Goal: Task Accomplishment & Management: Manage account settings

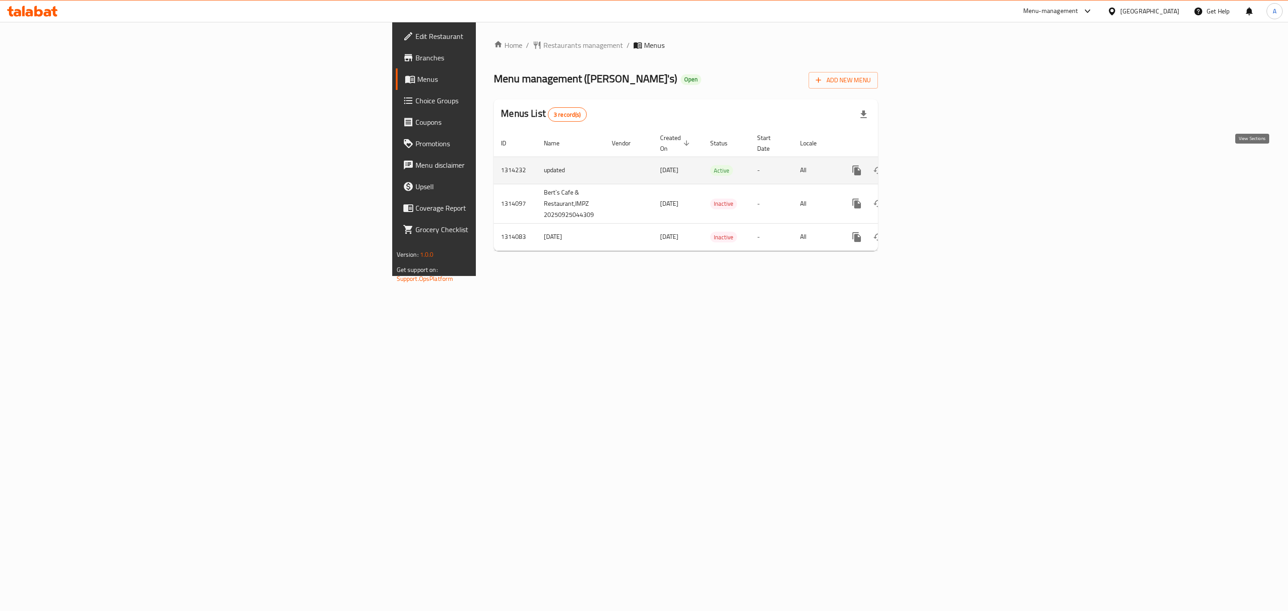
click at [927, 165] on icon "enhanced table" at bounding box center [921, 170] width 11 height 11
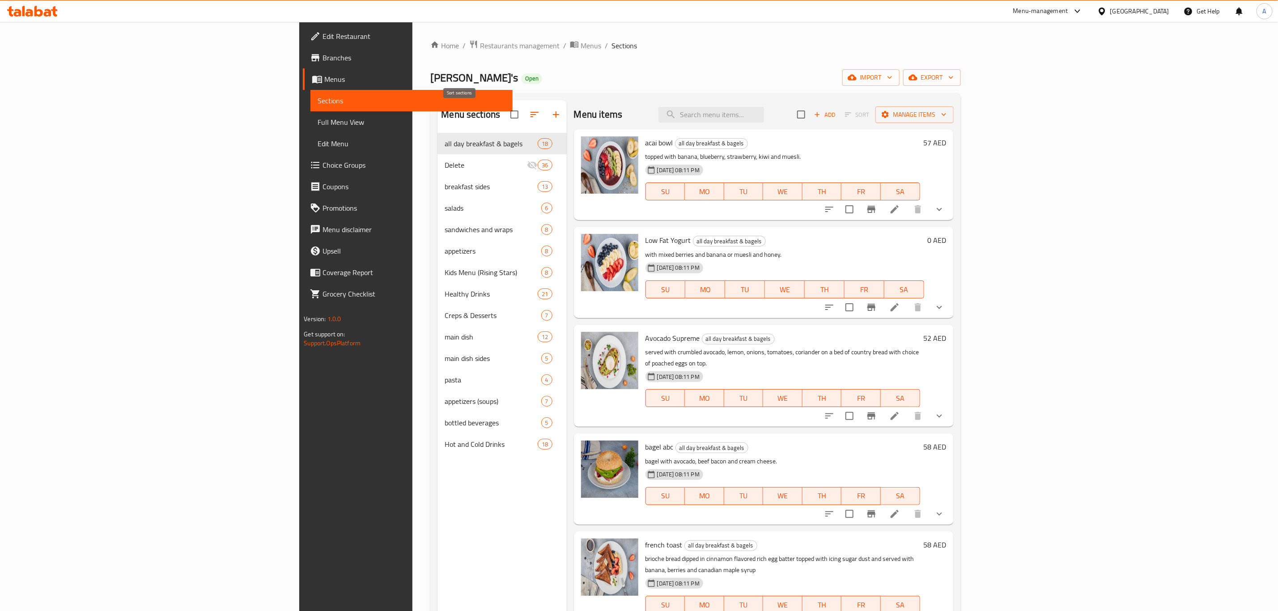
click at [529, 119] on icon "button" at bounding box center [534, 114] width 11 height 11
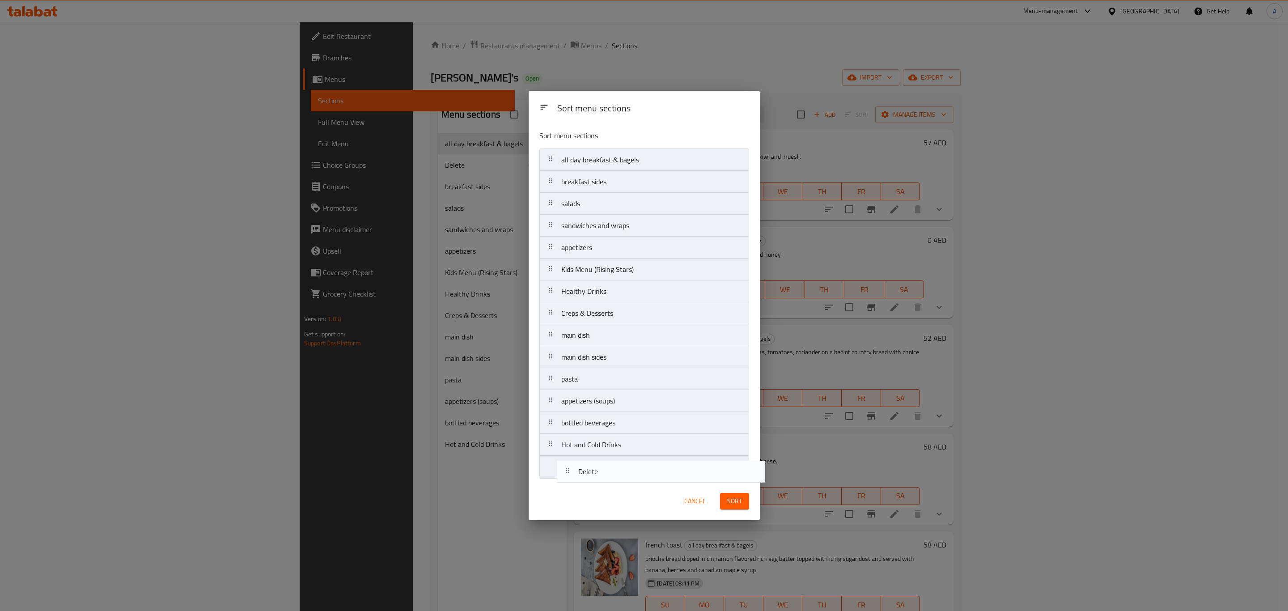
drag, startPoint x: 574, startPoint y: 184, endPoint x: 592, endPoint y: 478, distance: 294.3
click at [592, 478] on nav "all day breakfast & bagels Delete breakfast sides salads sandwiches and wraps a…" at bounding box center [644, 313] width 210 height 330
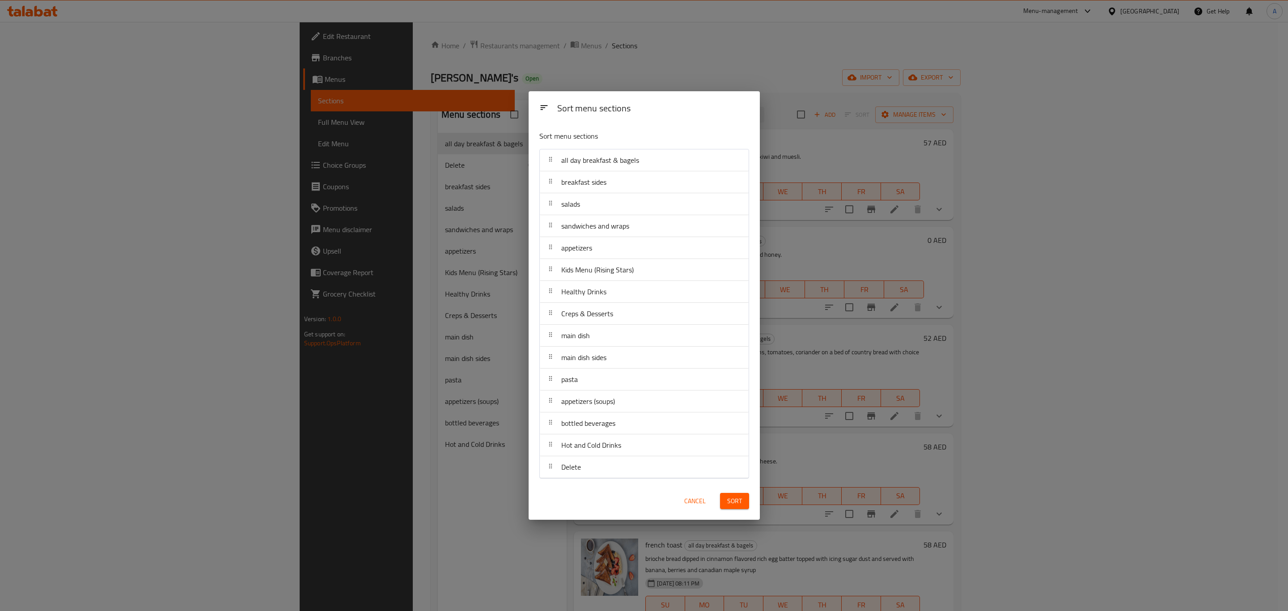
click at [731, 501] on span "Sort" at bounding box center [734, 501] width 15 height 11
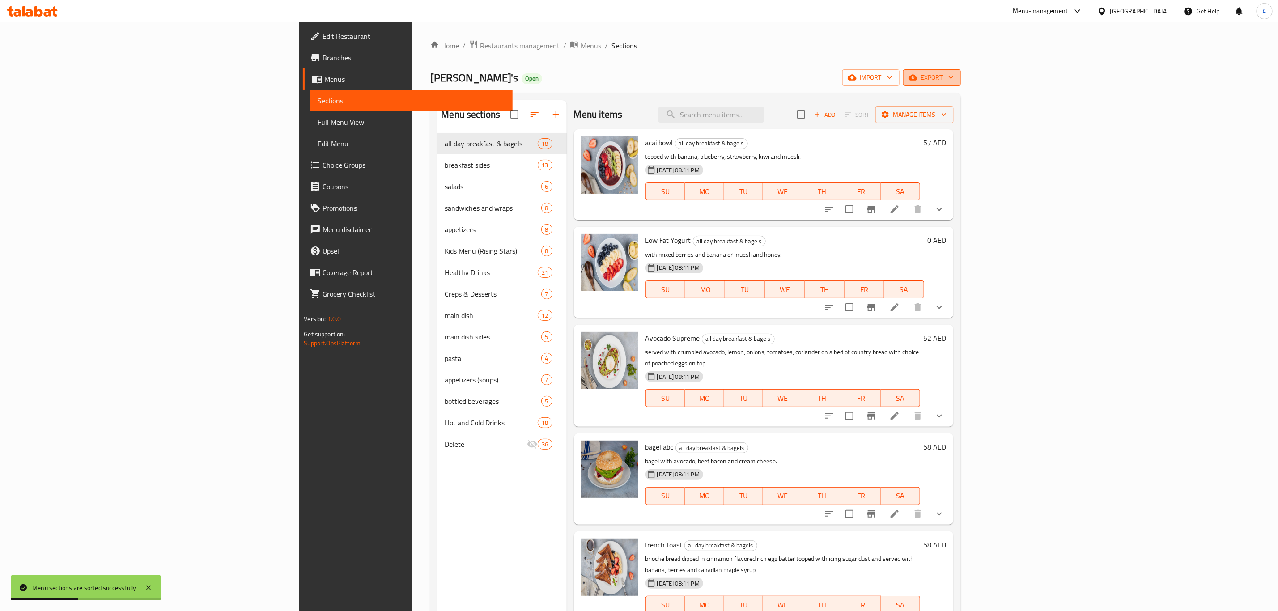
click at [953, 77] on span "export" at bounding box center [931, 77] width 43 height 11
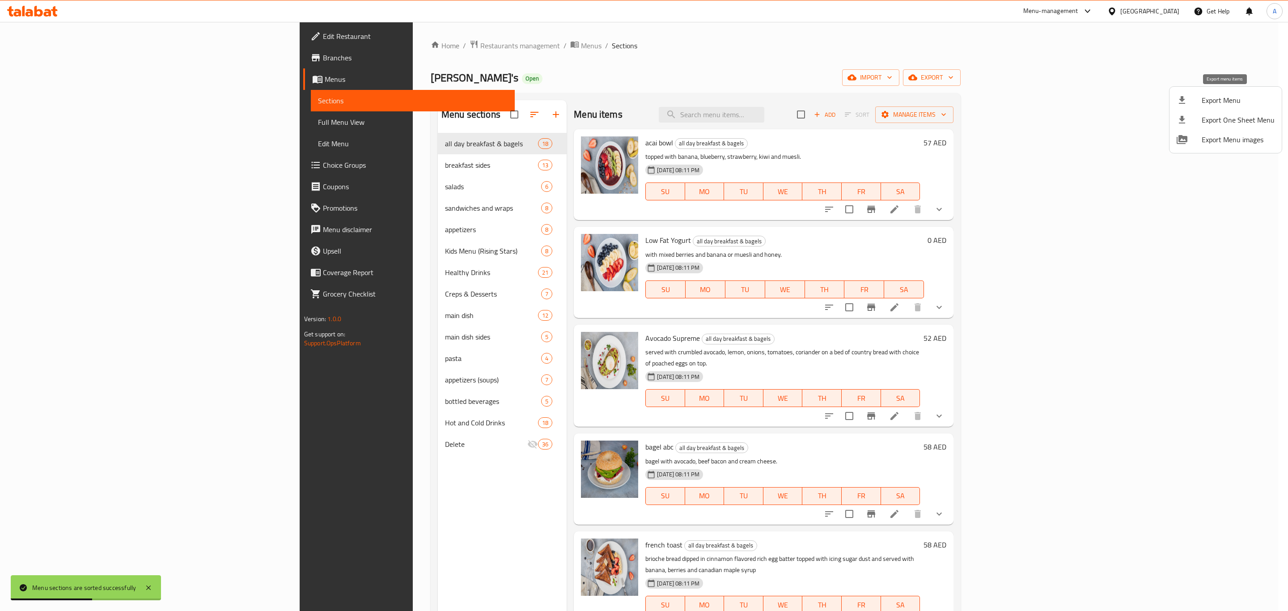
click at [1232, 98] on span "Export Menu" at bounding box center [1238, 100] width 73 height 11
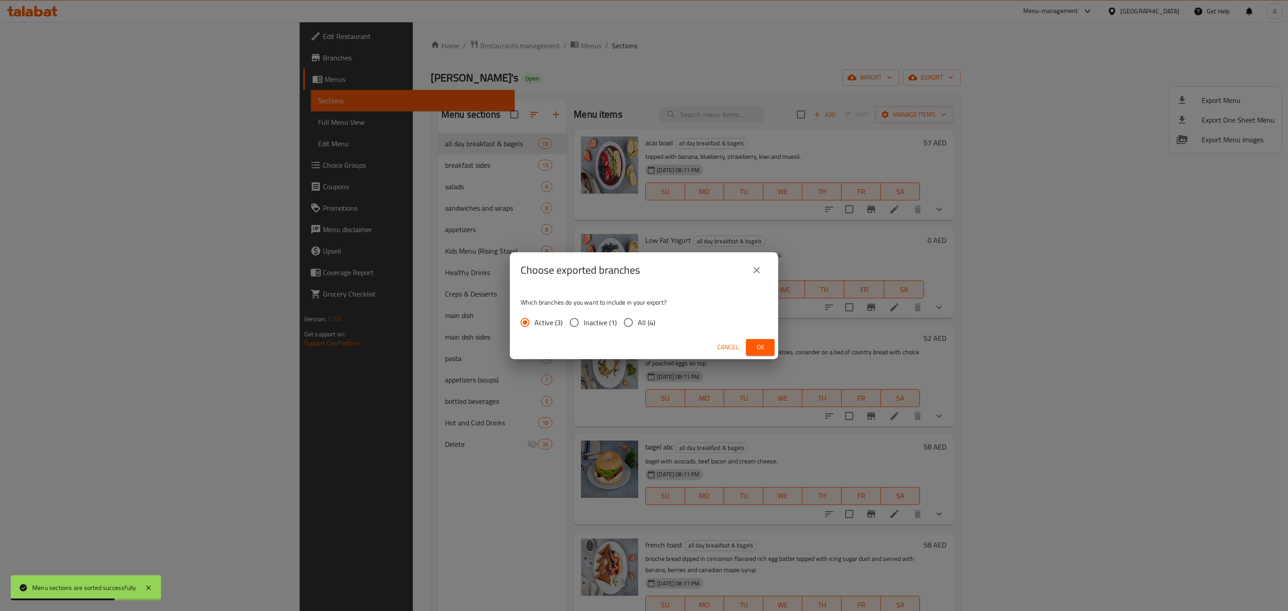
click at [627, 322] on input "All (4)" at bounding box center [628, 322] width 19 height 19
radio input "true"
click at [757, 347] on span "Ok" at bounding box center [760, 347] width 14 height 11
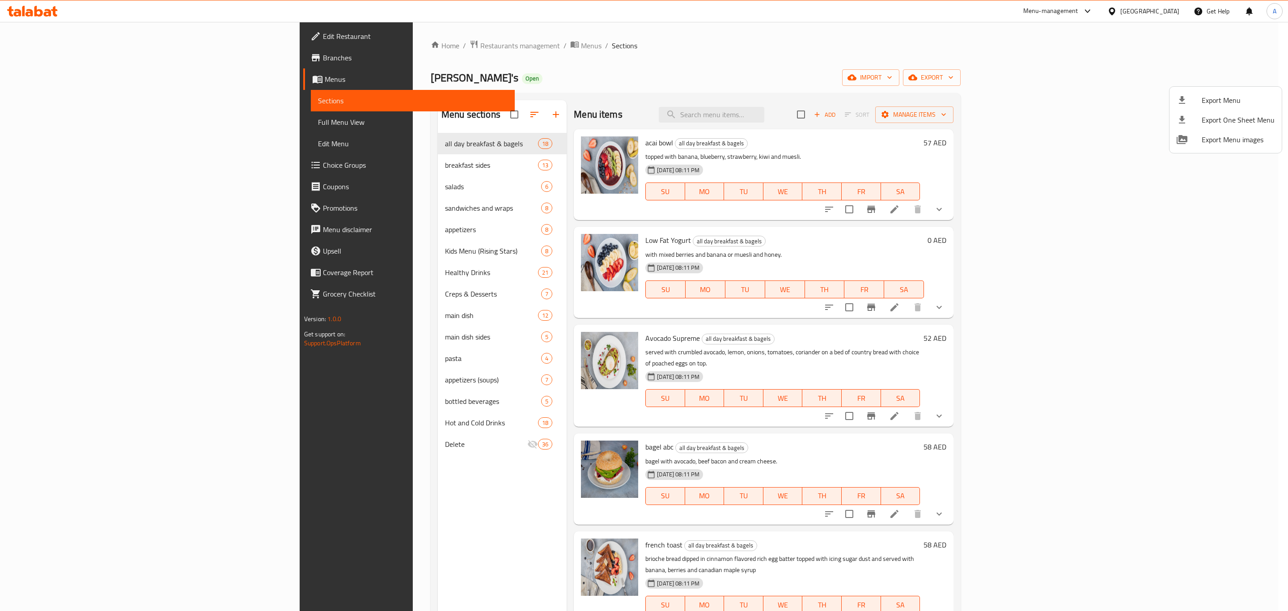
click at [1183, 501] on div at bounding box center [644, 305] width 1288 height 611
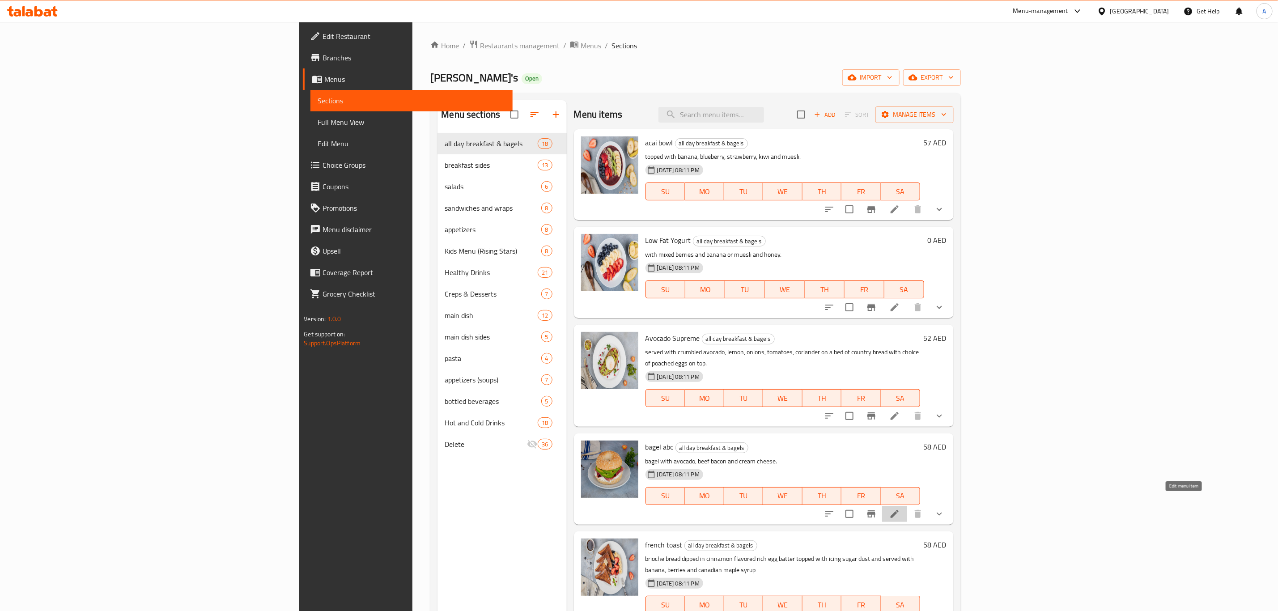
click at [900, 508] on icon at bounding box center [894, 513] width 11 height 11
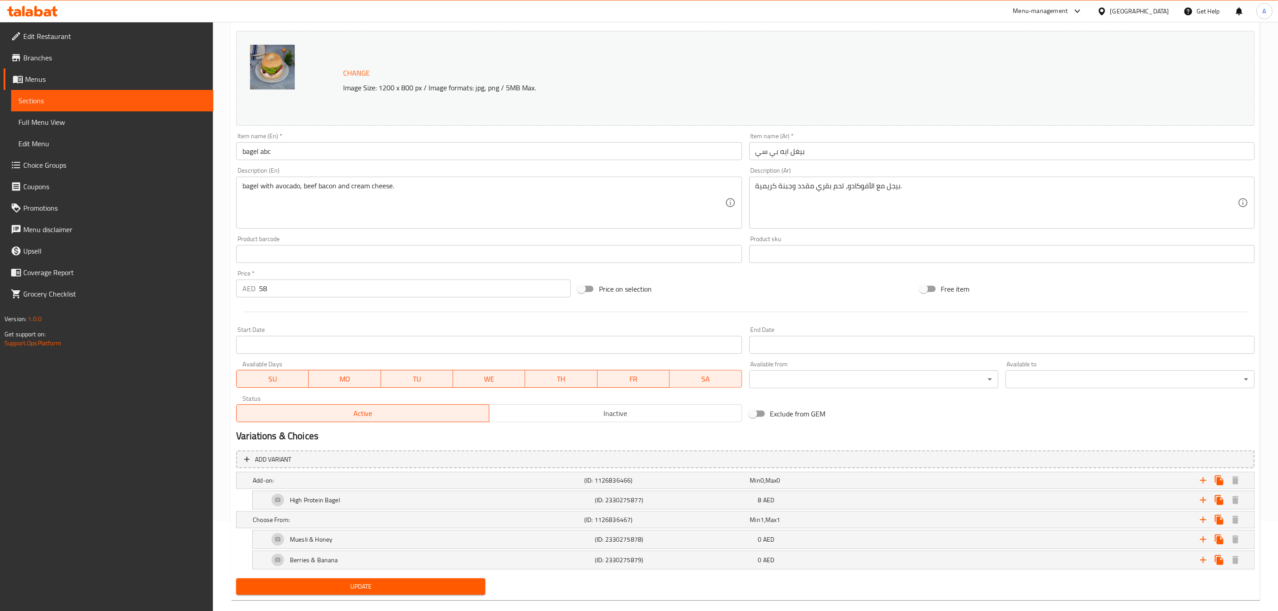
scroll to position [106, 0]
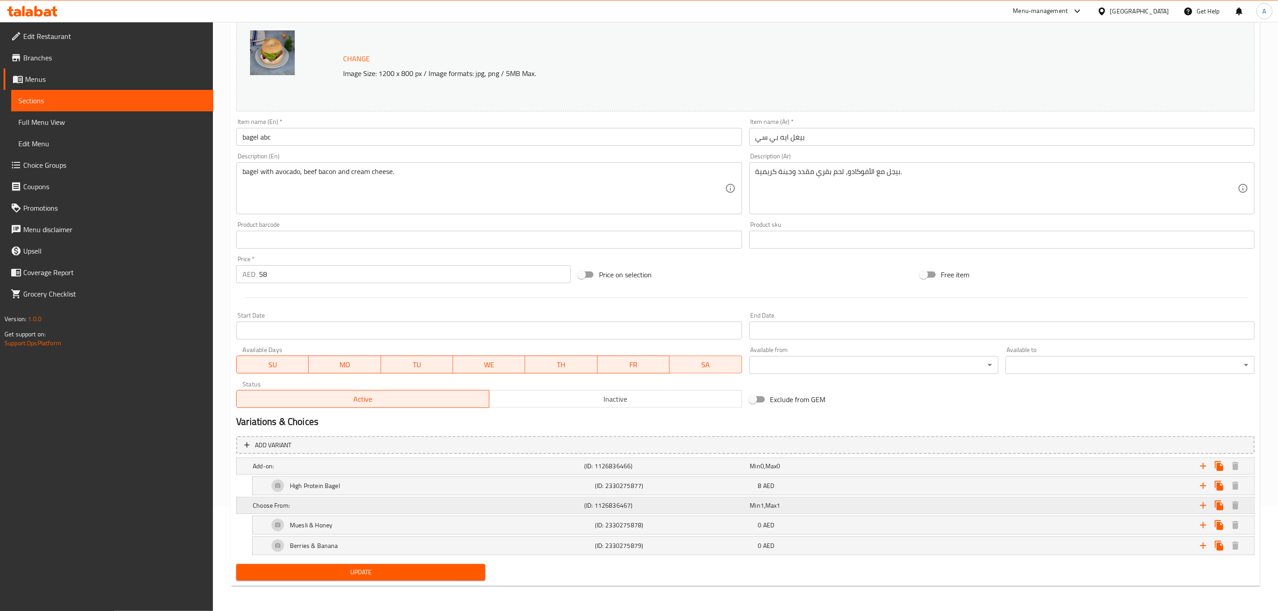
click at [310, 506] on h5 "Choose From:" at bounding box center [417, 505] width 328 height 9
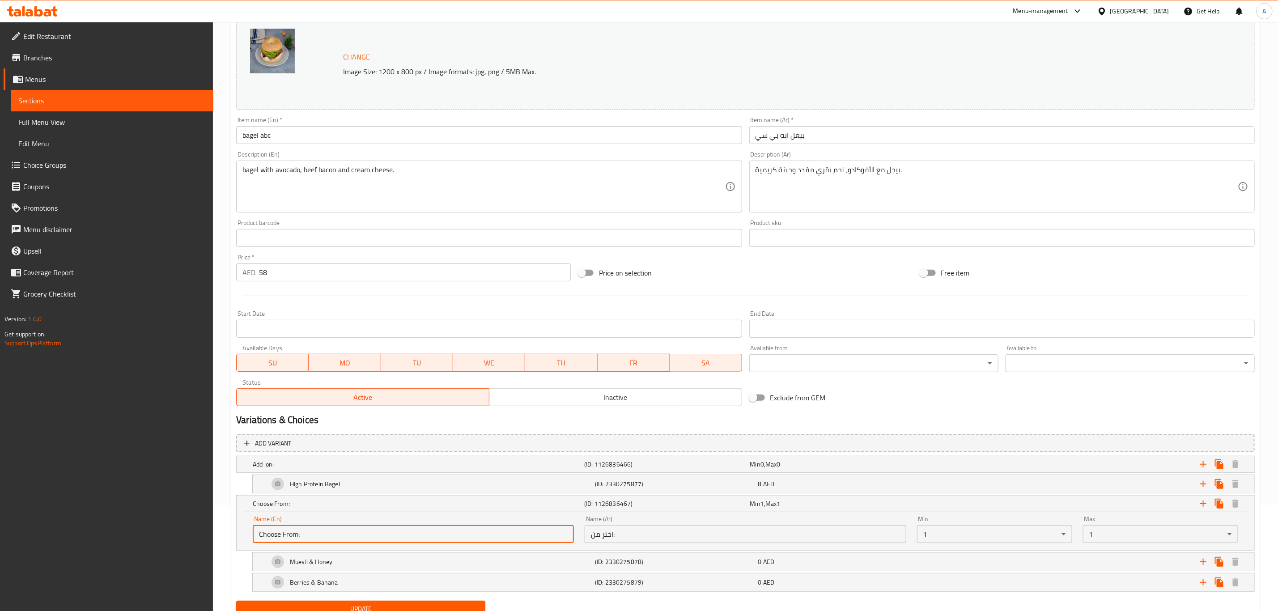
drag, startPoint x: 305, startPoint y: 536, endPoint x: 218, endPoint y: 537, distance: 86.8
click at [218, 537] on div "Home / Restaurants management / Menus / Sections / item / update all day breakf…" at bounding box center [745, 282] width 1065 height 732
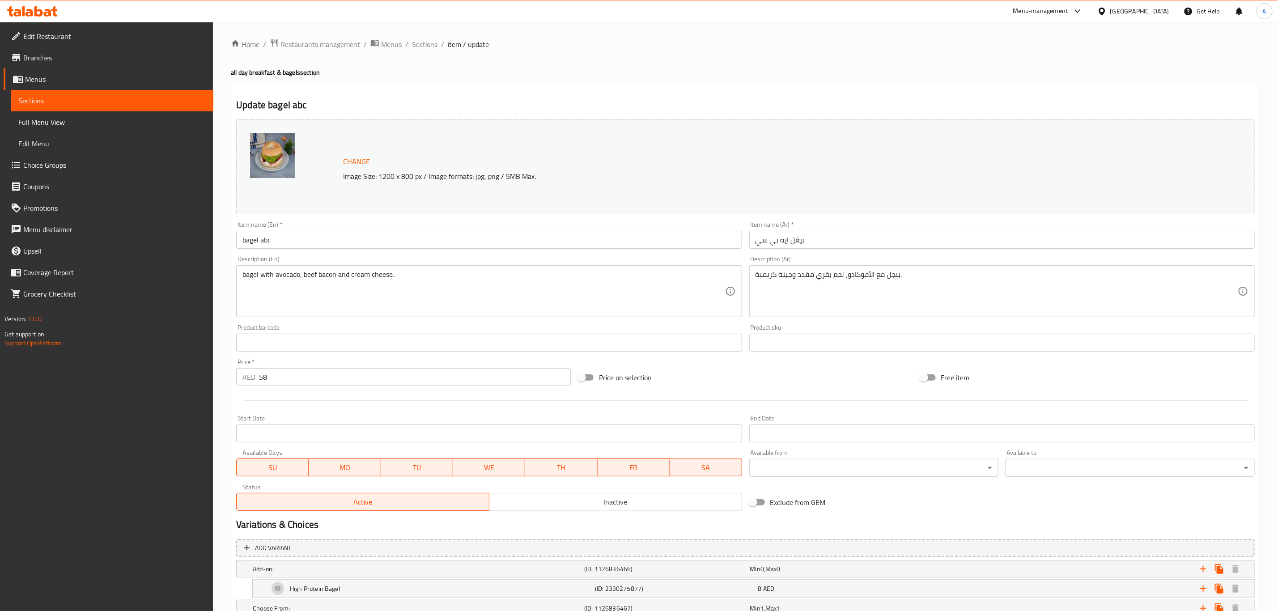
scroll to position [0, 0]
click at [431, 45] on span "Sections" at bounding box center [424, 45] width 25 height 11
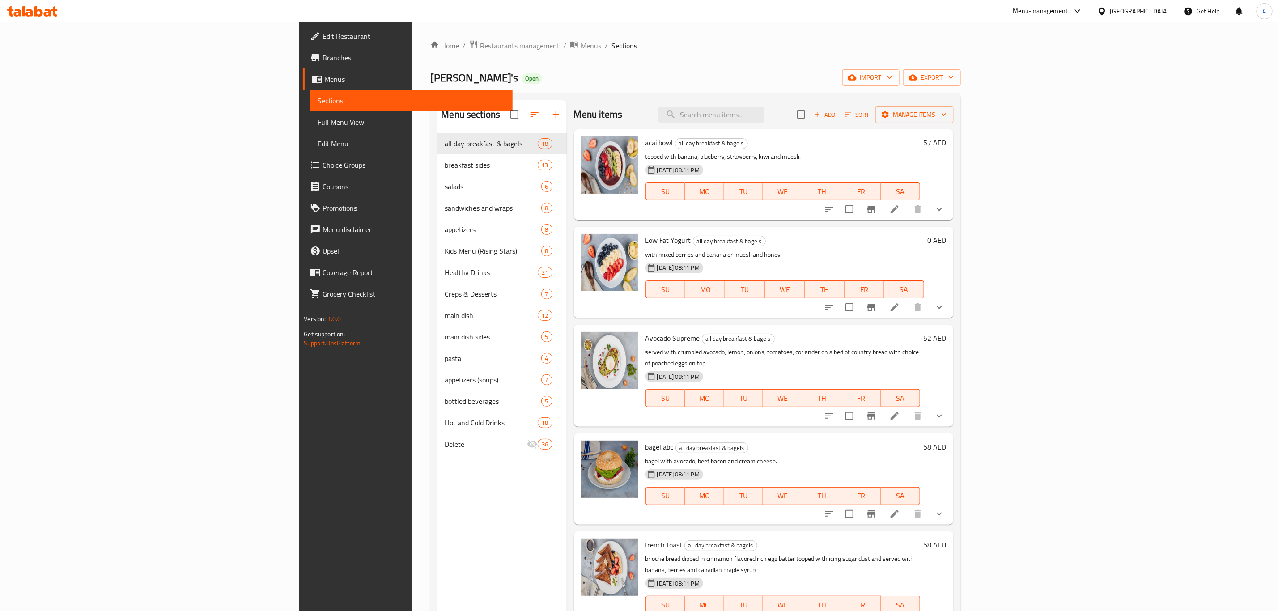
scroll to position [504, 0]
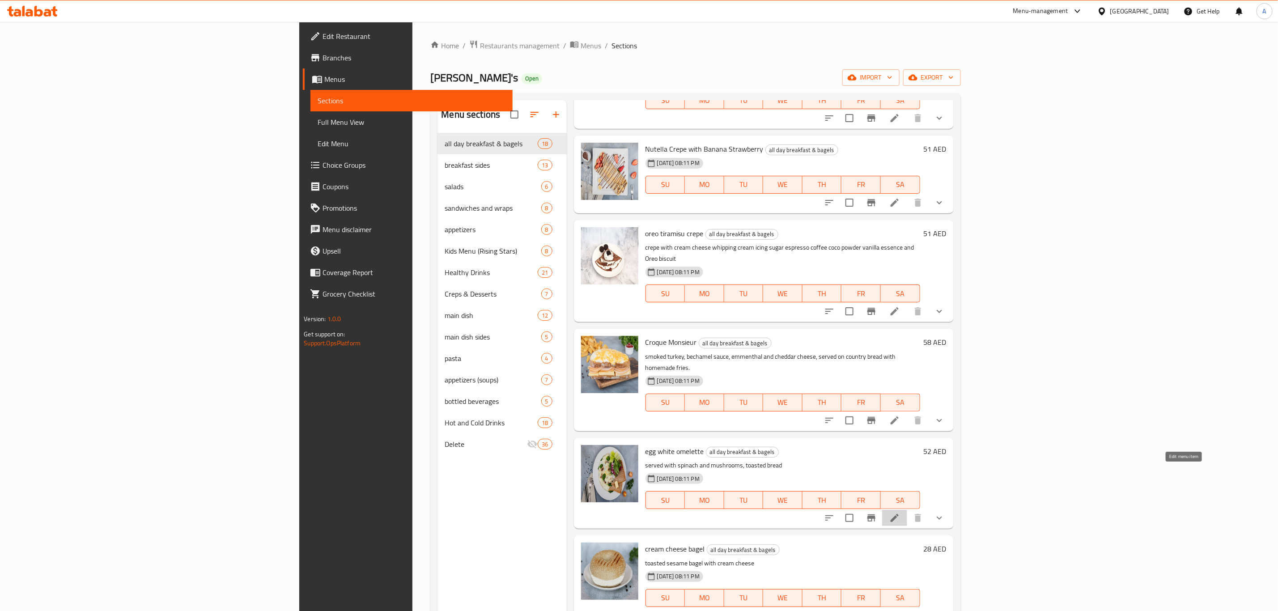
click at [900, 513] on icon at bounding box center [894, 518] width 11 height 11
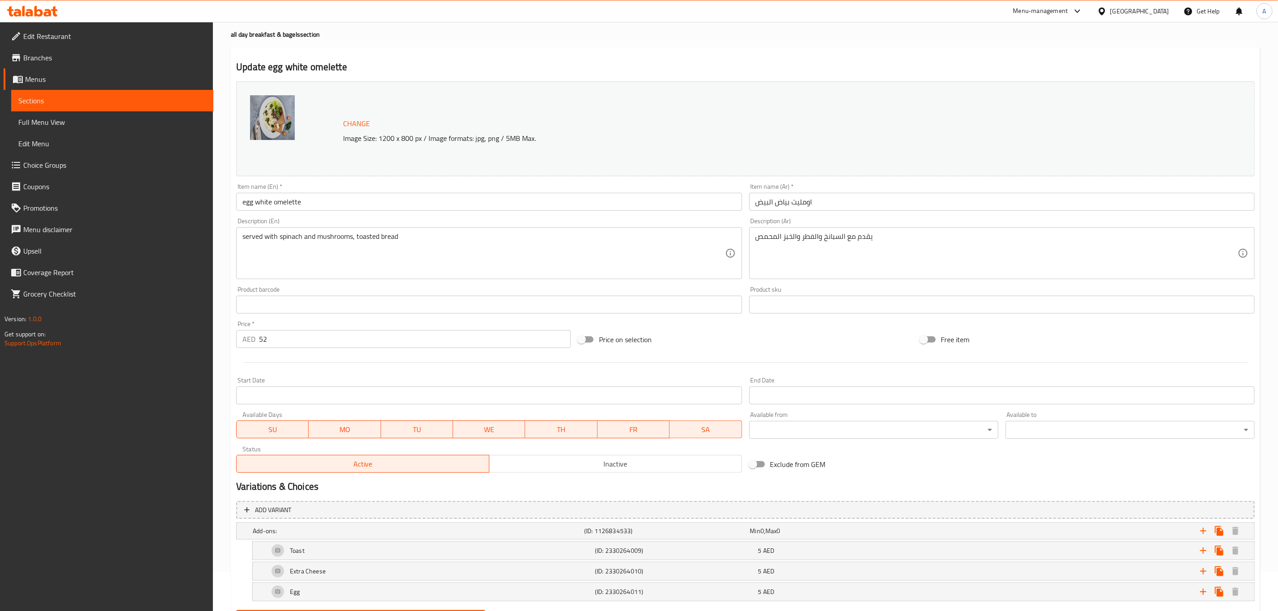
scroll to position [67, 0]
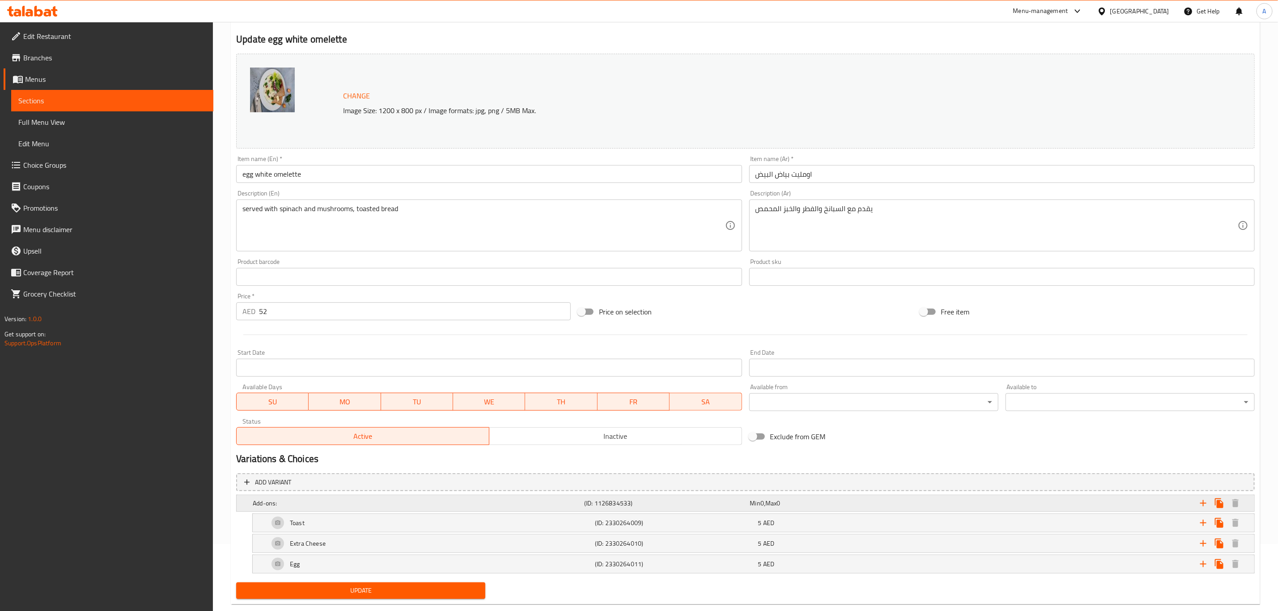
click at [314, 503] on h5 "Add-ons:" at bounding box center [417, 503] width 328 height 9
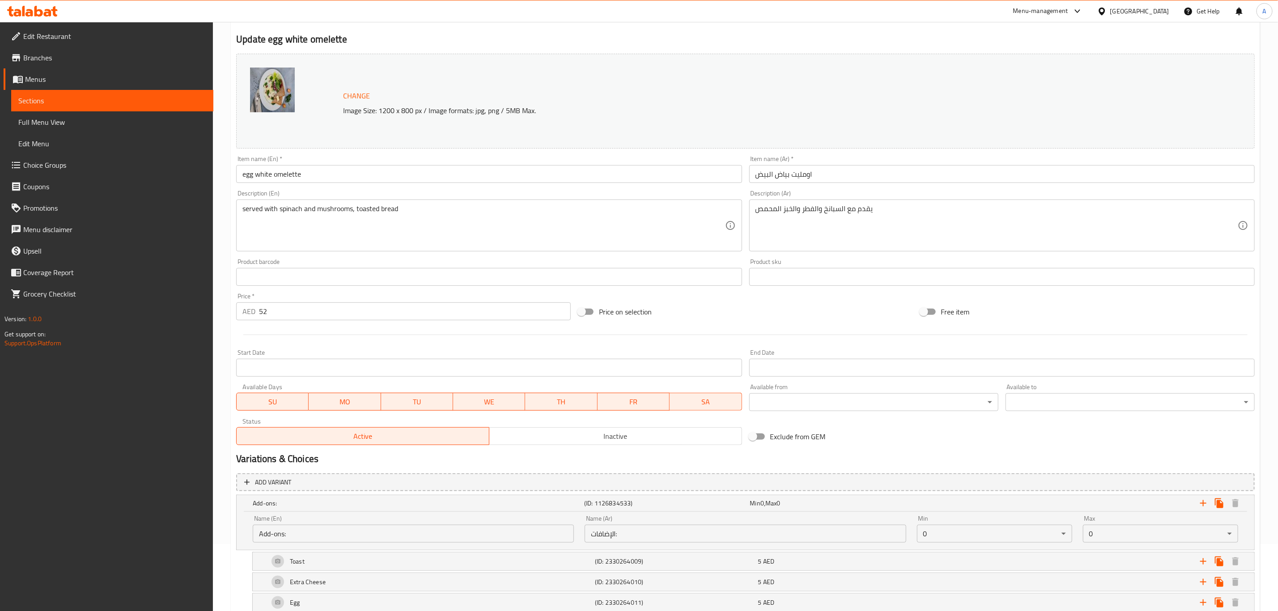
click at [276, 533] on input "Add-ons:" at bounding box center [413, 534] width 321 height 18
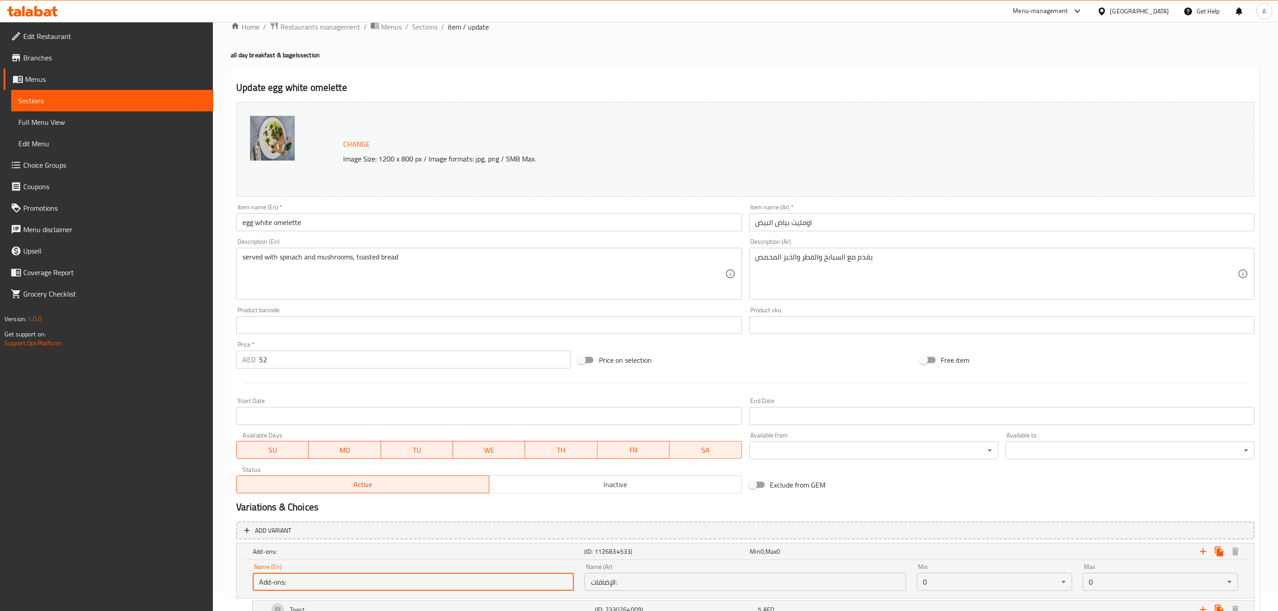
scroll to position [0, 0]
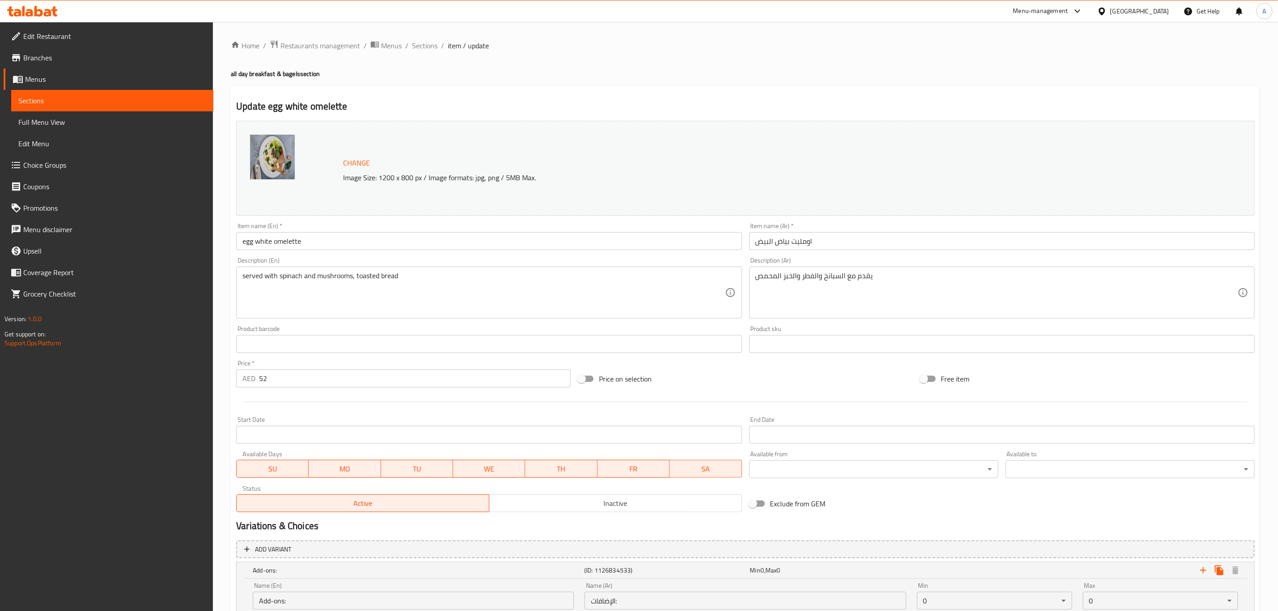
drag, startPoint x: 420, startPoint y: 44, endPoint x: 258, endPoint y: 4, distance: 167.1
click at [420, 44] on span "Sections" at bounding box center [424, 45] width 25 height 11
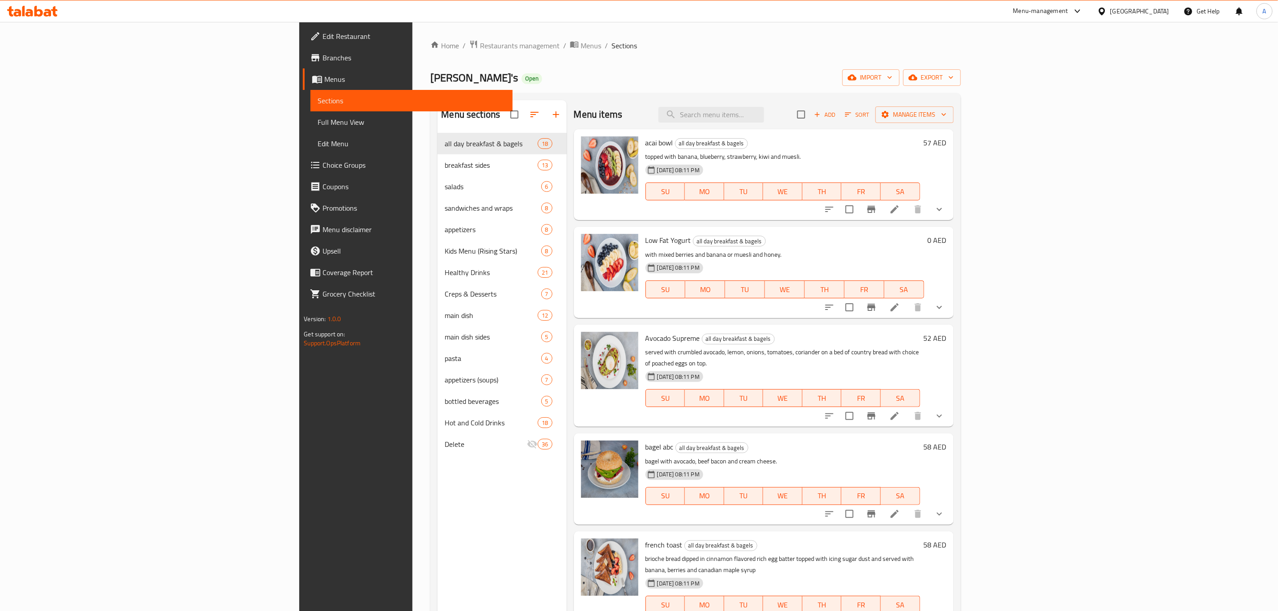
scroll to position [602, 0]
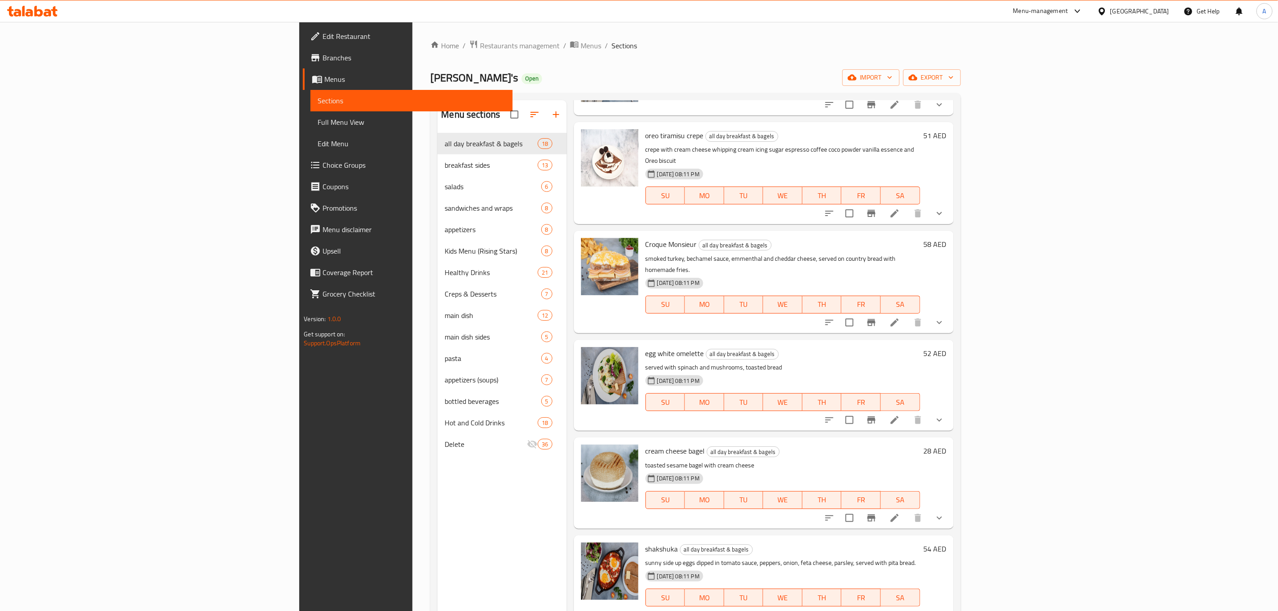
click at [898, 514] on icon at bounding box center [894, 518] width 8 height 8
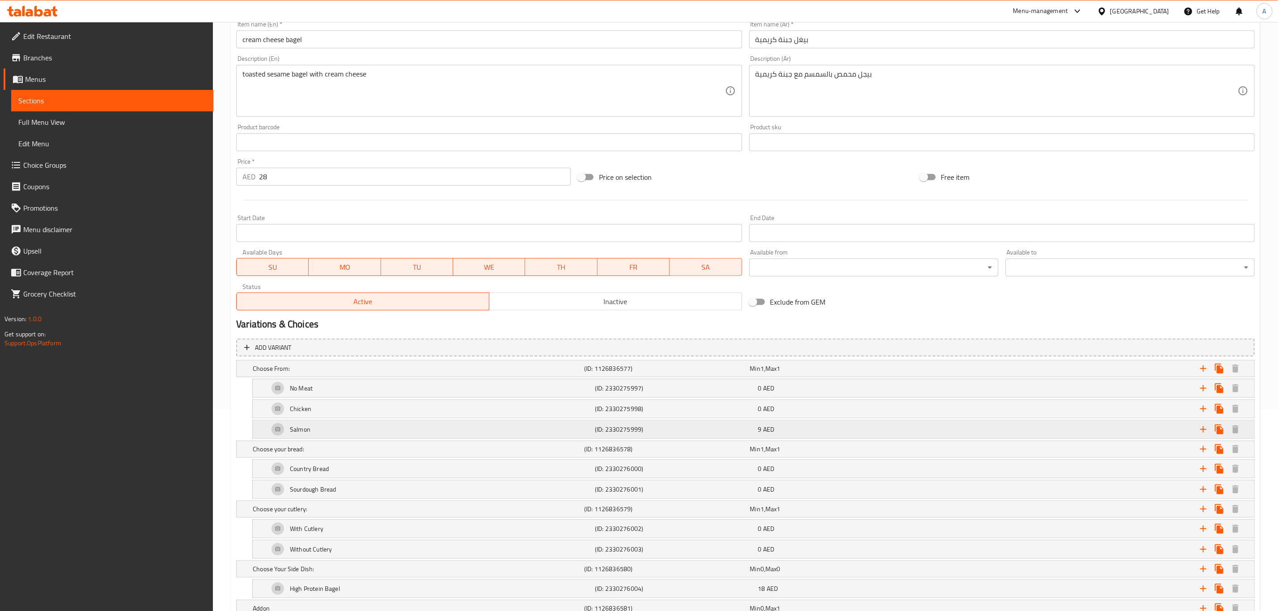
scroll to position [268, 0]
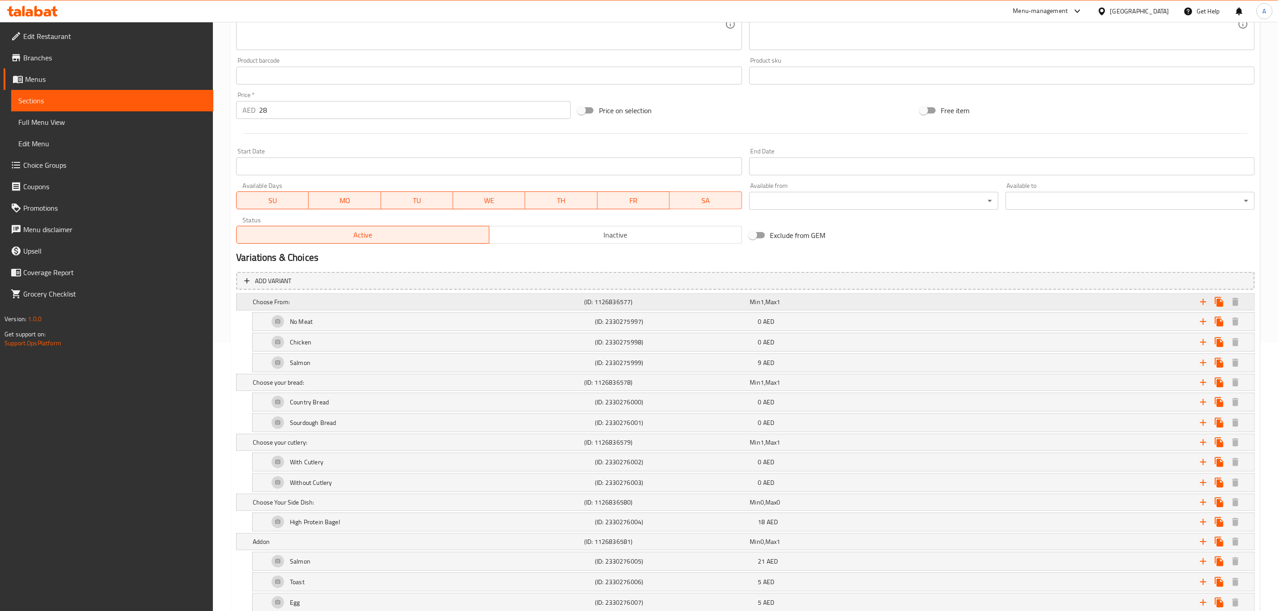
click at [326, 294] on div "Choose From: (ID: 1126836577) Min 1 , Max 1" at bounding box center [748, 302] width 994 height 20
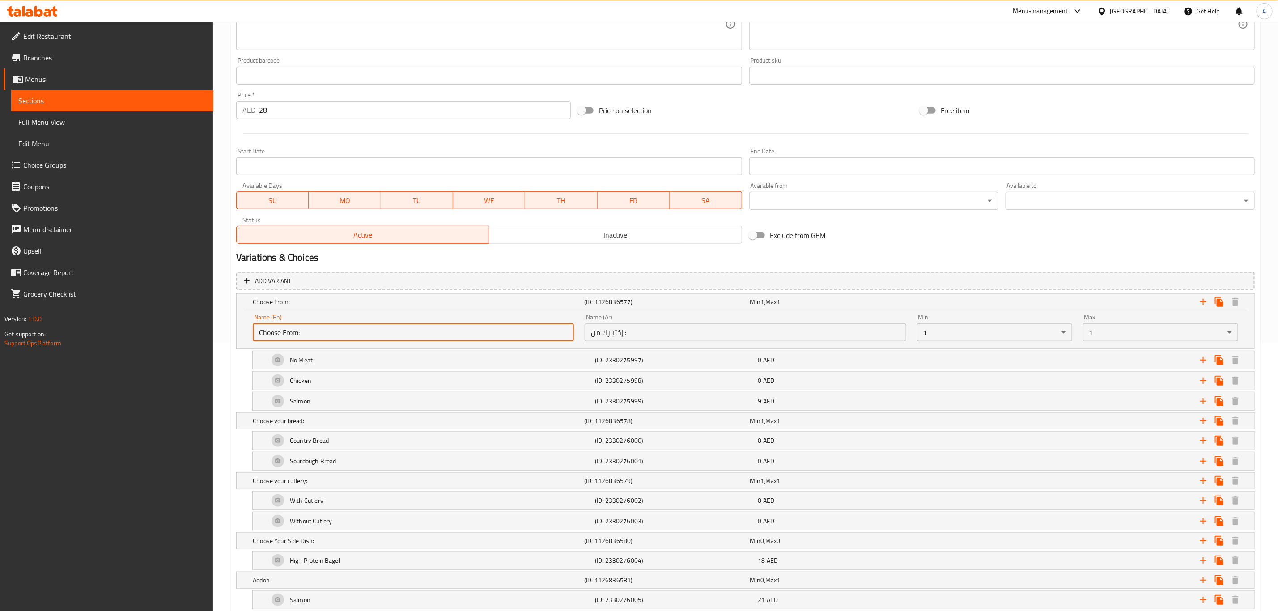
drag, startPoint x: 318, startPoint y: 329, endPoint x: 231, endPoint y: 326, distance: 87.7
click at [231, 326] on div "Update cream cheese bagel Change Image Size: 1200 x 800 px / Image formats: jpg…" at bounding box center [745, 249] width 1029 height 863
click at [338, 416] on div "Choose your bread:" at bounding box center [416, 421] width 331 height 13
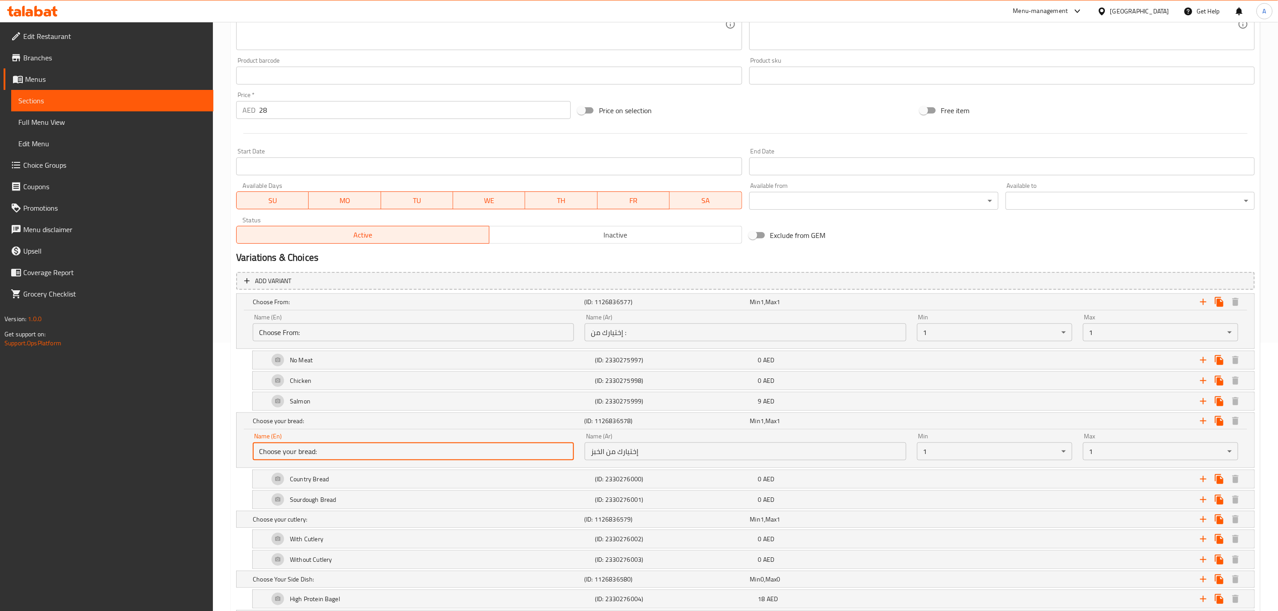
click at [304, 451] on input "Choose your bread:" at bounding box center [413, 451] width 321 height 18
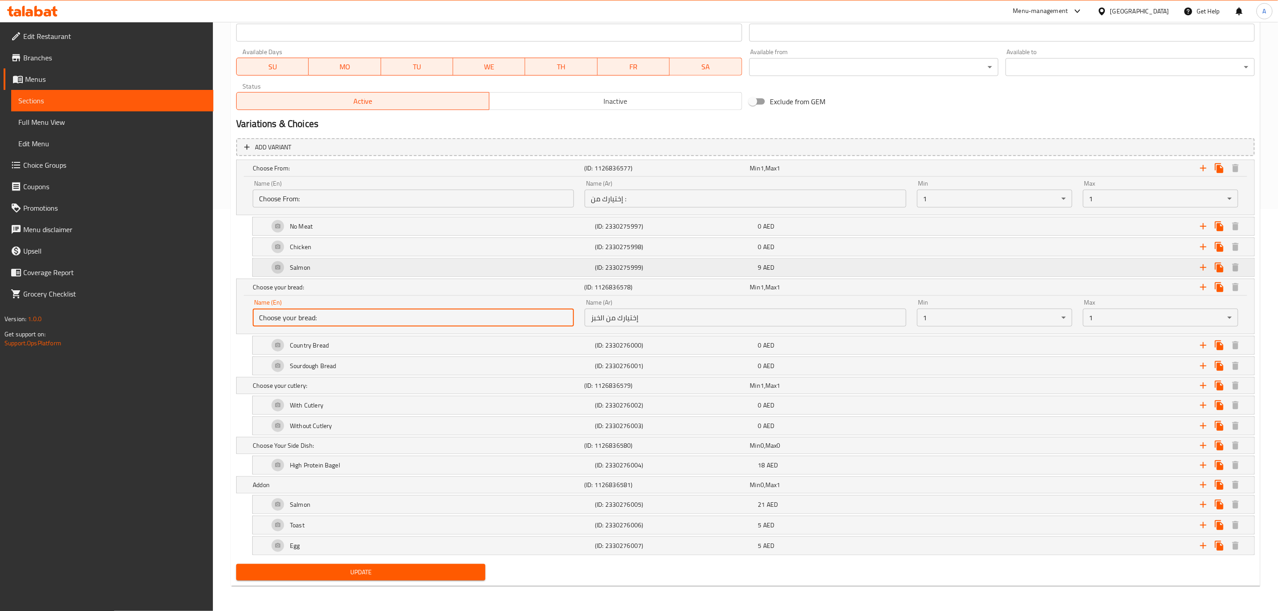
scroll to position [408, 0]
click at [297, 485] on h5 "Addon" at bounding box center [417, 484] width 328 height 9
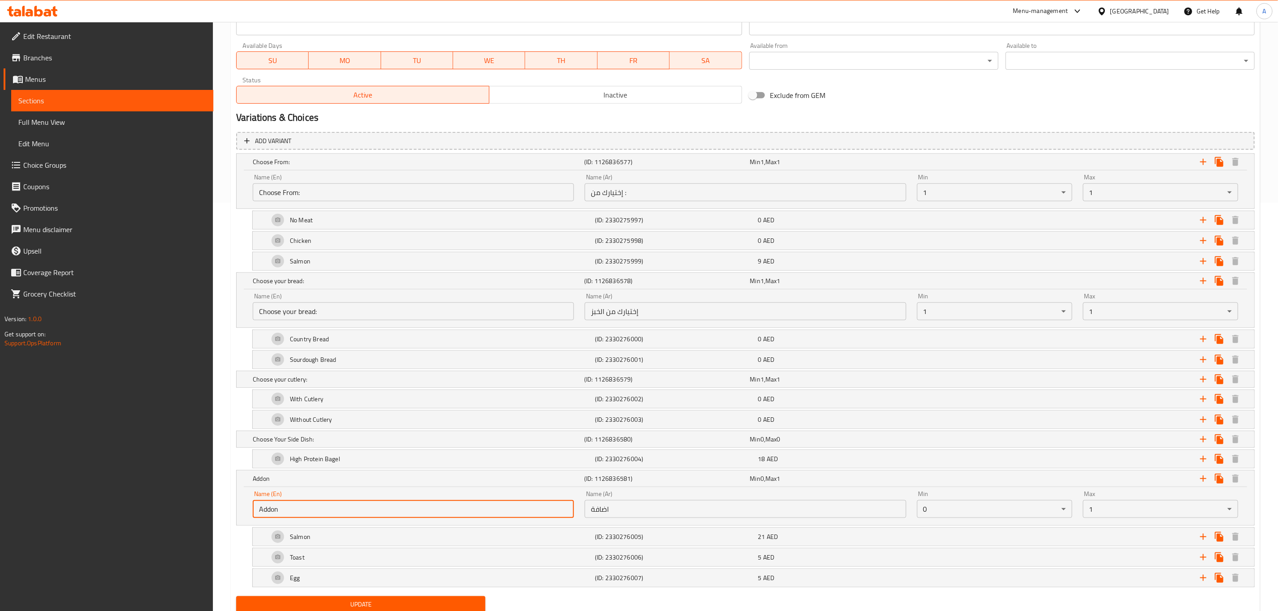
click at [272, 516] on input "Addon" at bounding box center [413, 509] width 321 height 18
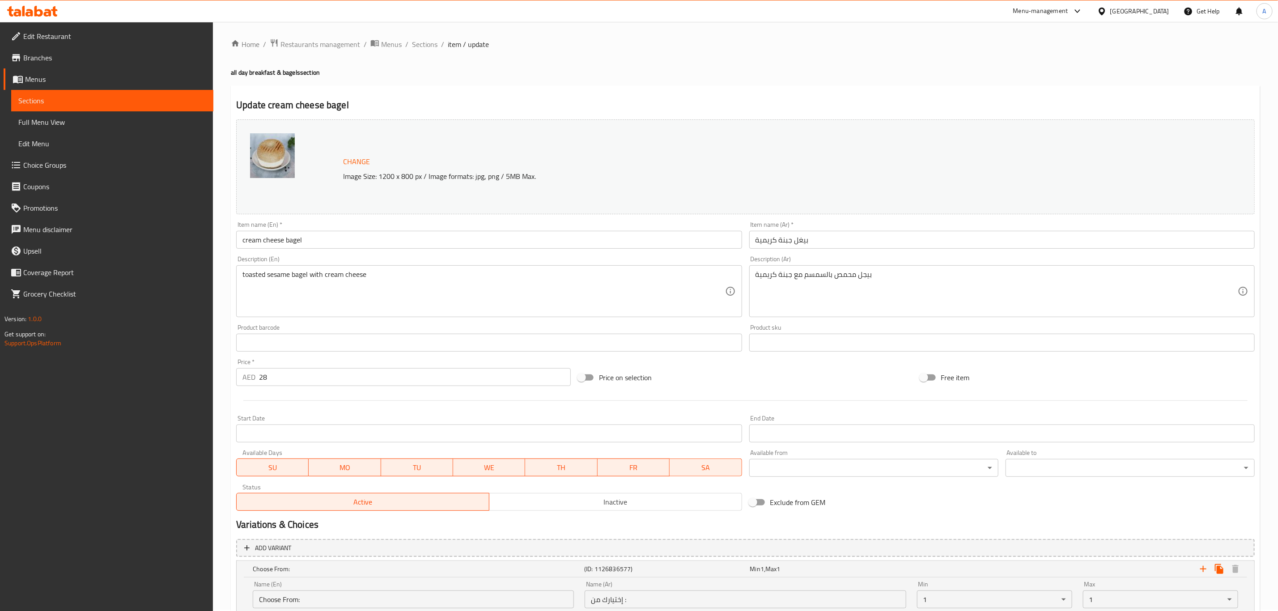
scroll to position [0, 0]
click at [423, 51] on span "Sections" at bounding box center [424, 45] width 25 height 11
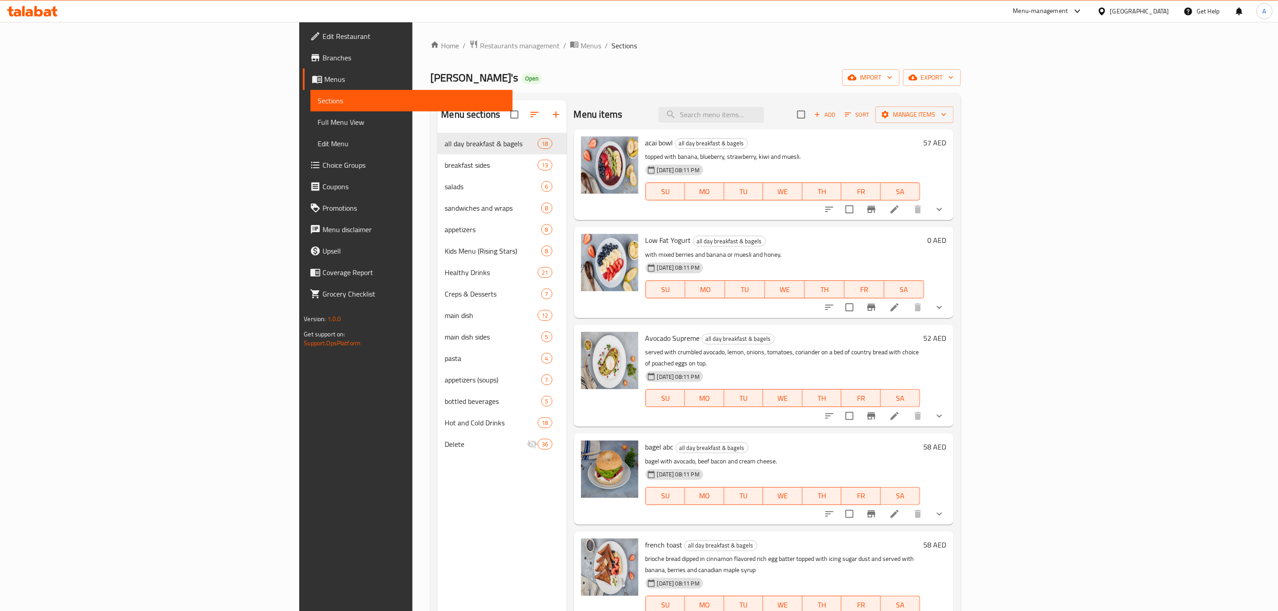
scroll to position [993, 0]
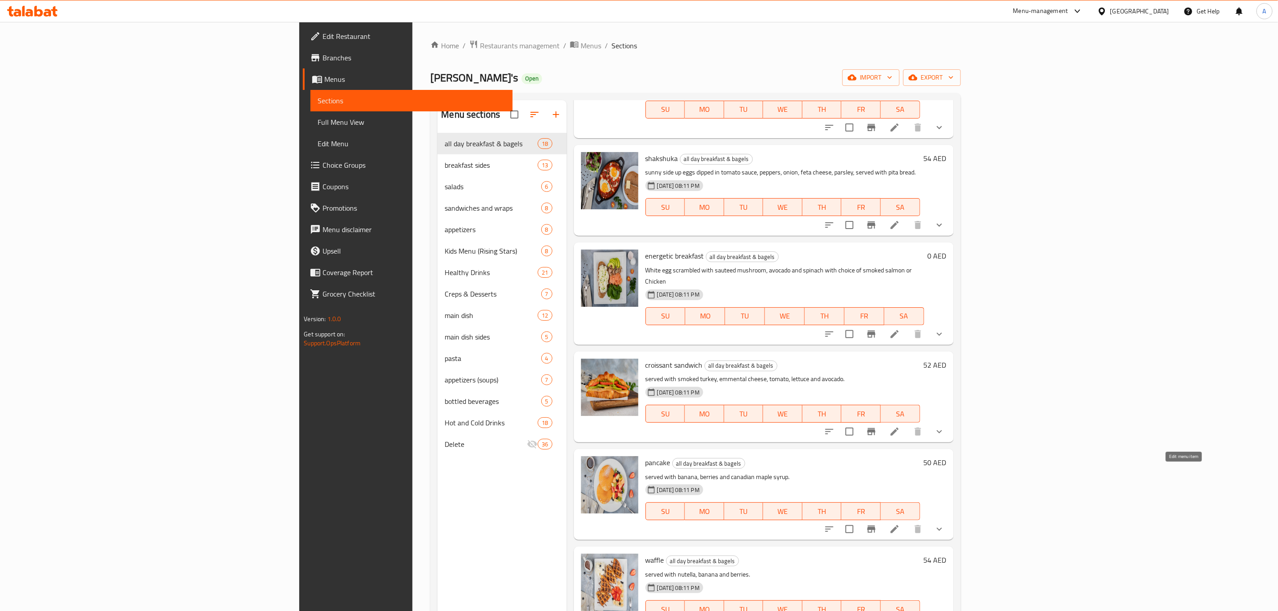
click at [900, 524] on icon at bounding box center [894, 529] width 11 height 11
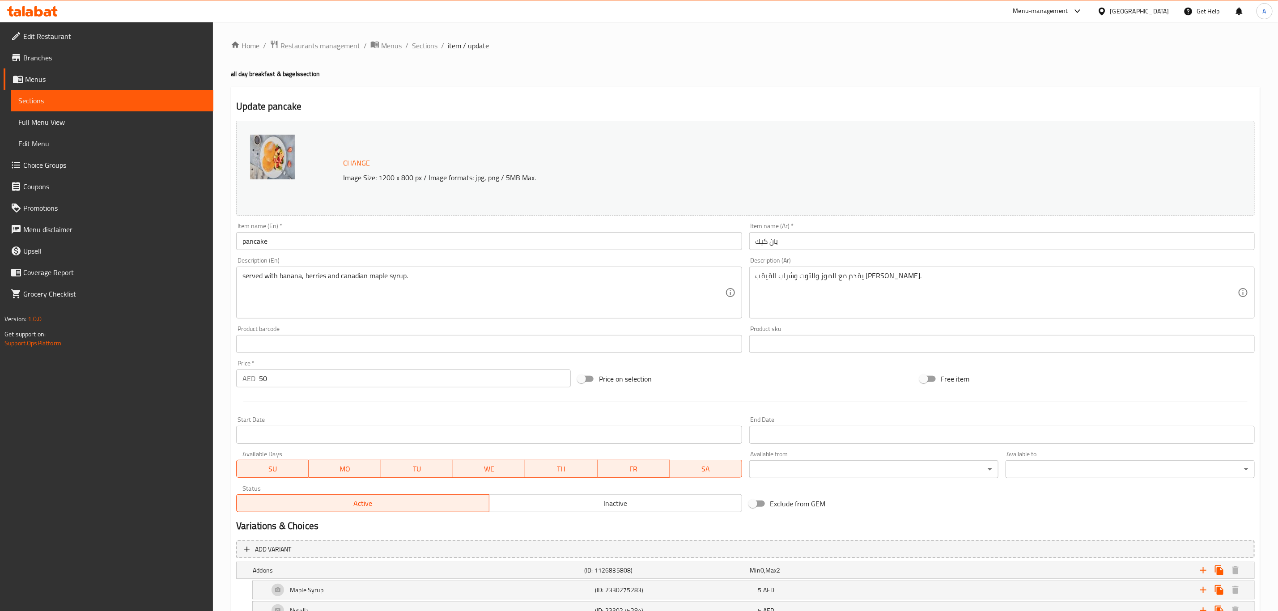
click at [423, 47] on span "Sections" at bounding box center [424, 45] width 25 height 11
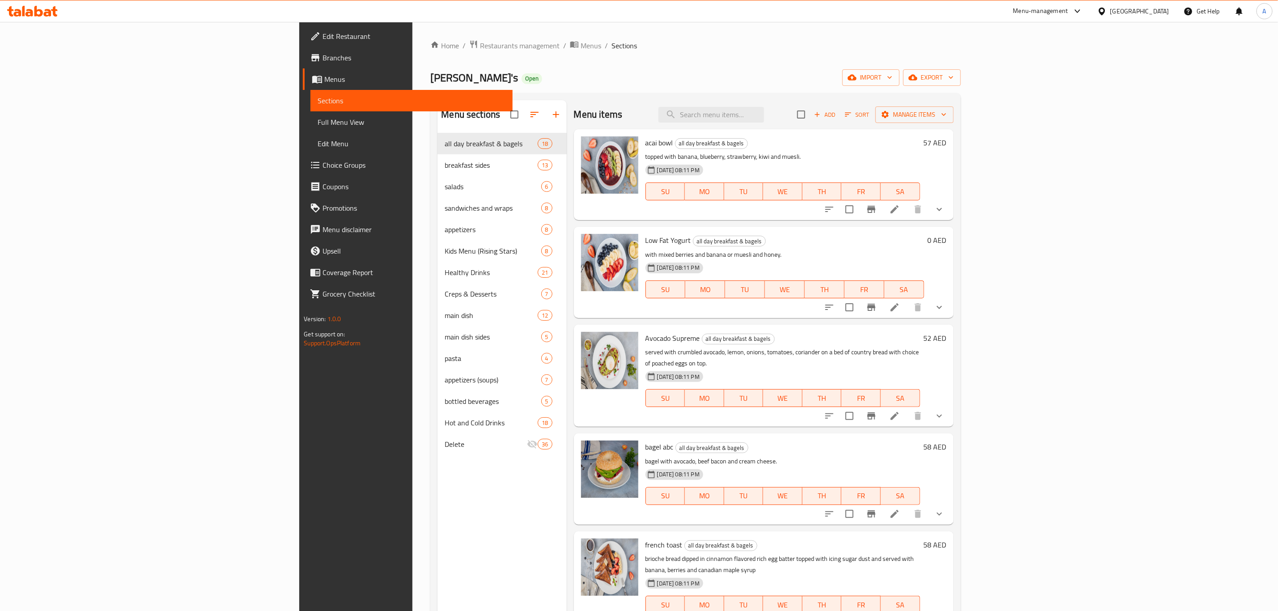
scroll to position [895, 0]
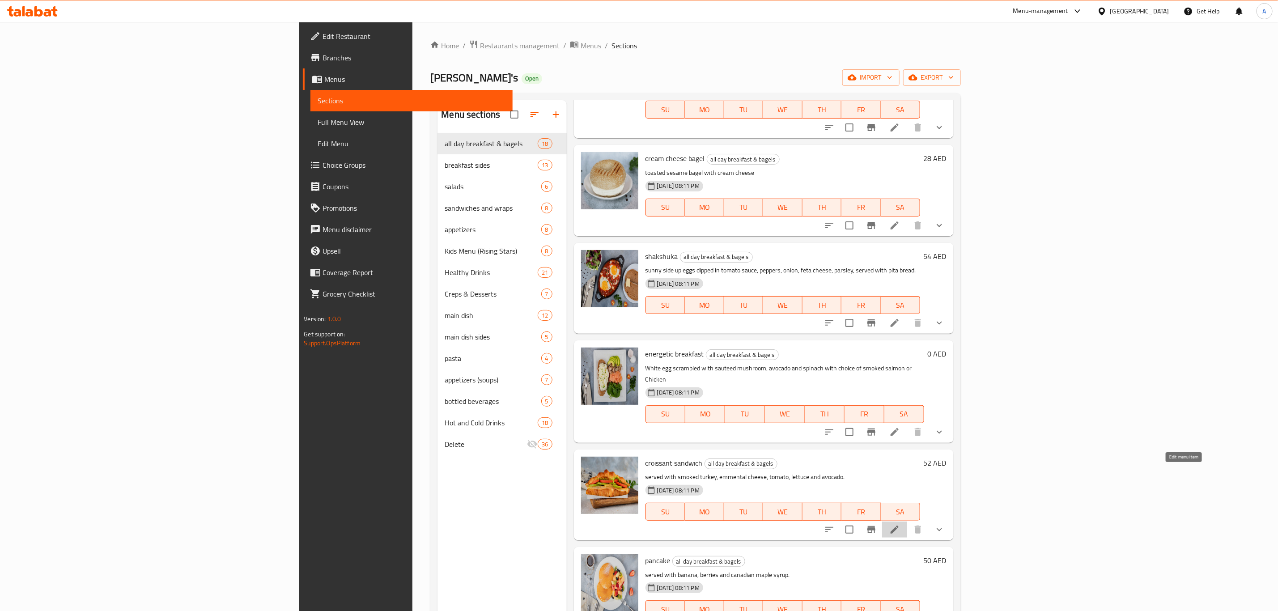
click at [898, 525] on icon at bounding box center [894, 529] width 8 height 8
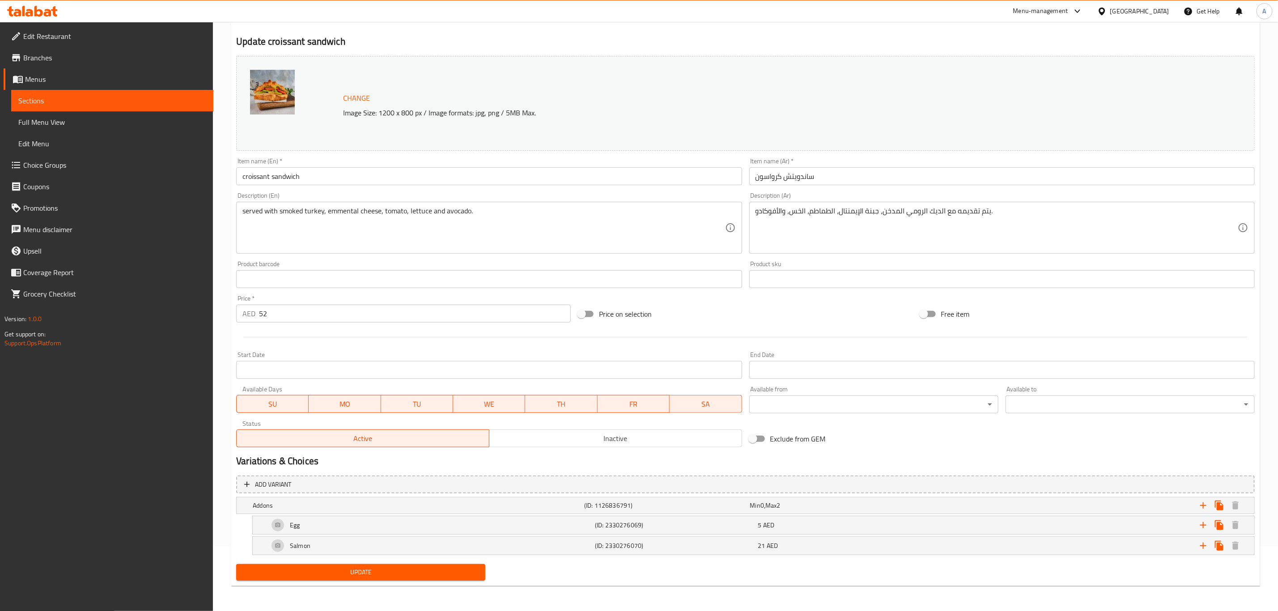
scroll to position [66, 0]
click at [273, 508] on h5 "Addons" at bounding box center [417, 505] width 328 height 9
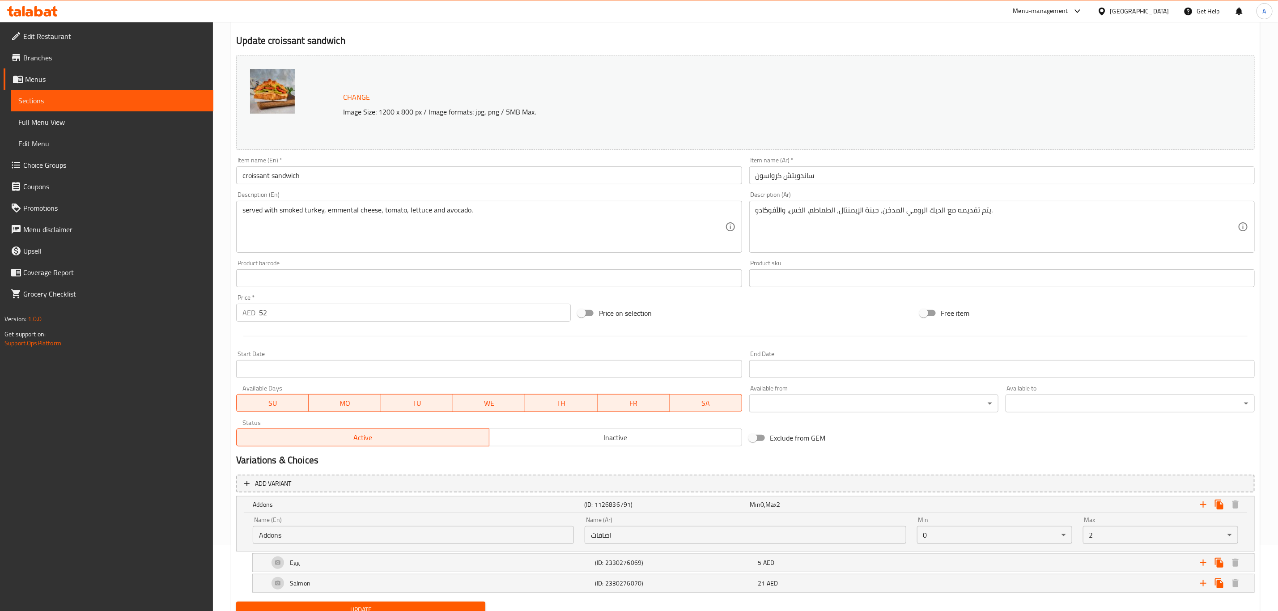
click at [277, 537] on input "Addons" at bounding box center [413, 535] width 321 height 18
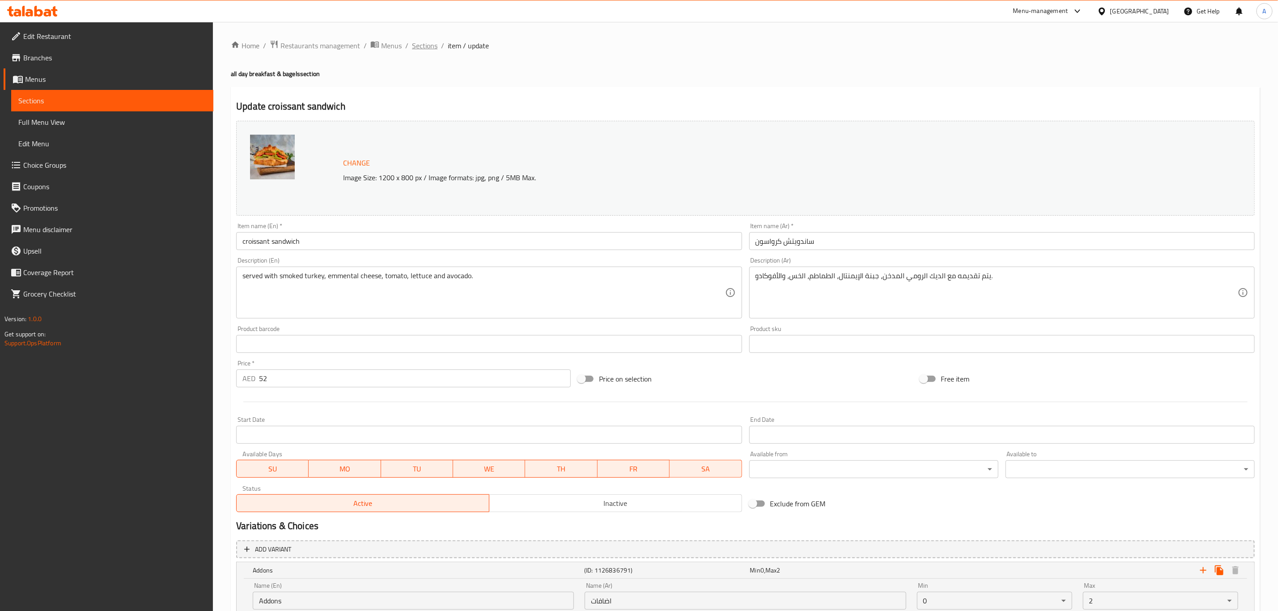
click at [422, 51] on span "Sections" at bounding box center [424, 45] width 25 height 11
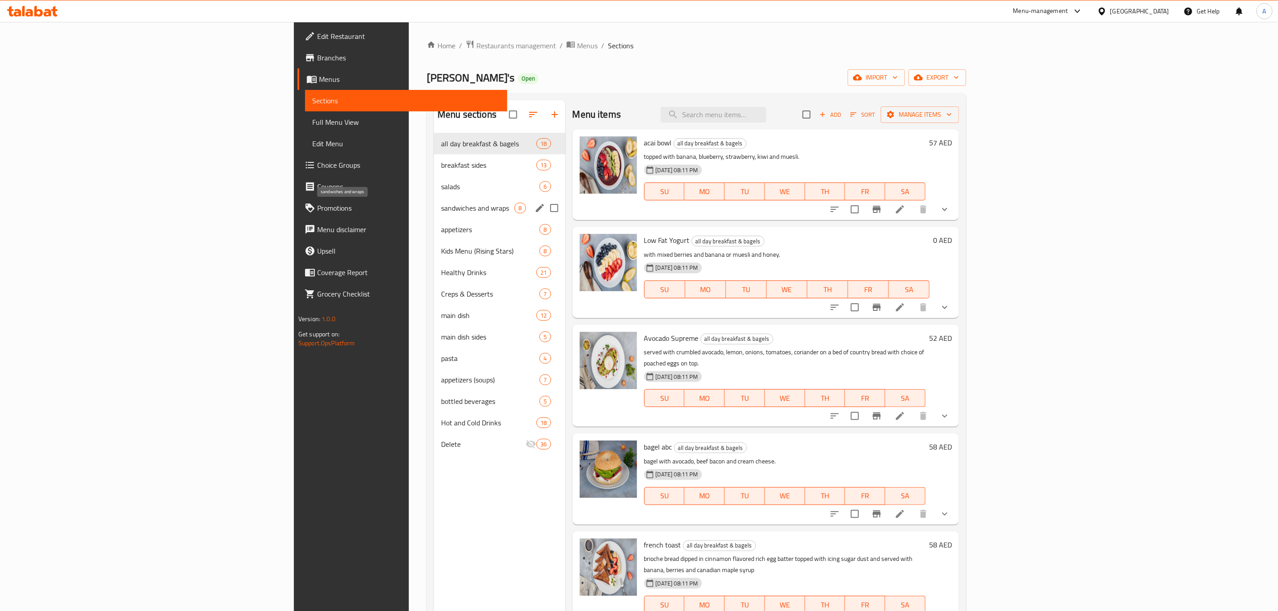
click at [441, 208] on span "sandwiches and wraps" at bounding box center [477, 208] width 73 height 11
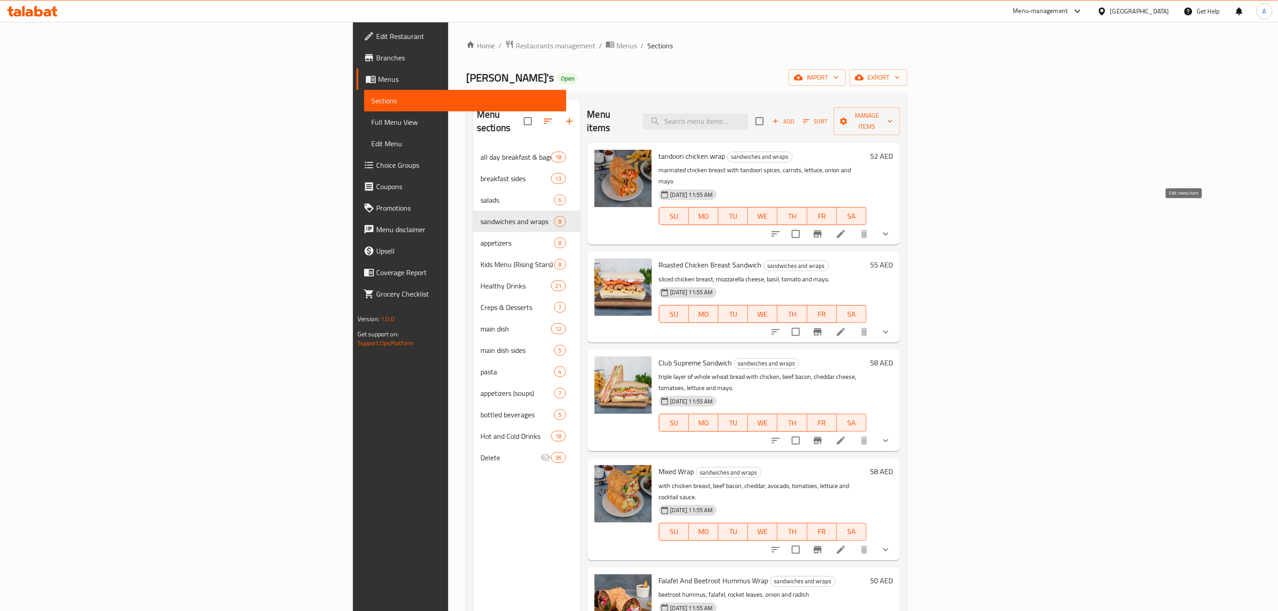
click at [845, 230] on icon at bounding box center [841, 234] width 8 height 8
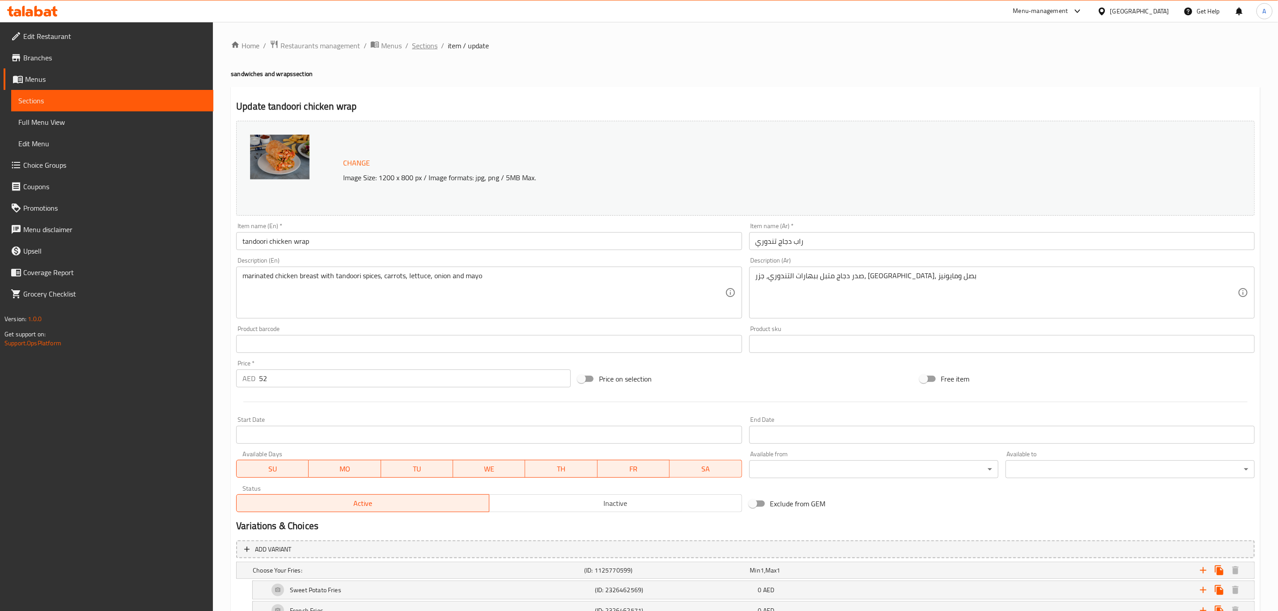
click at [421, 48] on span "Sections" at bounding box center [424, 45] width 25 height 11
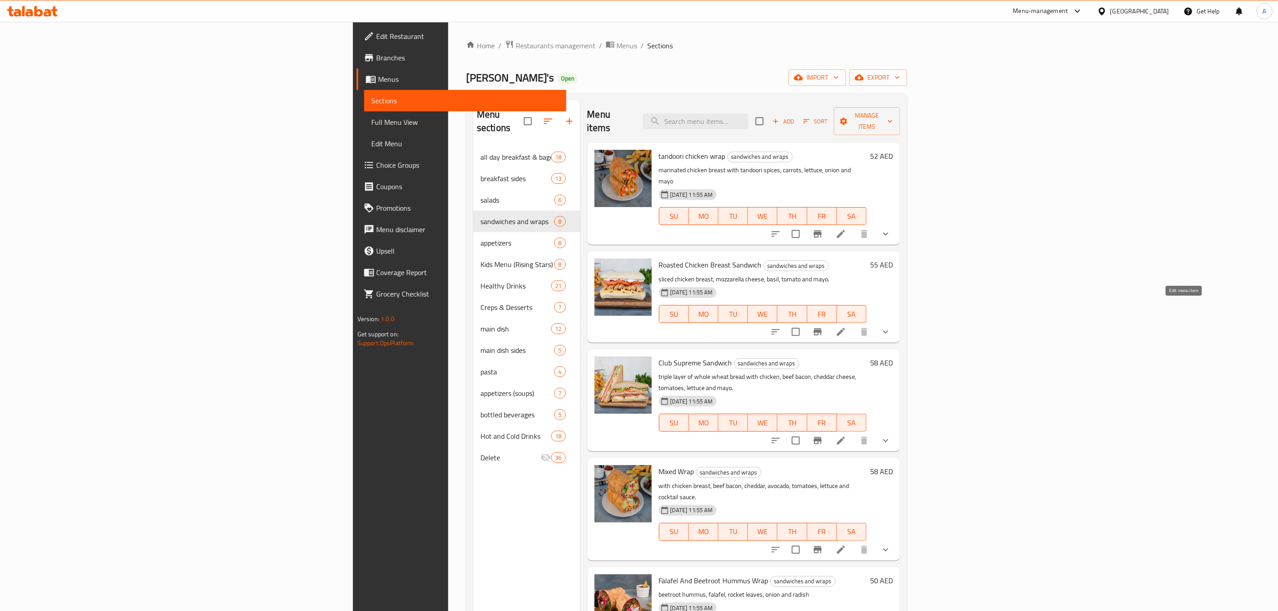
click at [846, 326] on icon at bounding box center [840, 331] width 11 height 11
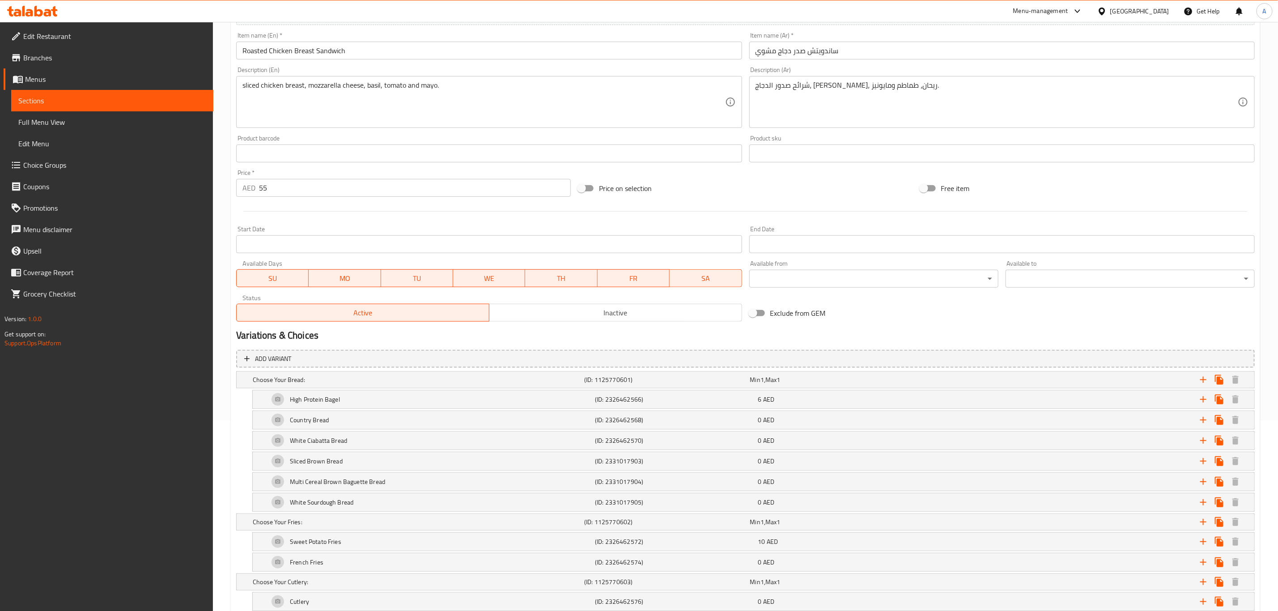
scroll to position [201, 0]
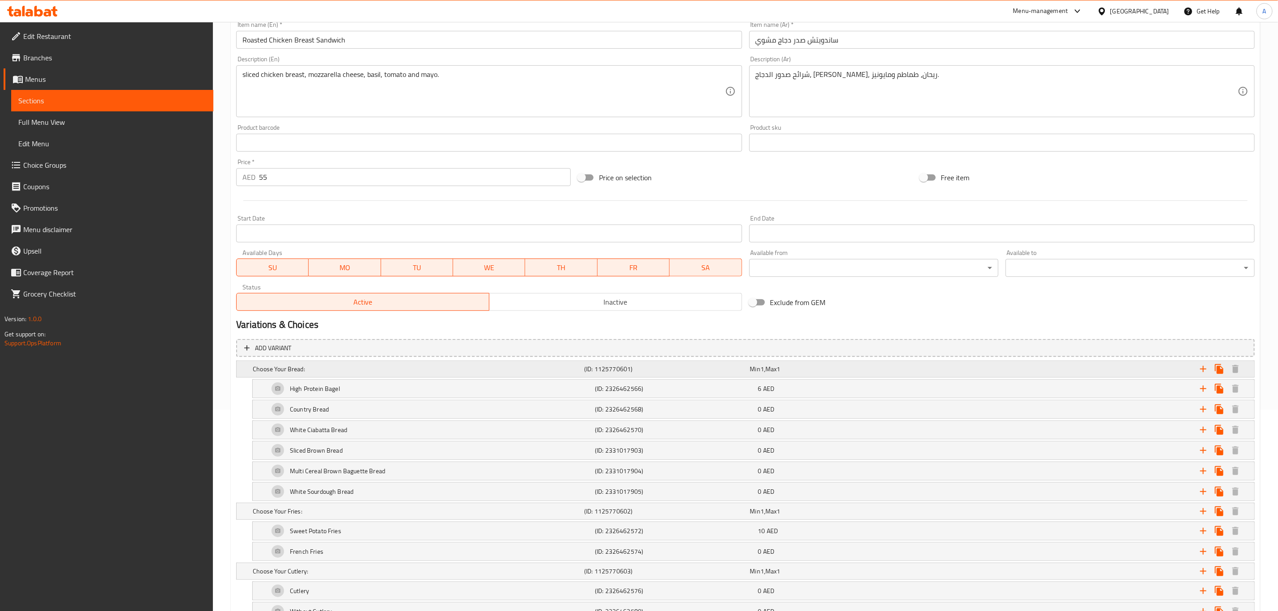
click at [323, 366] on h5 "Choose Your Bread:" at bounding box center [417, 368] width 328 height 9
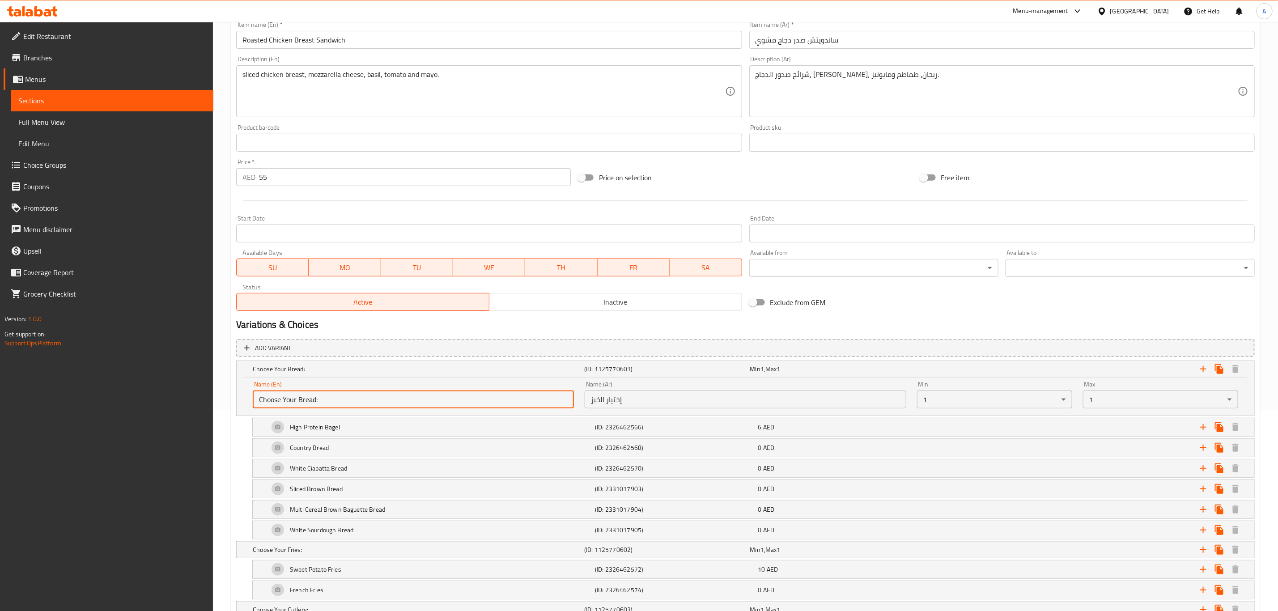
drag, startPoint x: 314, startPoint y: 400, endPoint x: 225, endPoint y: 400, distance: 89.0
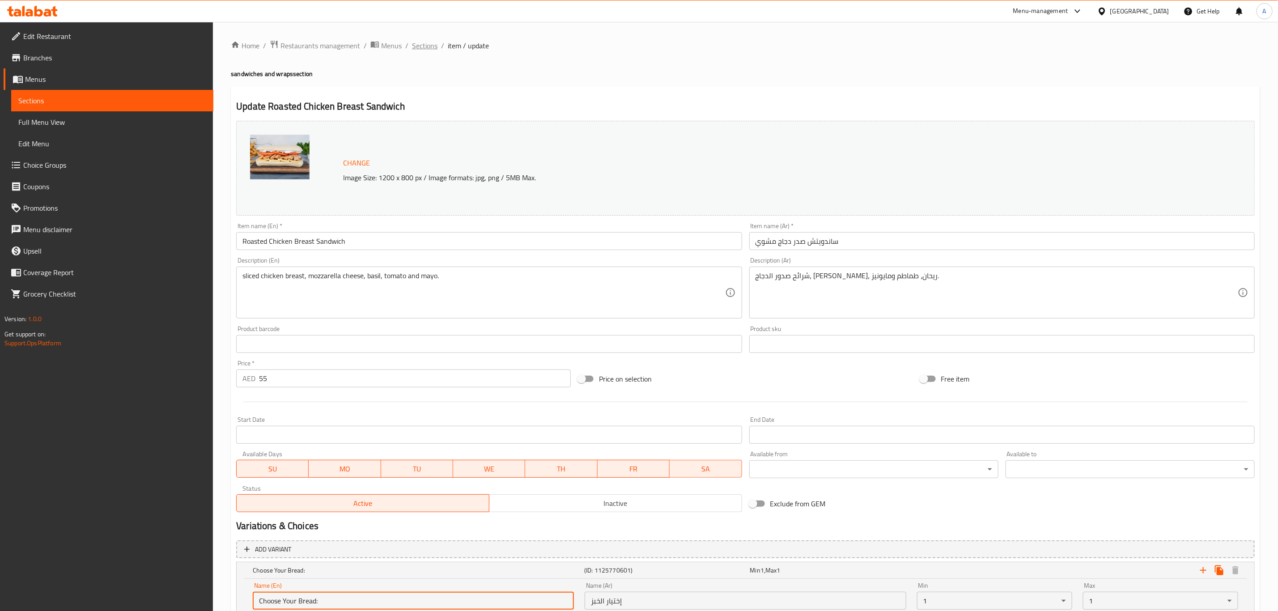
click at [423, 48] on span "Sections" at bounding box center [424, 45] width 25 height 11
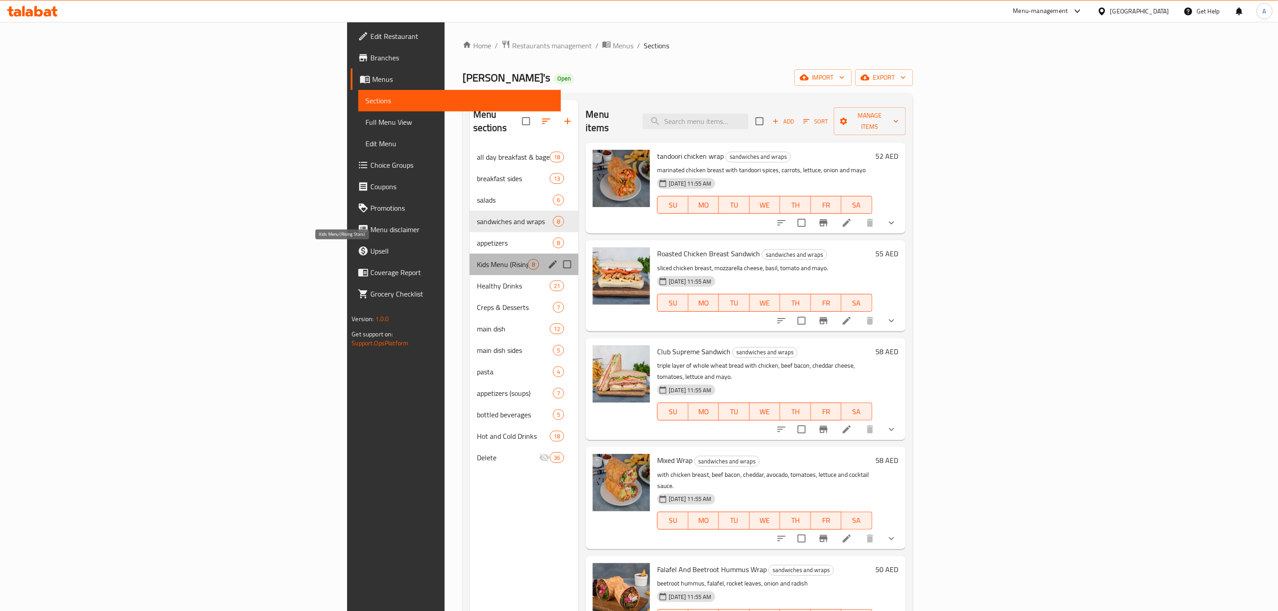
click at [477, 259] on span "Kids Menu (Rising Stars)" at bounding box center [502, 264] width 51 height 11
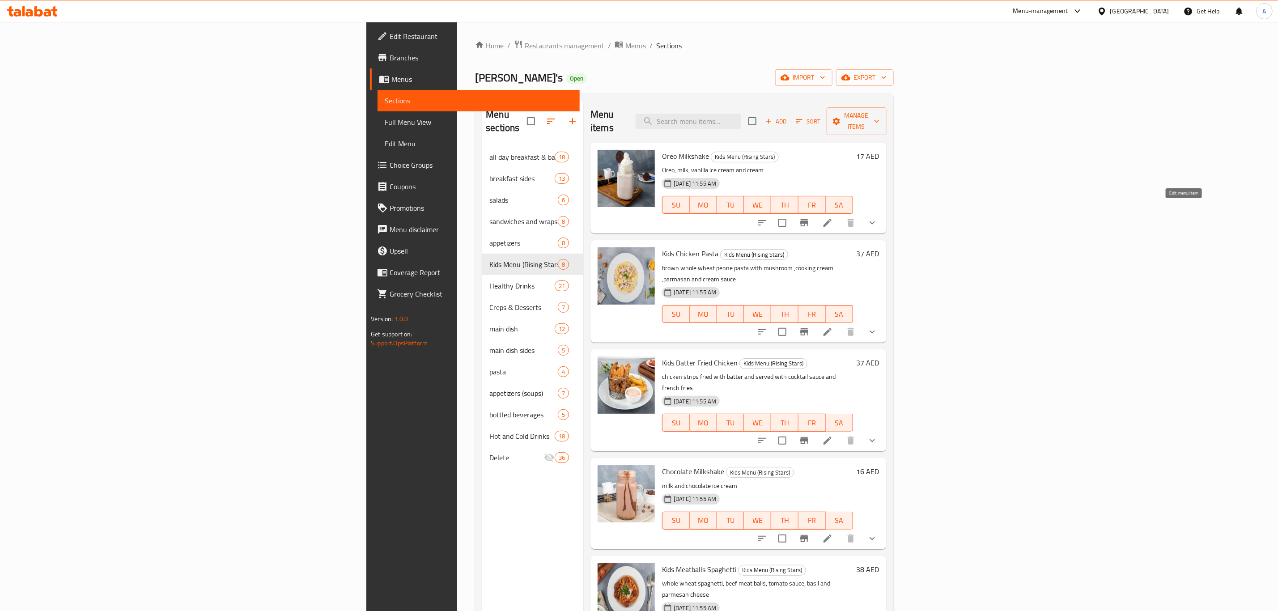
click at [831, 219] on icon at bounding box center [827, 223] width 8 height 8
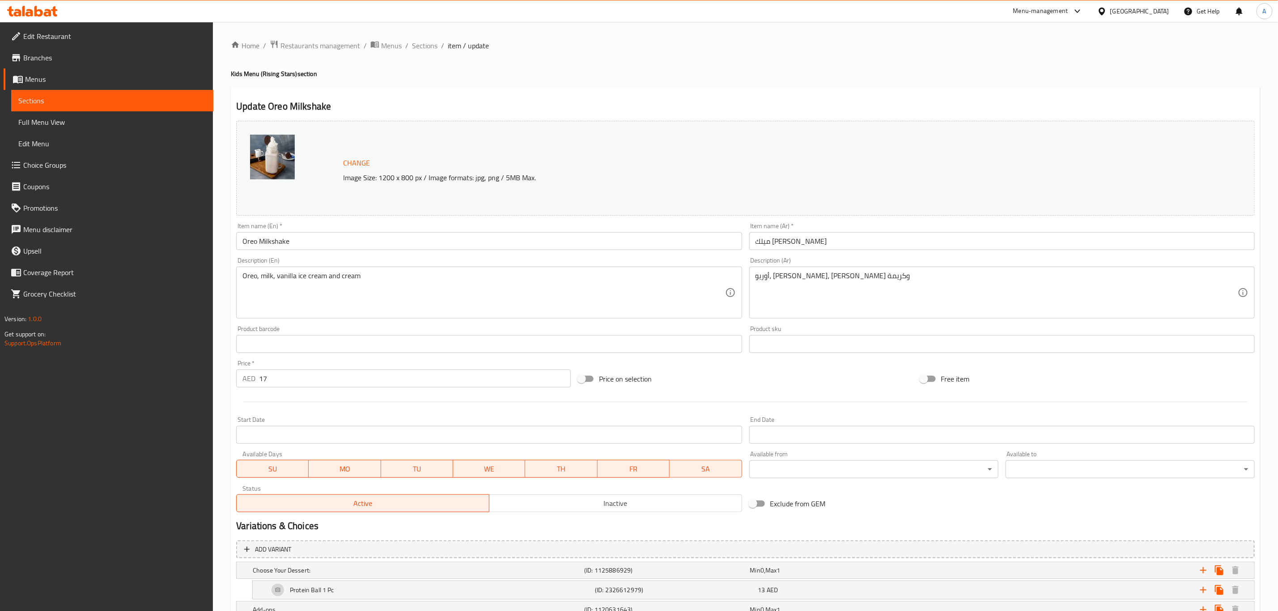
scroll to position [67, 0]
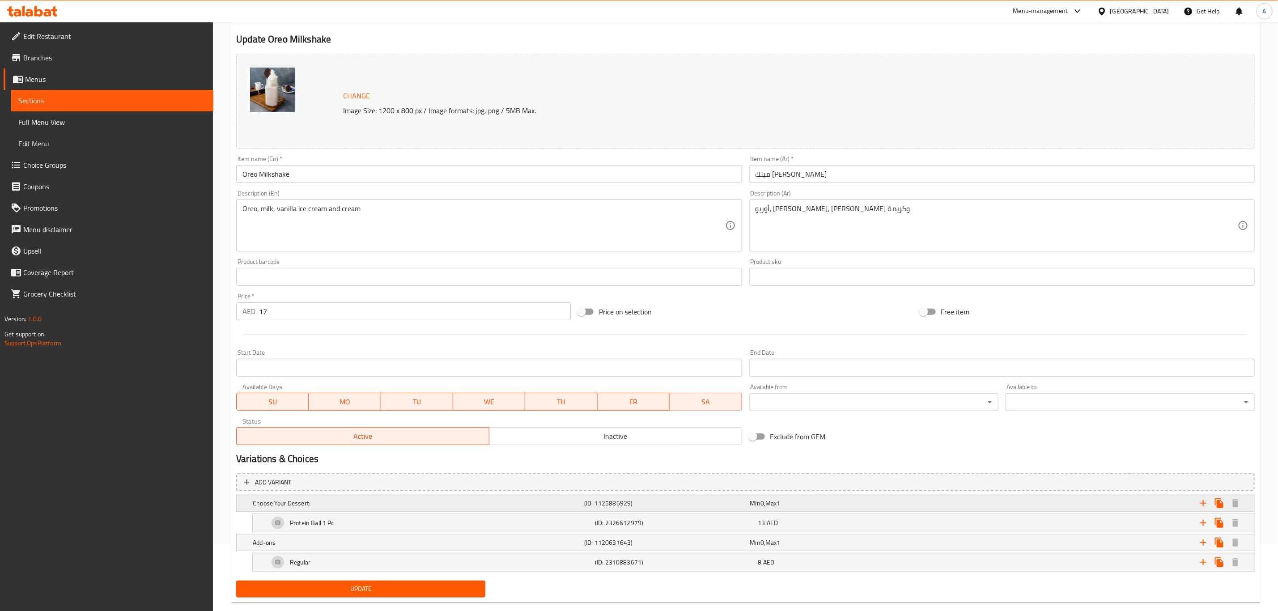
click at [346, 506] on h5 "Choose Your Dessert:" at bounding box center [417, 503] width 328 height 9
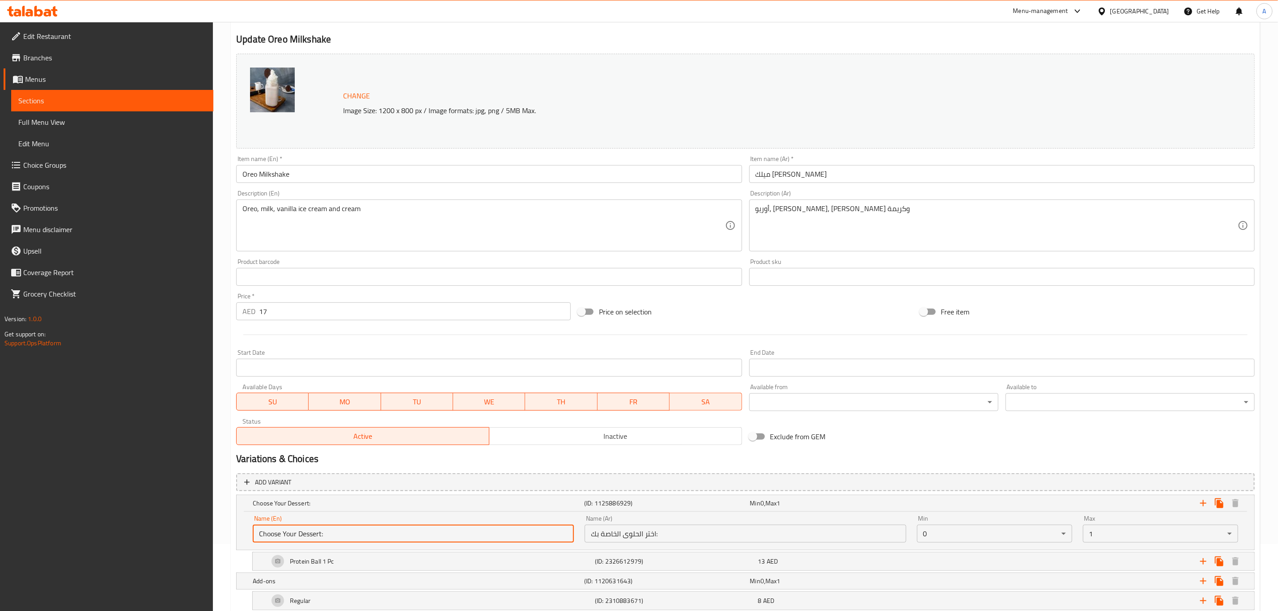
drag, startPoint x: 321, startPoint y: 532, endPoint x: 229, endPoint y: 523, distance: 93.0
click at [229, 523] on div "Home / Restaurants management / Menus / Sections / item / update Kids Menu (Ris…" at bounding box center [745, 310] width 1065 height 711
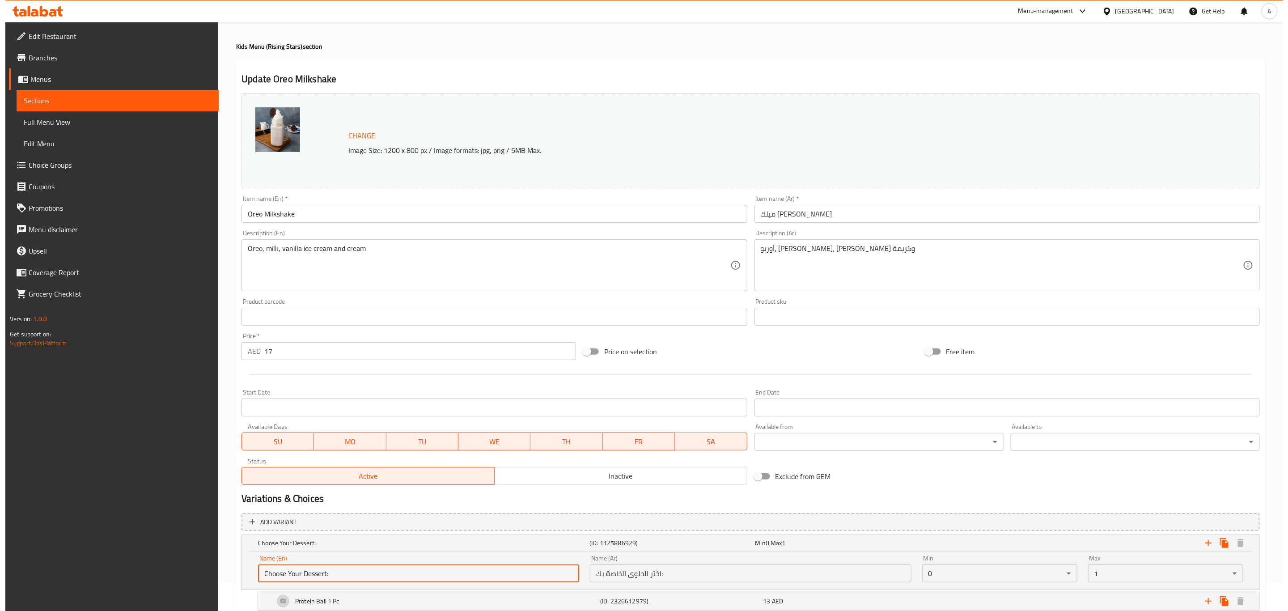
scroll to position [0, 0]
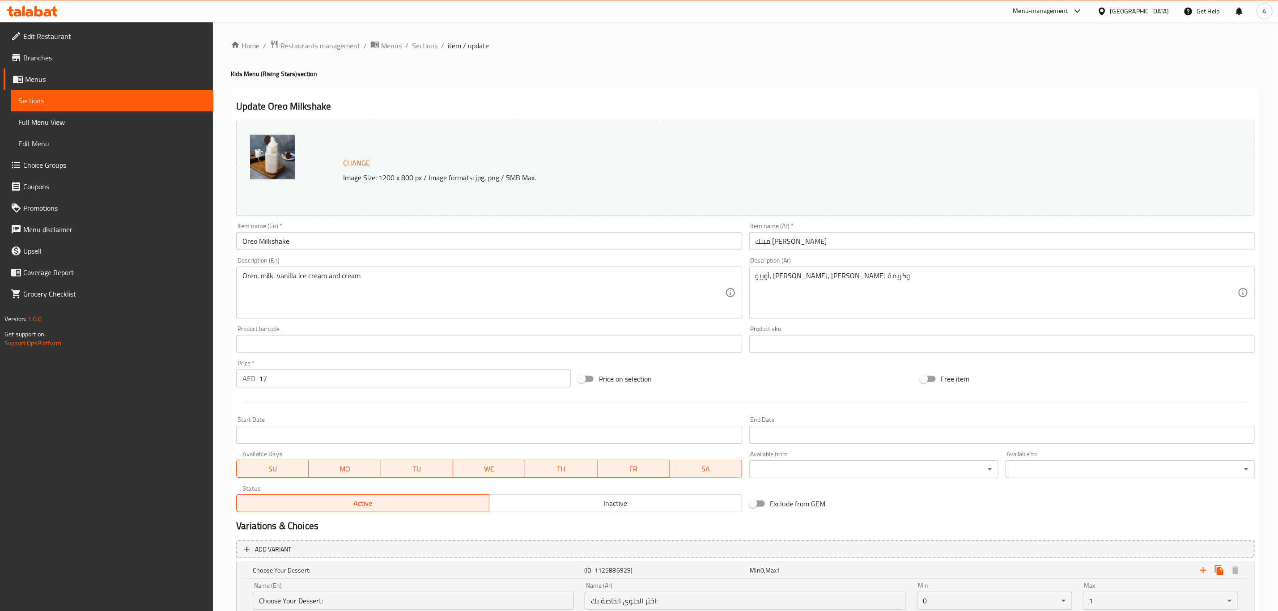
click at [421, 46] on span "Sections" at bounding box center [424, 45] width 25 height 11
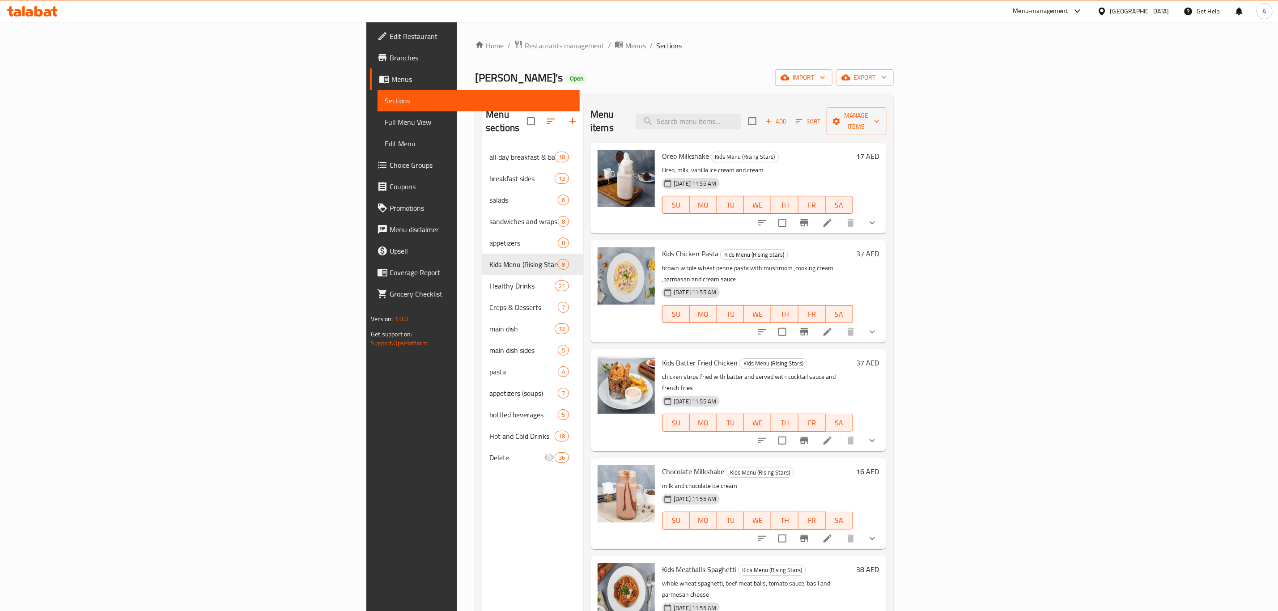
click at [833, 326] on icon at bounding box center [827, 331] width 11 height 11
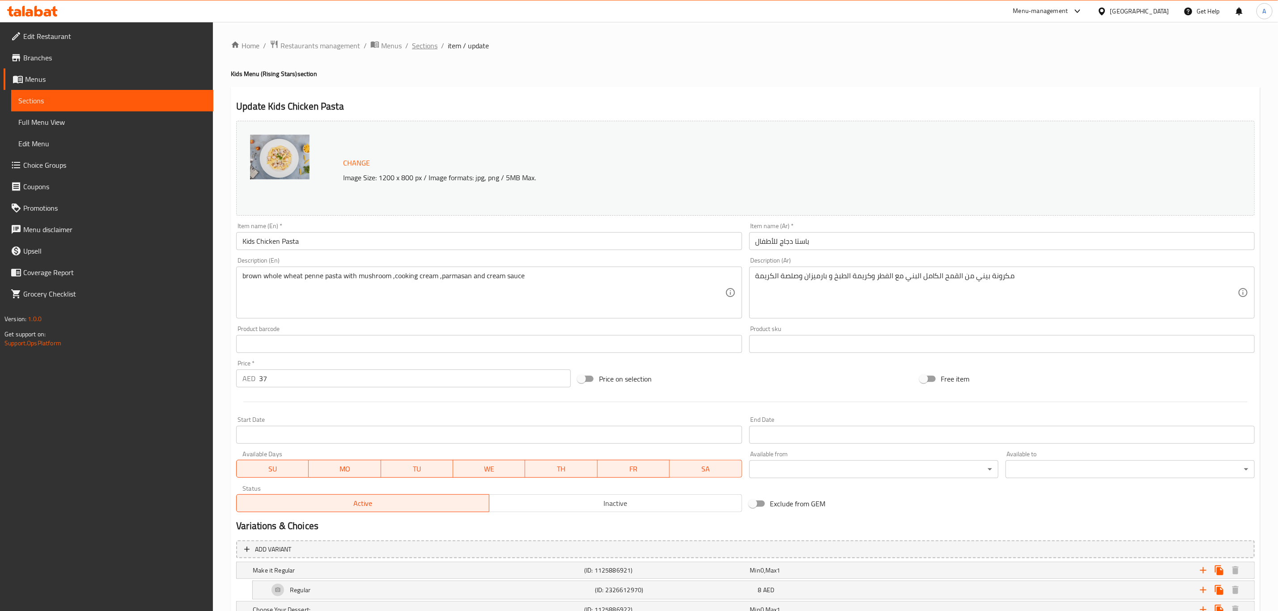
click at [419, 49] on span "Sections" at bounding box center [424, 45] width 25 height 11
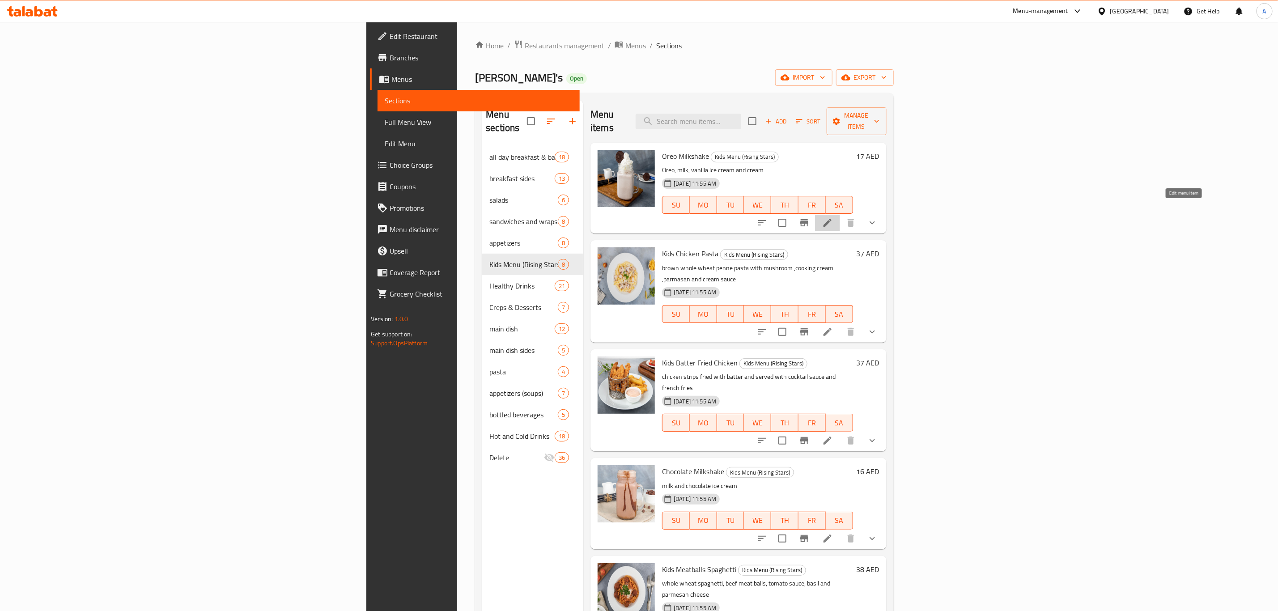
click at [833, 217] on icon at bounding box center [827, 222] width 11 height 11
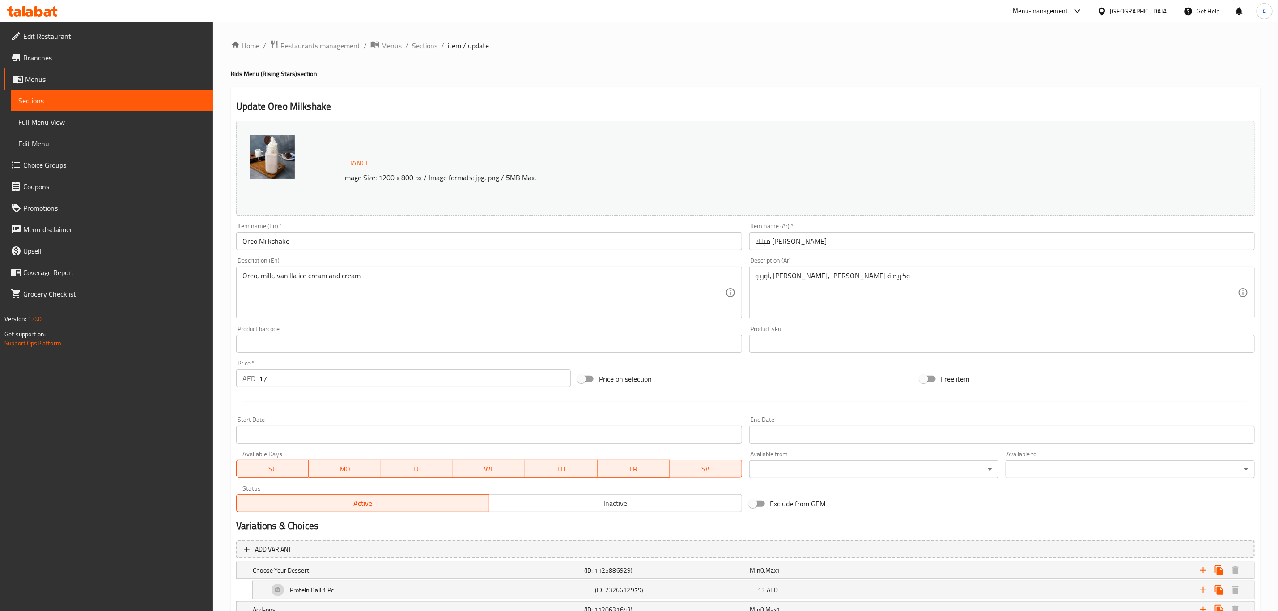
click at [432, 43] on span "Sections" at bounding box center [424, 45] width 25 height 11
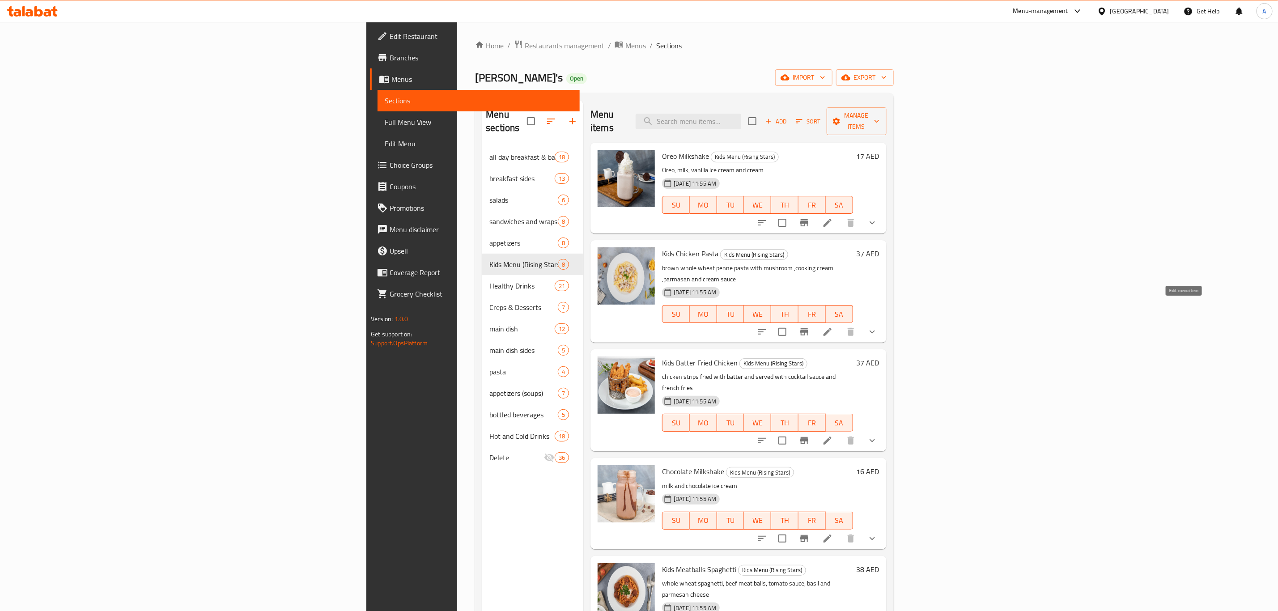
click at [833, 326] on icon at bounding box center [827, 331] width 11 height 11
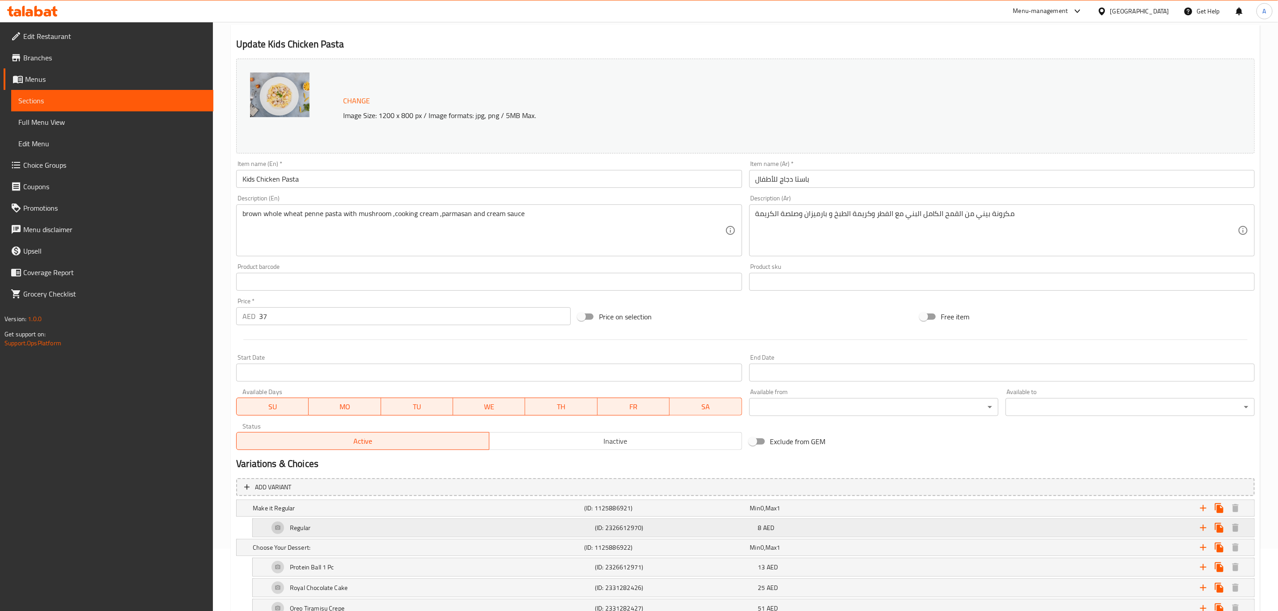
scroll to position [134, 0]
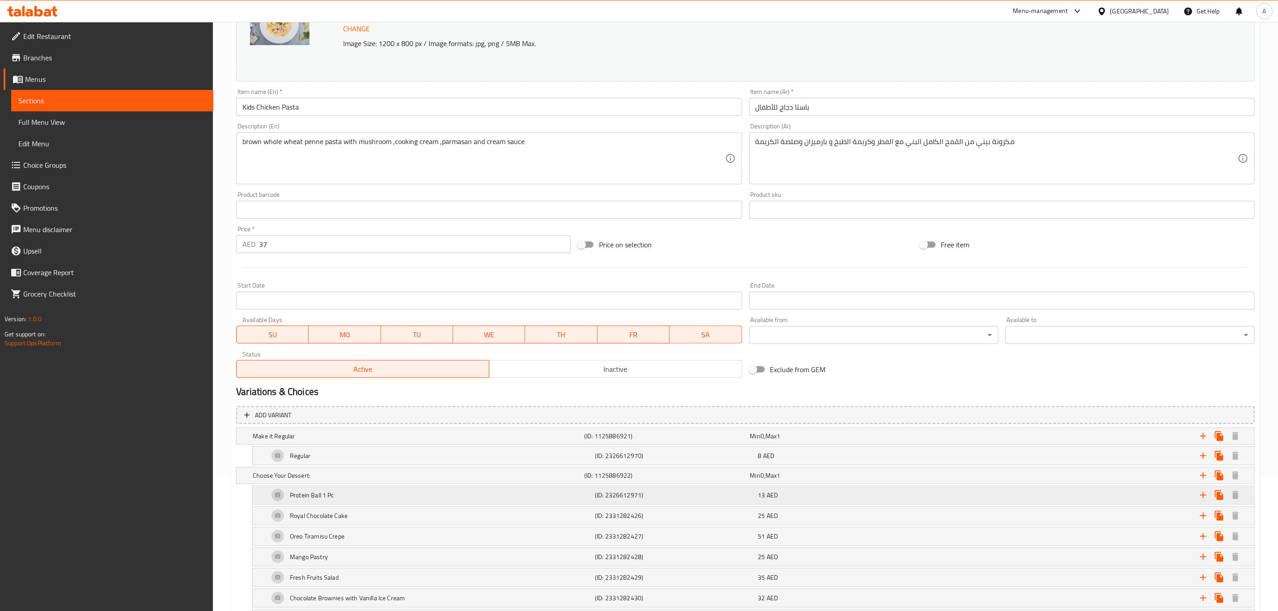
click at [394, 492] on div "Protein Ball 1 Pc" at bounding box center [430, 494] width 326 height 21
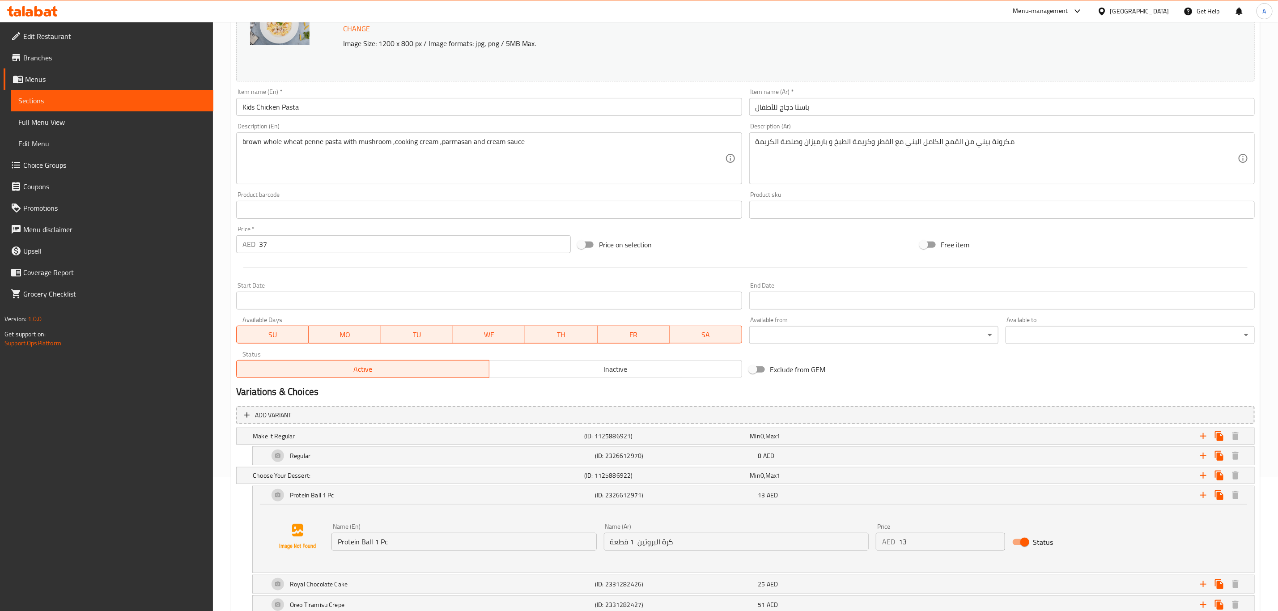
click at [382, 540] on input "Protein Ball 1 Pc" at bounding box center [463, 542] width 265 height 18
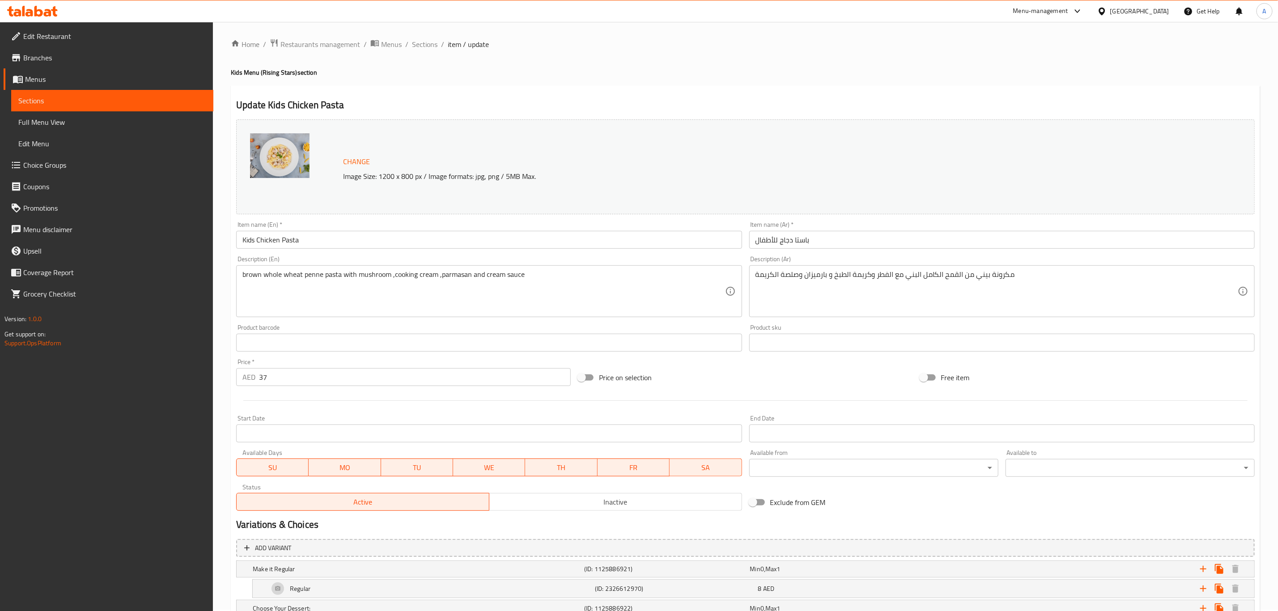
scroll to position [0, 0]
click at [425, 43] on span "Sections" at bounding box center [424, 45] width 25 height 11
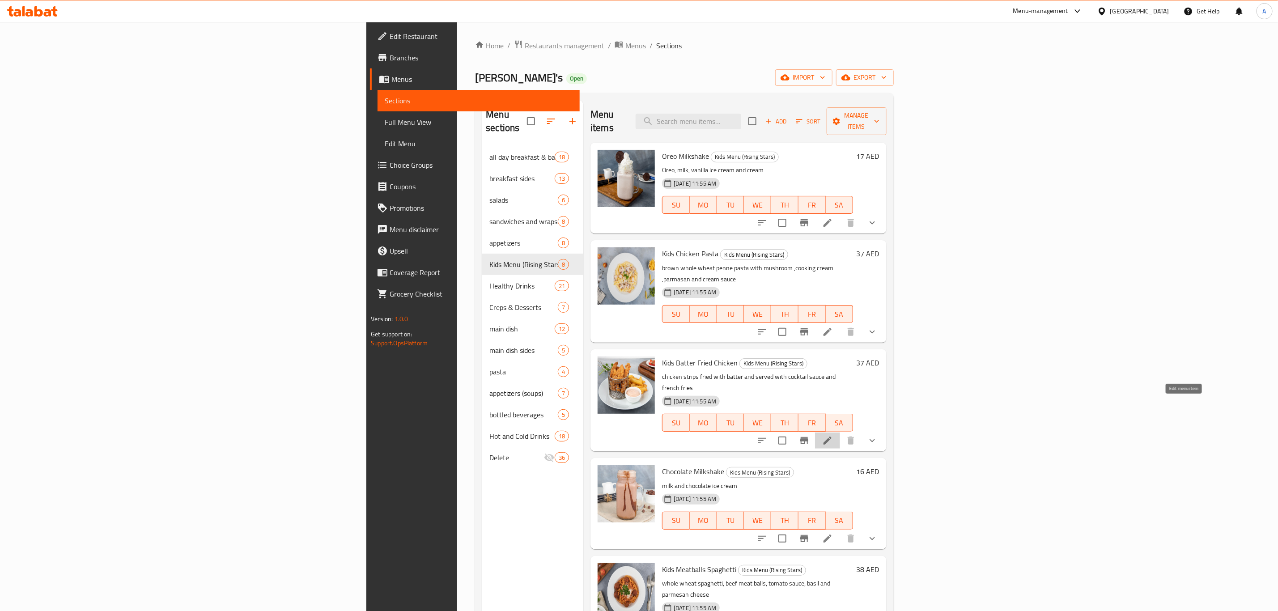
click at [833, 435] on icon at bounding box center [827, 440] width 11 height 11
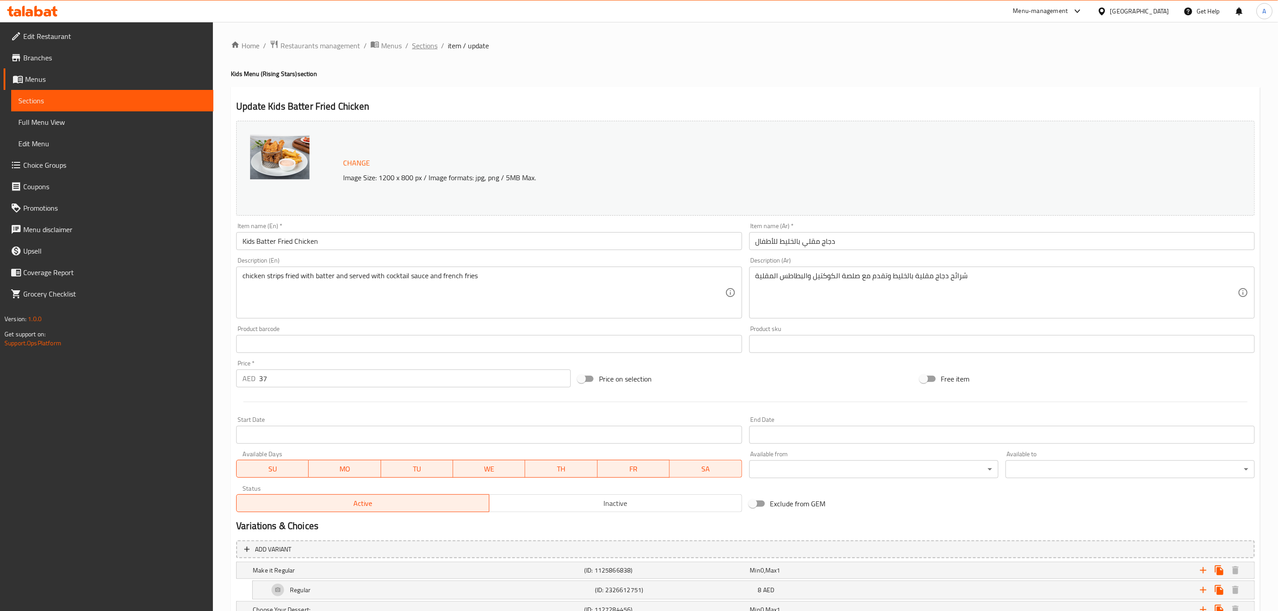
click at [423, 42] on span "Sections" at bounding box center [424, 45] width 25 height 11
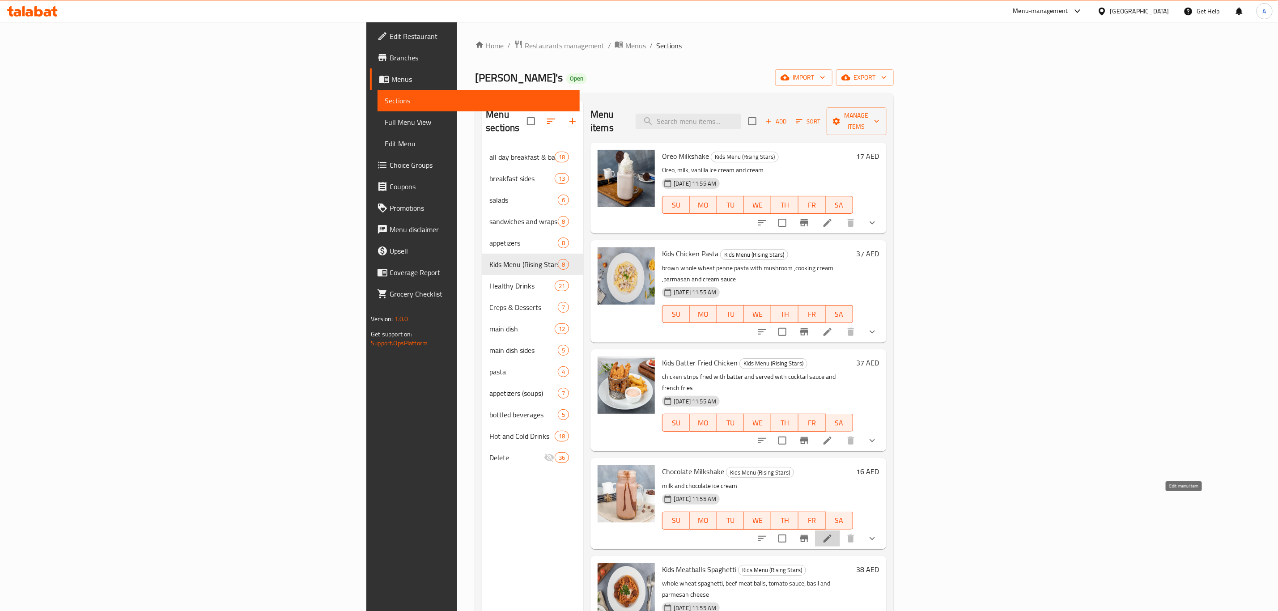
click at [833, 533] on icon at bounding box center [827, 538] width 11 height 11
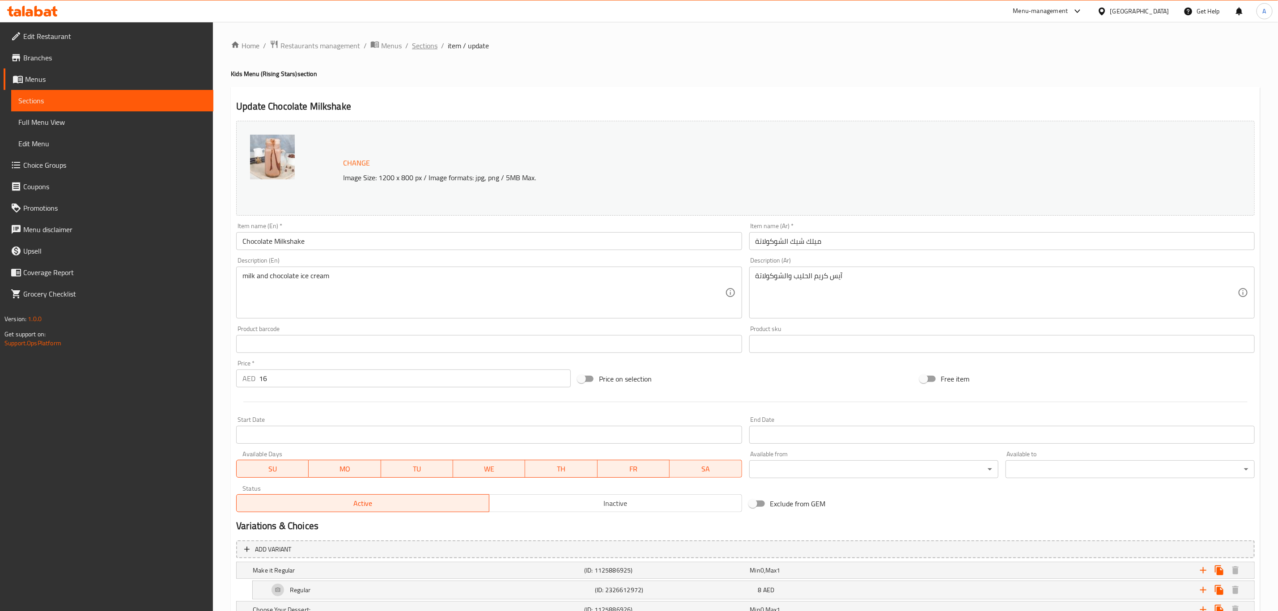
click at [421, 46] on span "Sections" at bounding box center [424, 45] width 25 height 11
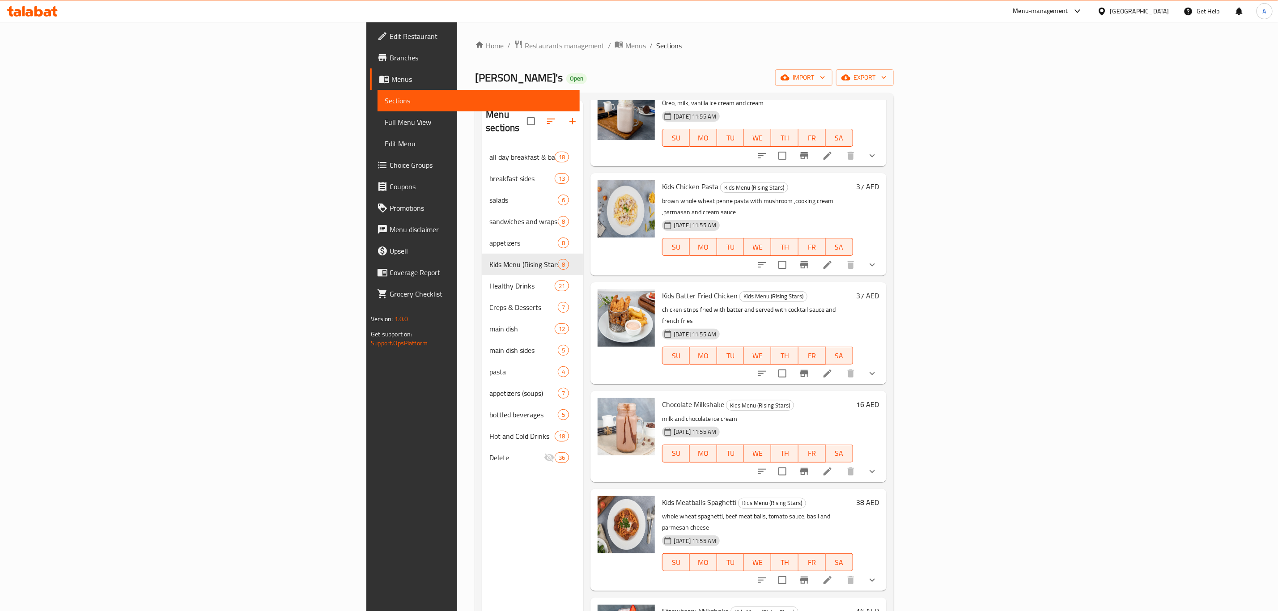
scroll to position [192, 0]
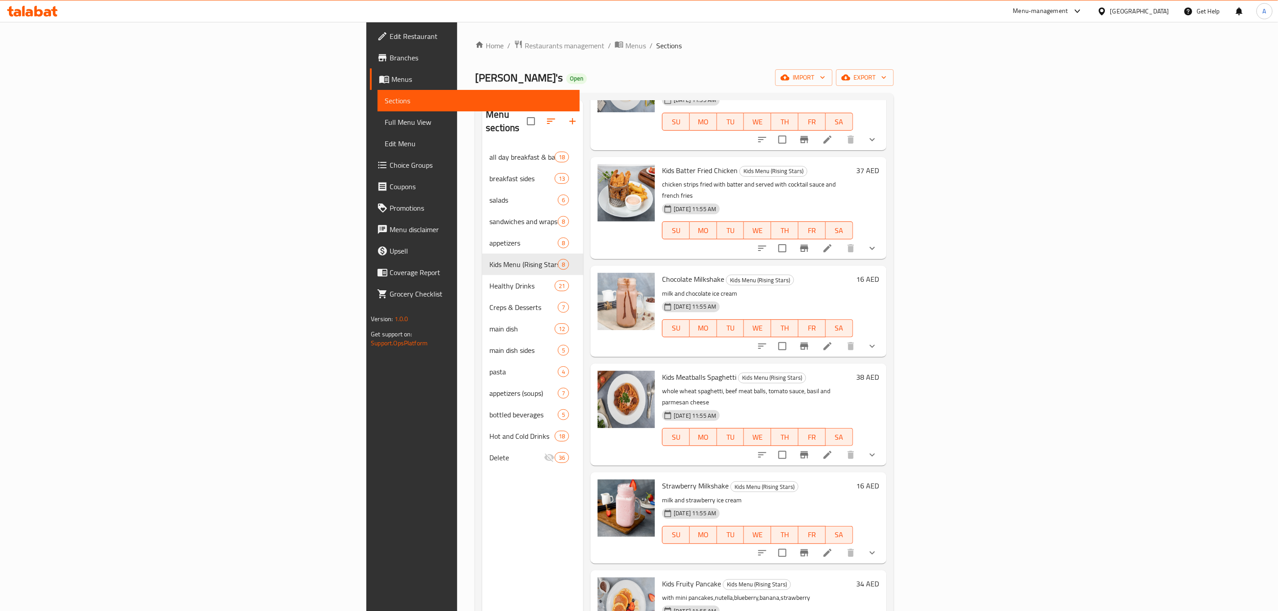
click at [833, 449] on icon at bounding box center [827, 454] width 11 height 11
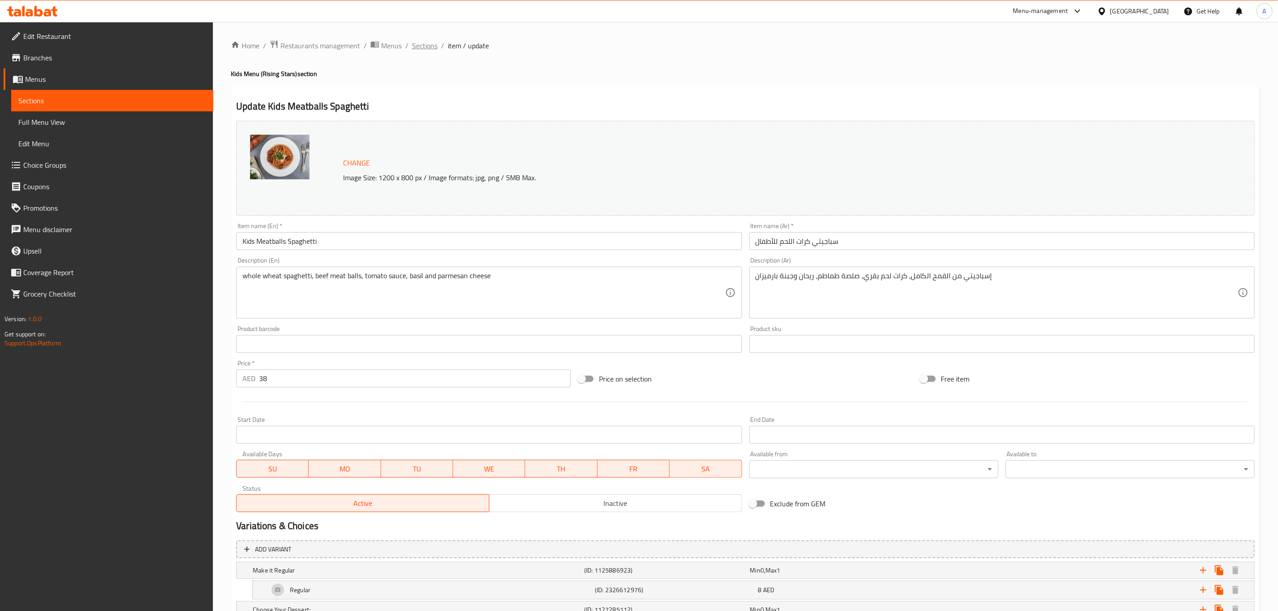
click at [430, 50] on span "Sections" at bounding box center [424, 45] width 25 height 11
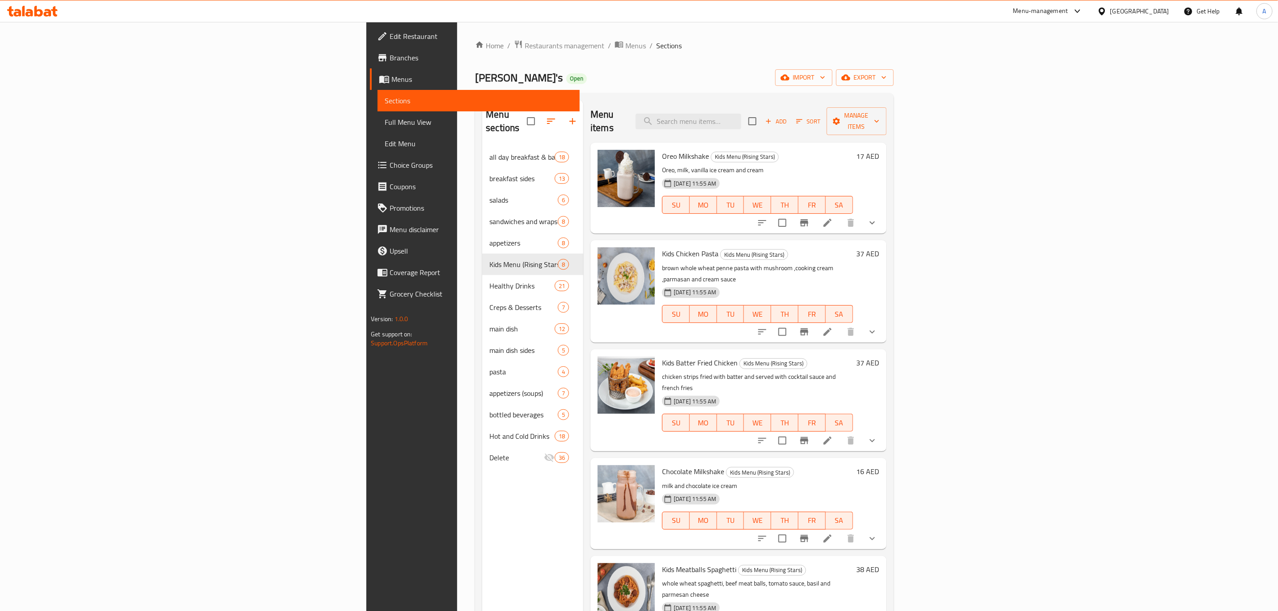
scroll to position [125, 0]
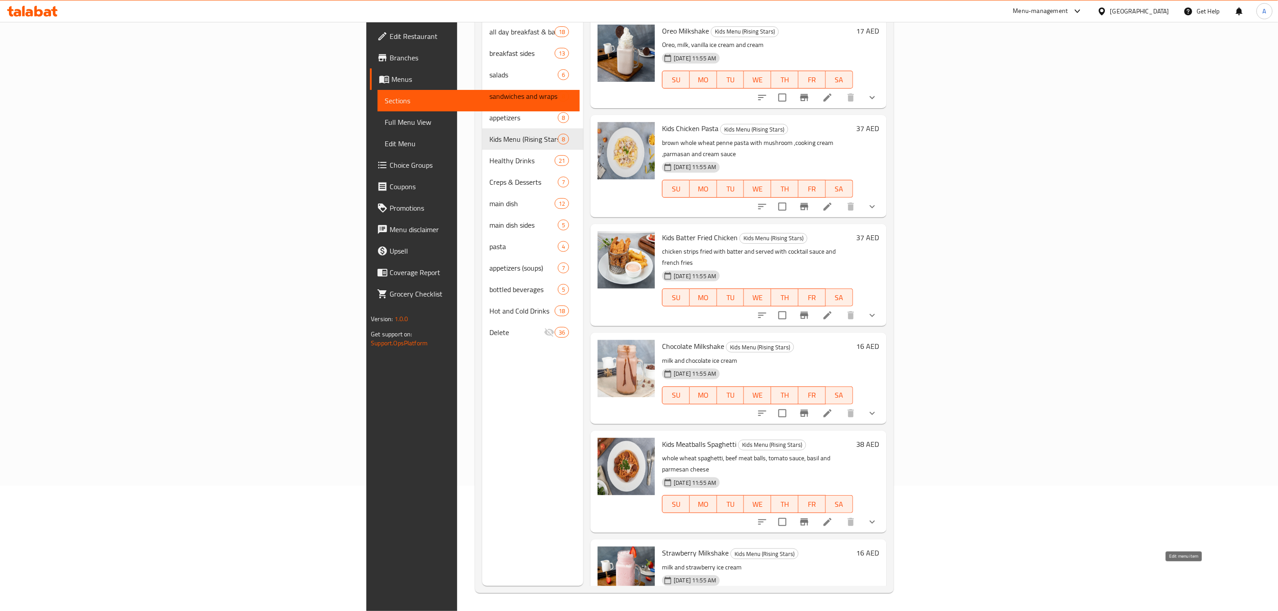
click at [833, 610] on icon at bounding box center [827, 619] width 11 height 11
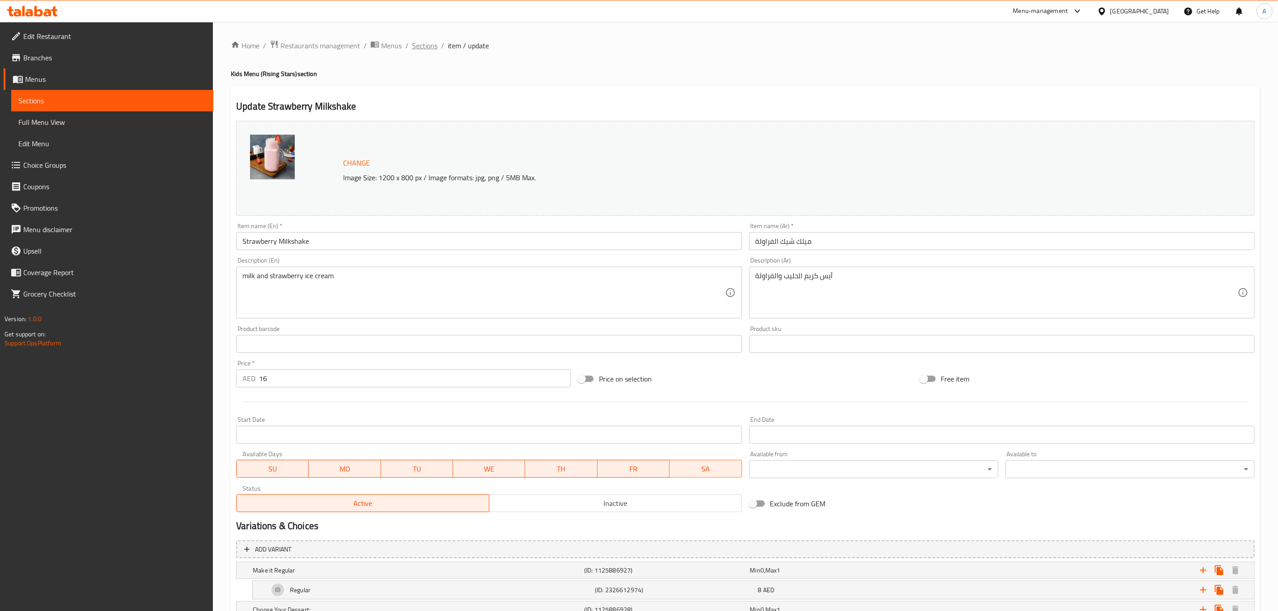
click at [416, 46] on span "Sections" at bounding box center [424, 45] width 25 height 11
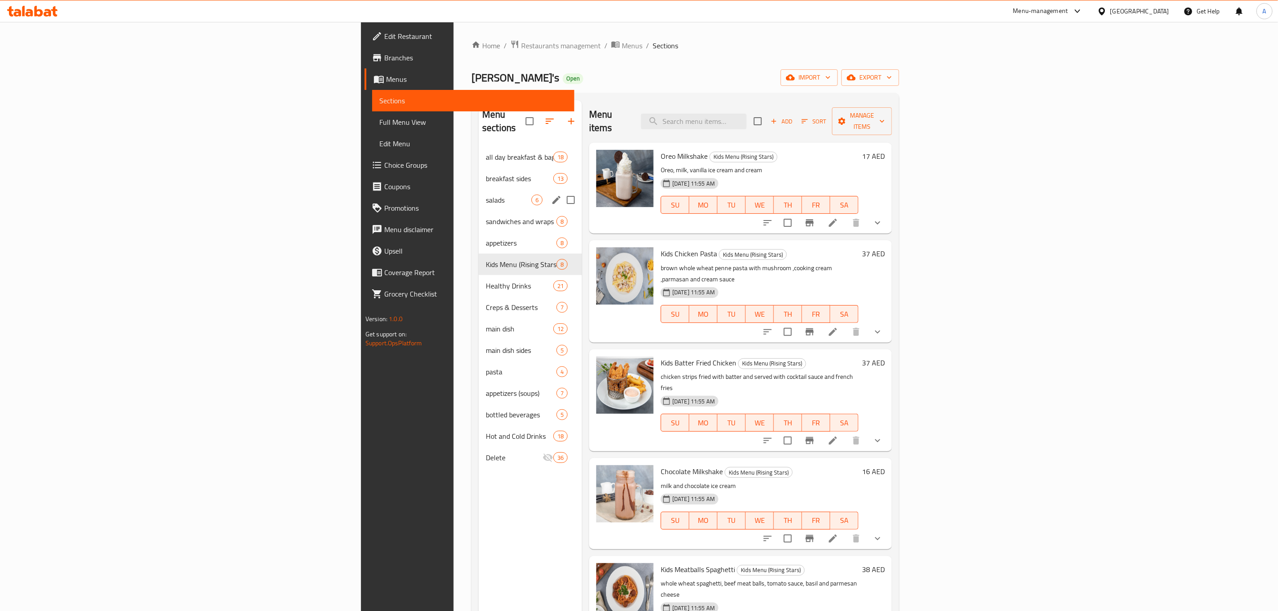
scroll to position [125, 0]
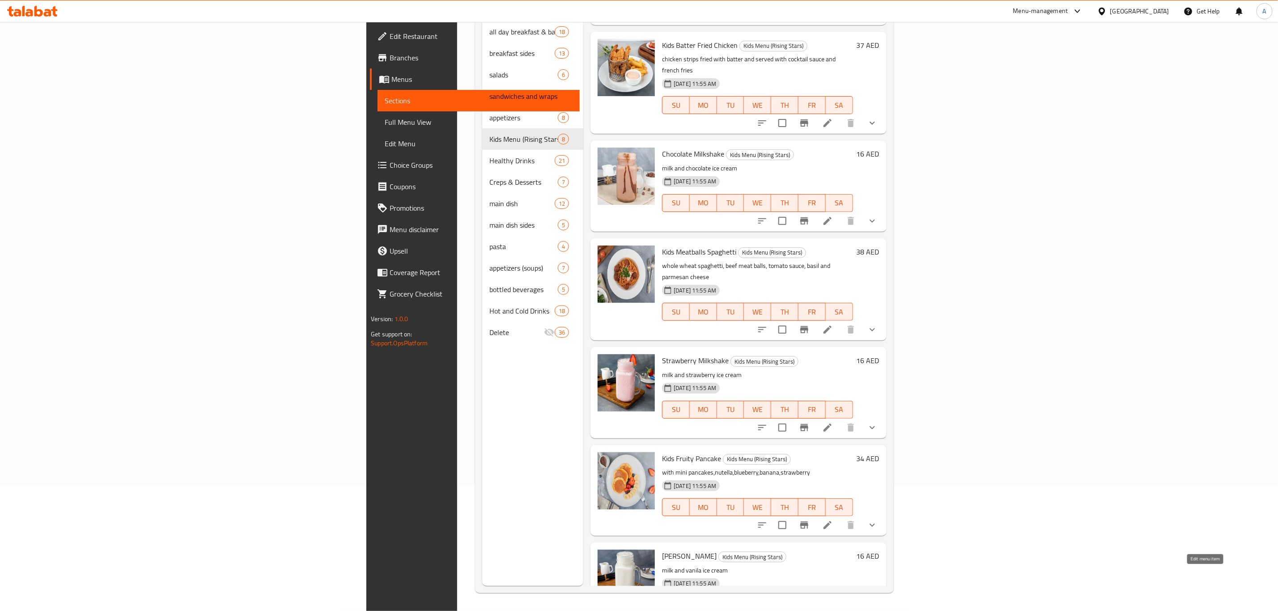
click at [854, 610] on icon at bounding box center [848, 623] width 11 height 11
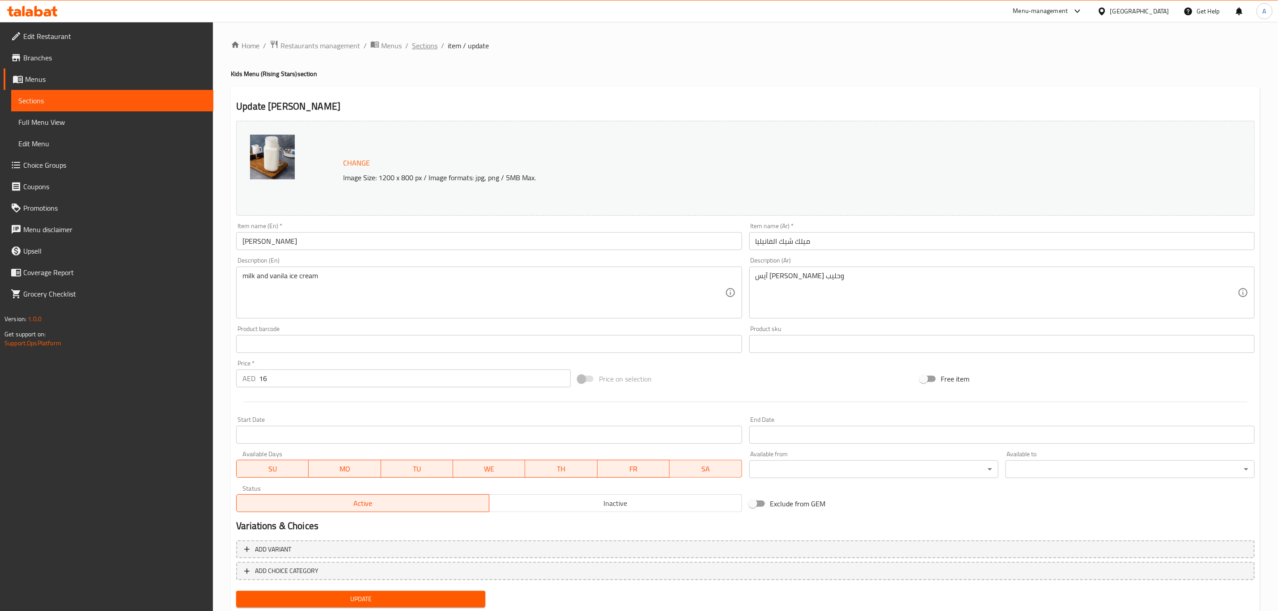
click at [419, 43] on span "Sections" at bounding box center [424, 45] width 25 height 11
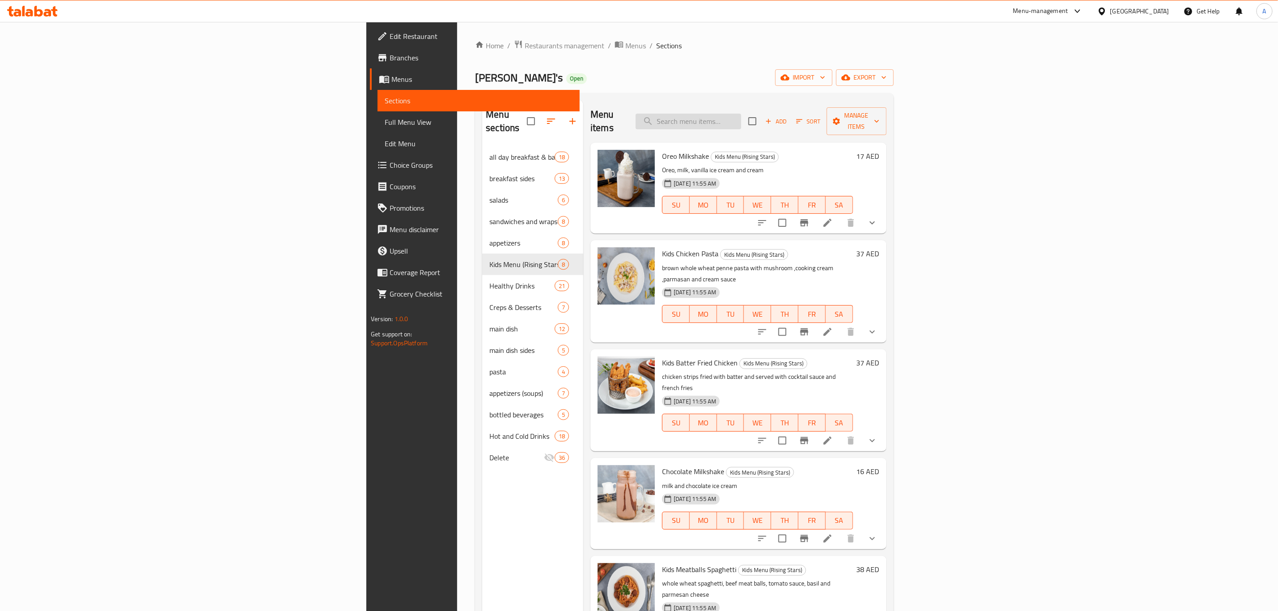
click at [741, 114] on input "search" at bounding box center [689, 122] width 106 height 16
paste input "All Day Breakfast & Bagels"
type input "All Day Breakfast & Bagels"
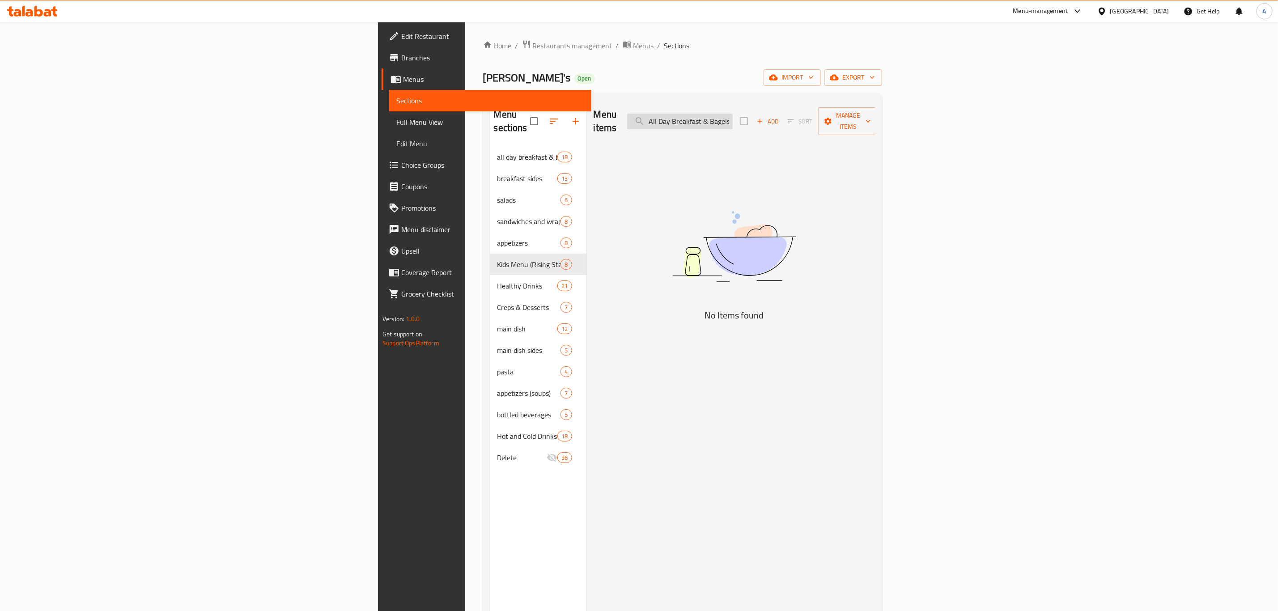
click at [733, 114] on input "All Day Breakfast & Bagels" at bounding box center [680, 122] width 106 height 16
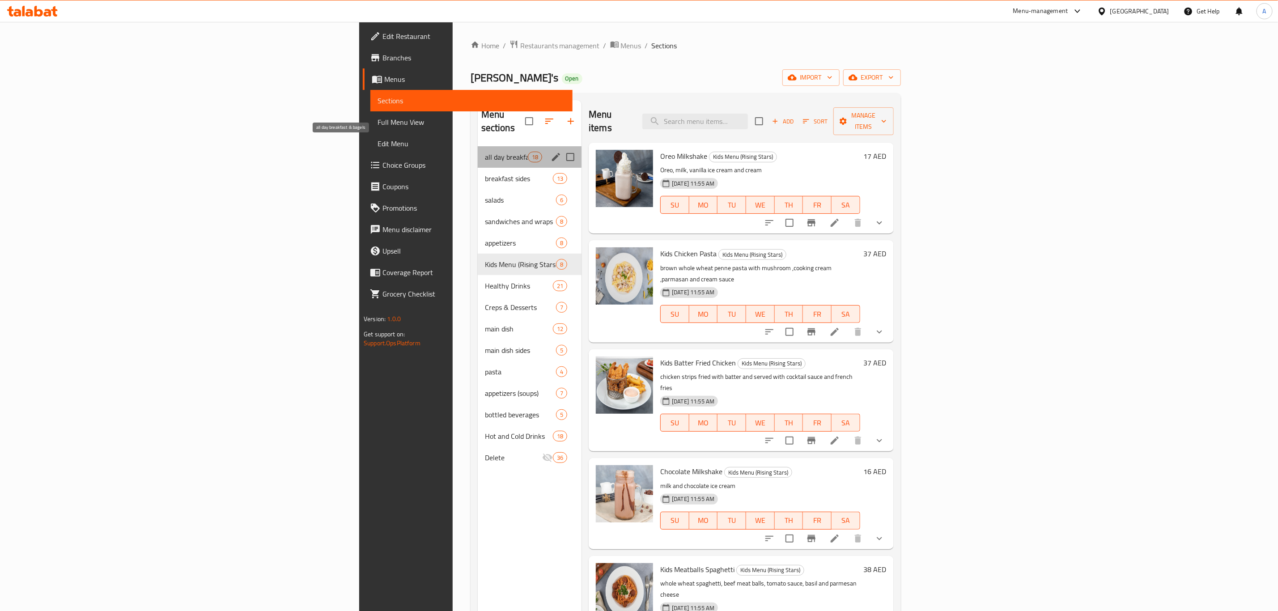
click at [485, 152] on span "all day breakfast & bagels" at bounding box center [506, 157] width 43 height 11
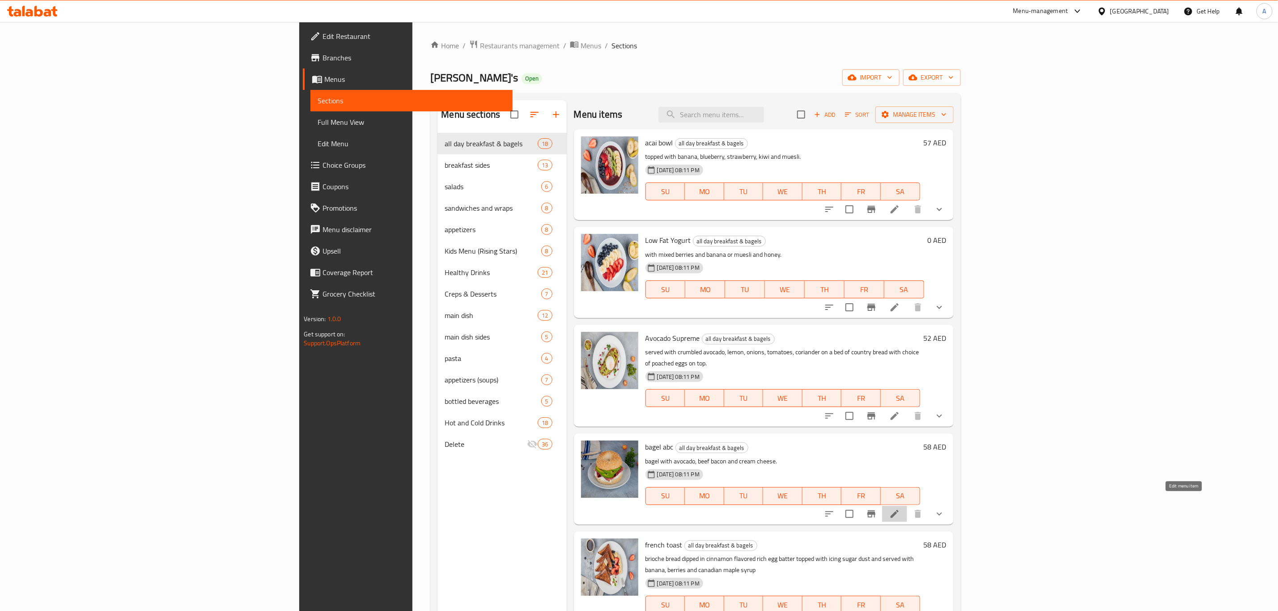
click at [898, 510] on icon at bounding box center [894, 514] width 8 height 8
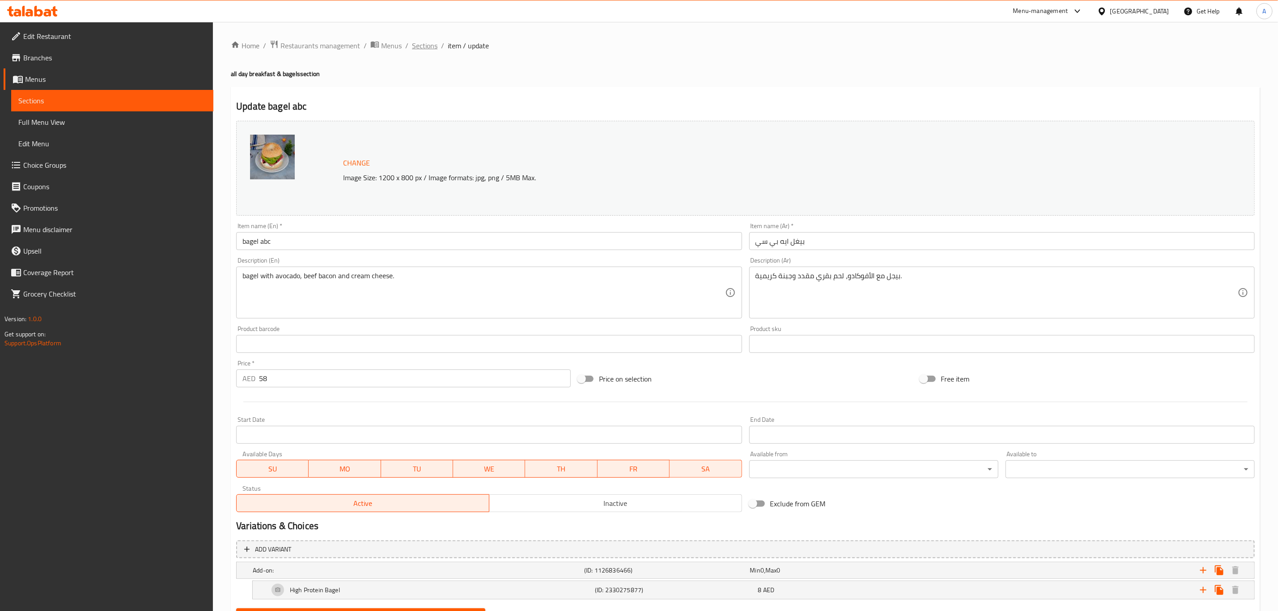
click at [424, 46] on span "Sections" at bounding box center [424, 45] width 25 height 11
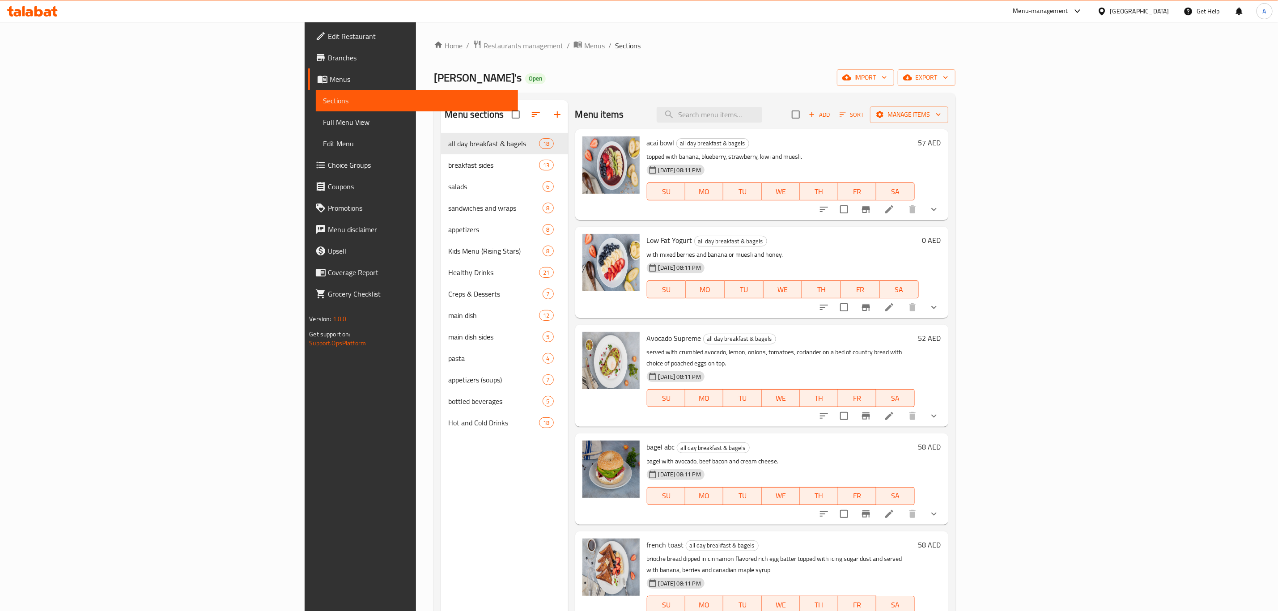
scroll to position [504, 0]
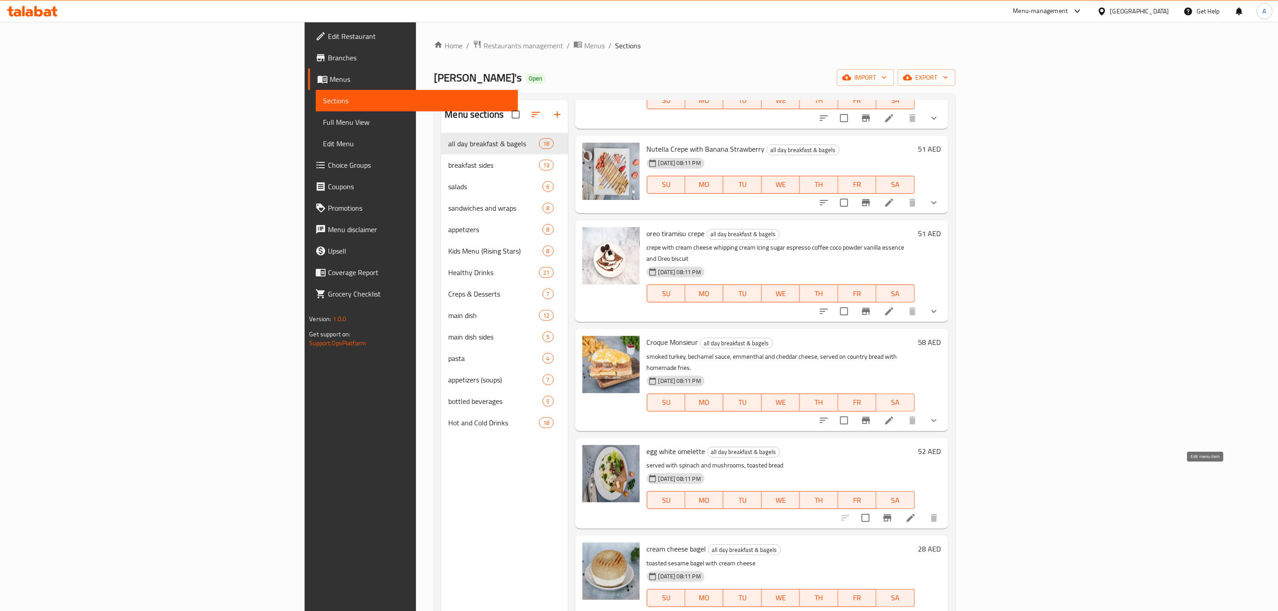
click at [916, 513] on icon at bounding box center [910, 518] width 11 height 11
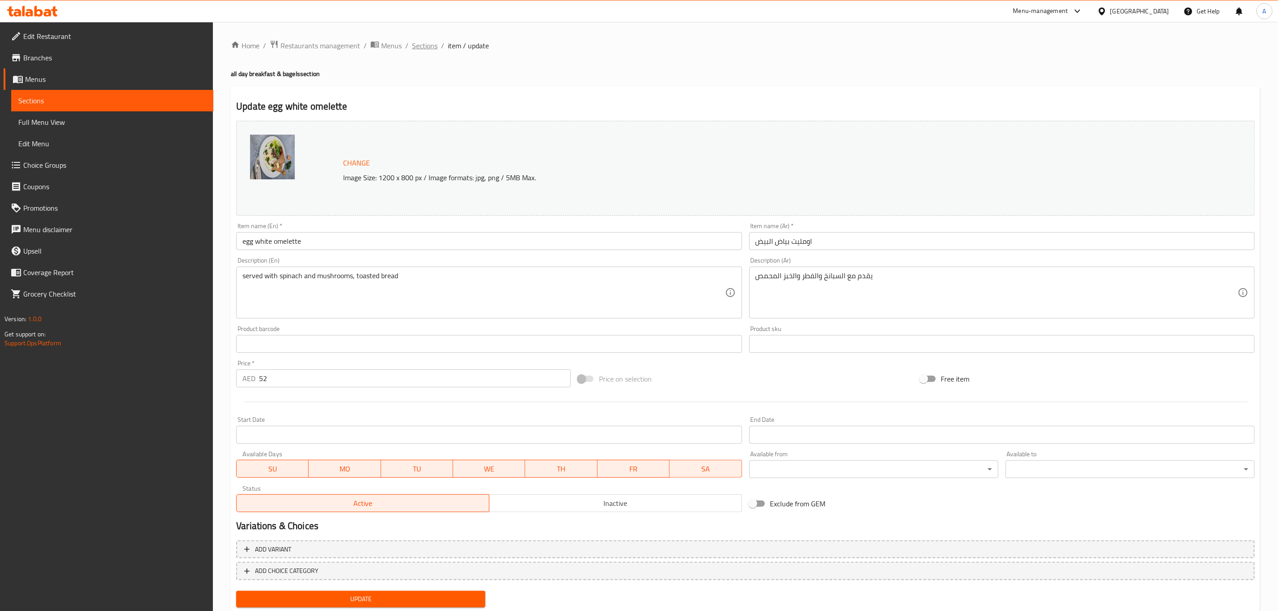
click at [417, 42] on span "Sections" at bounding box center [424, 45] width 25 height 11
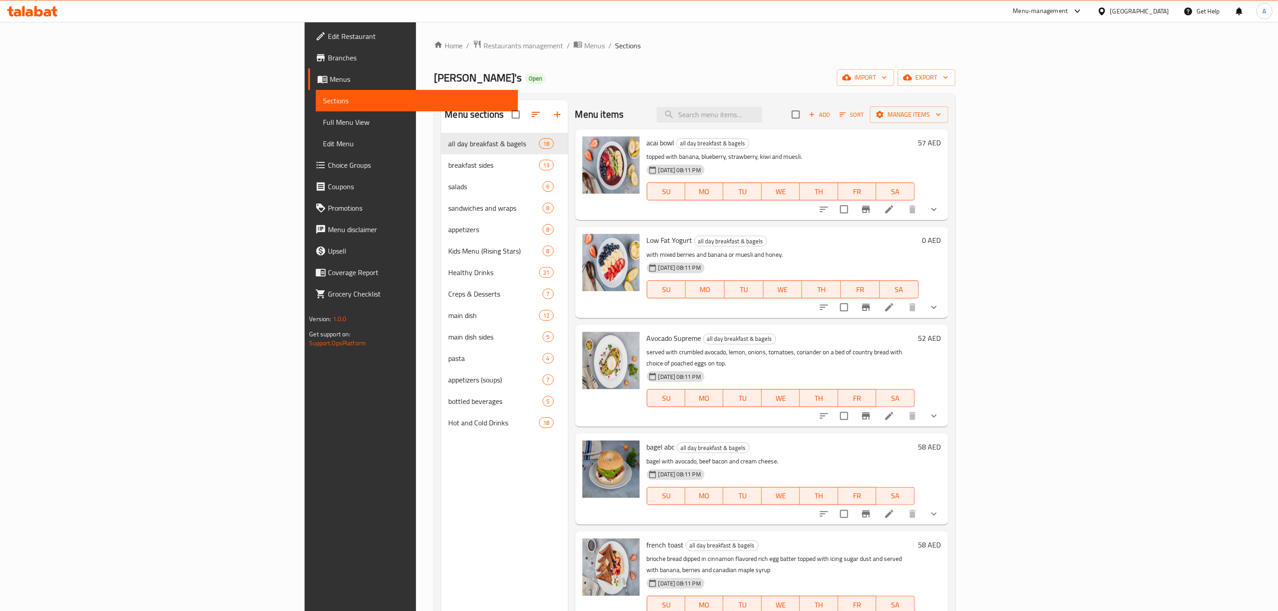
click at [869, 149] on div "acai bowl all day breakfast & bagels topped with banana, blueberry, strawberry,…" at bounding box center [780, 175] width 275 height 84
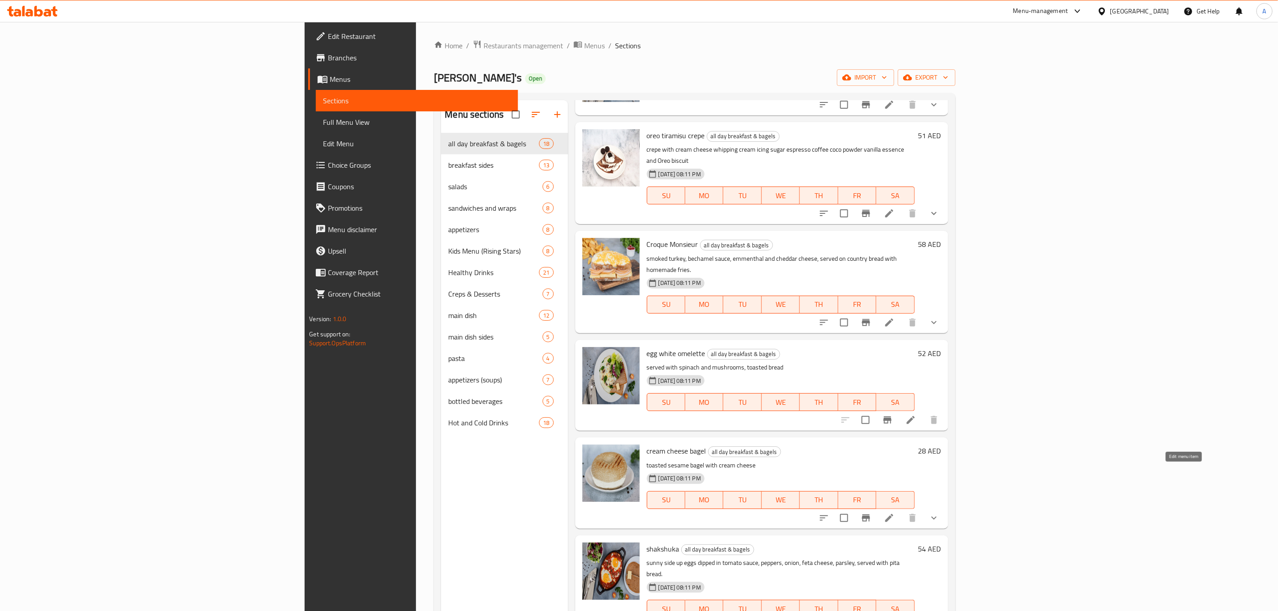
click at [893, 514] on icon at bounding box center [889, 518] width 8 height 8
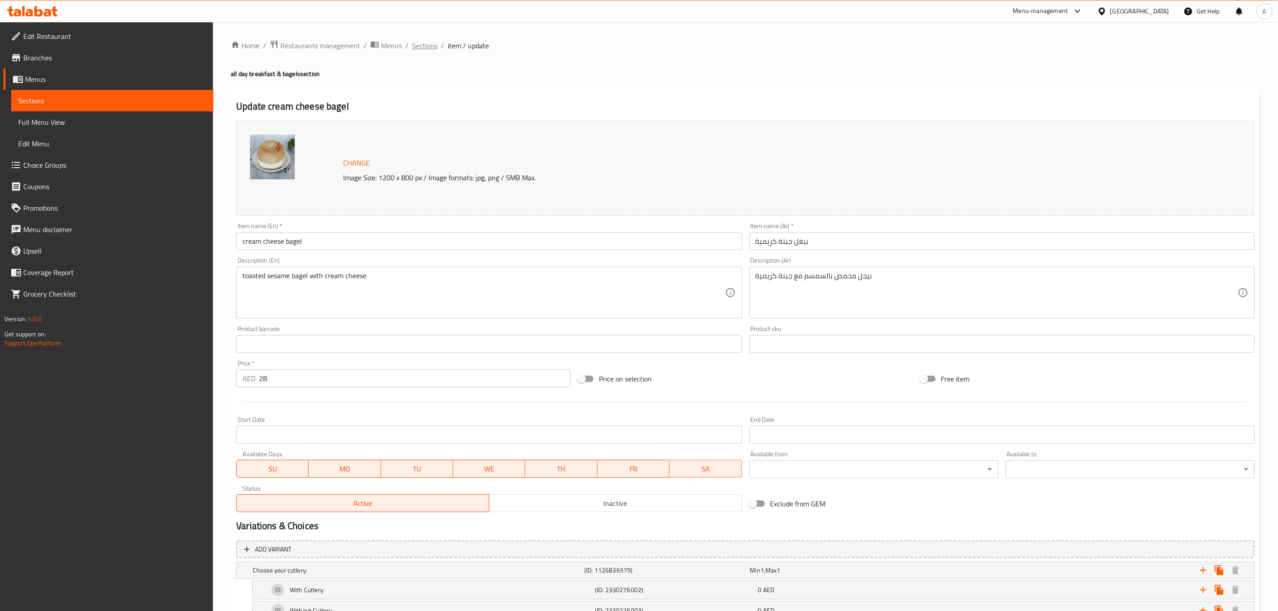
click at [431, 46] on span "Sections" at bounding box center [424, 45] width 25 height 11
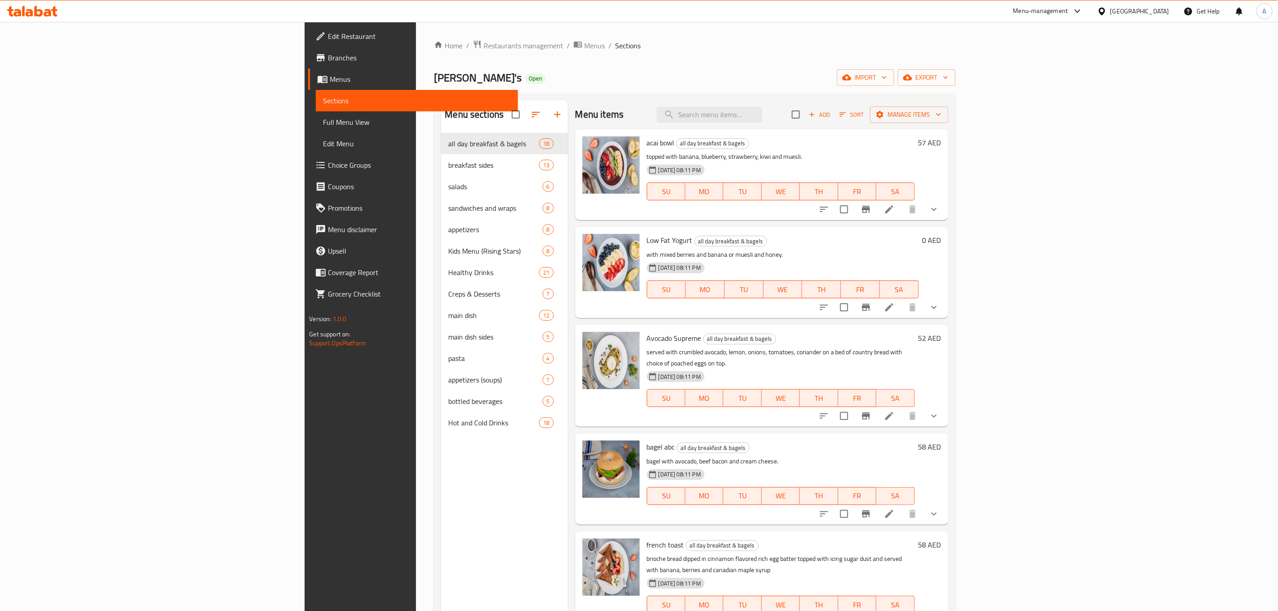
scroll to position [993, 0]
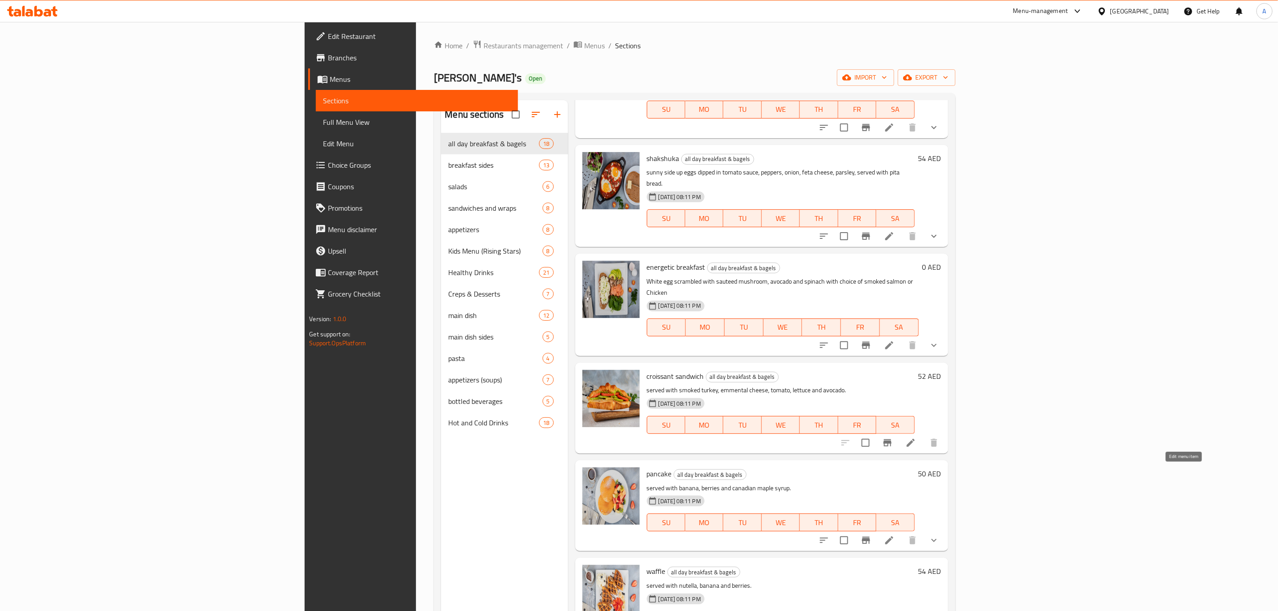
click at [894, 535] on icon at bounding box center [889, 540] width 11 height 11
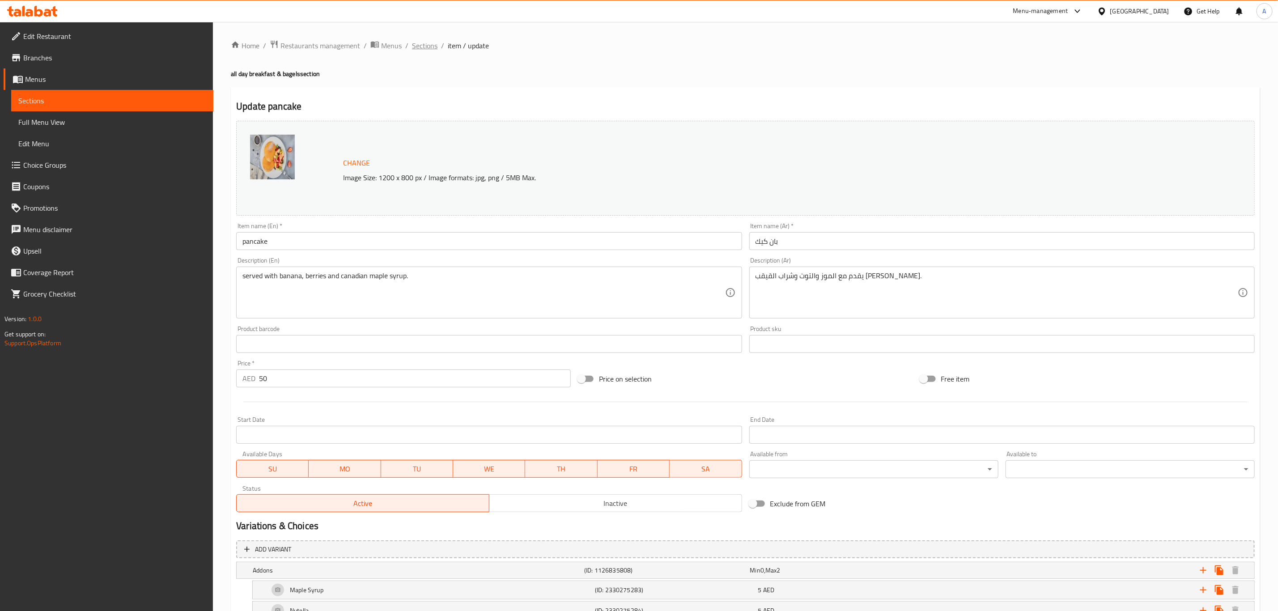
click at [428, 48] on span "Sections" at bounding box center [424, 45] width 25 height 11
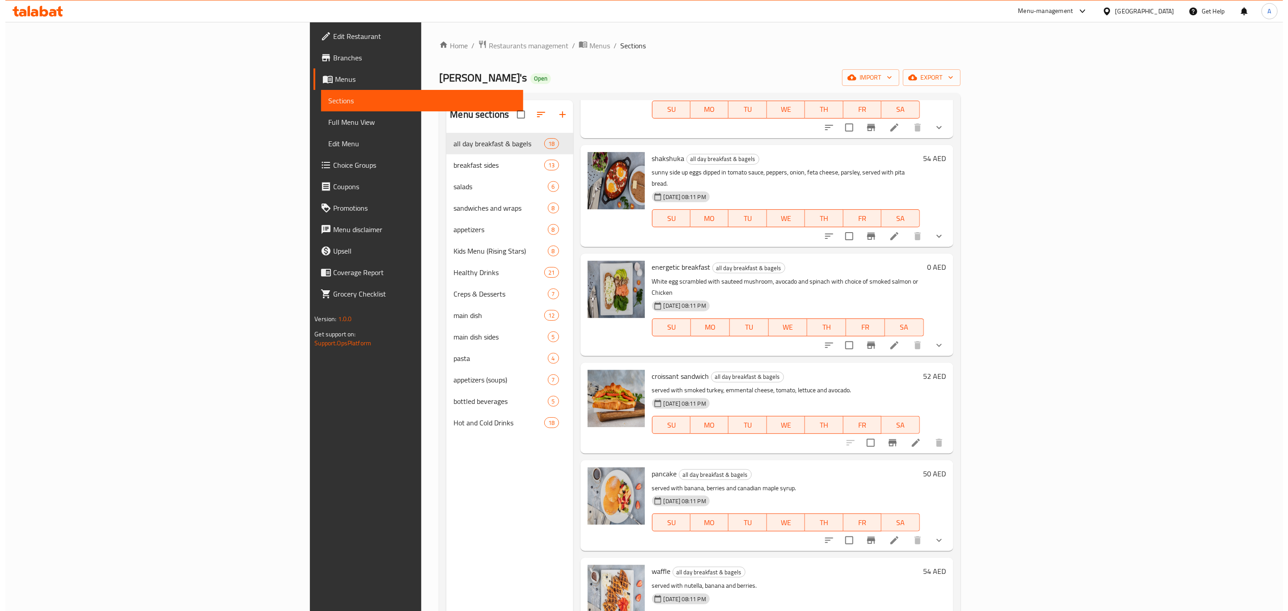
scroll to position [1127, 0]
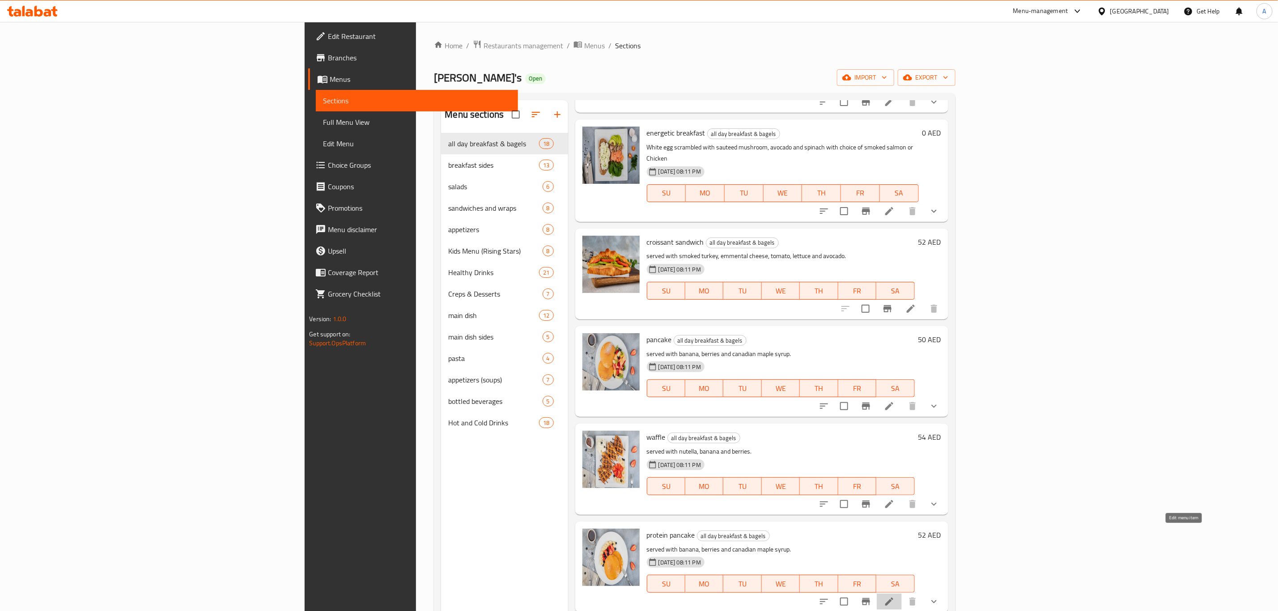
click at [894, 596] on icon at bounding box center [889, 601] width 11 height 11
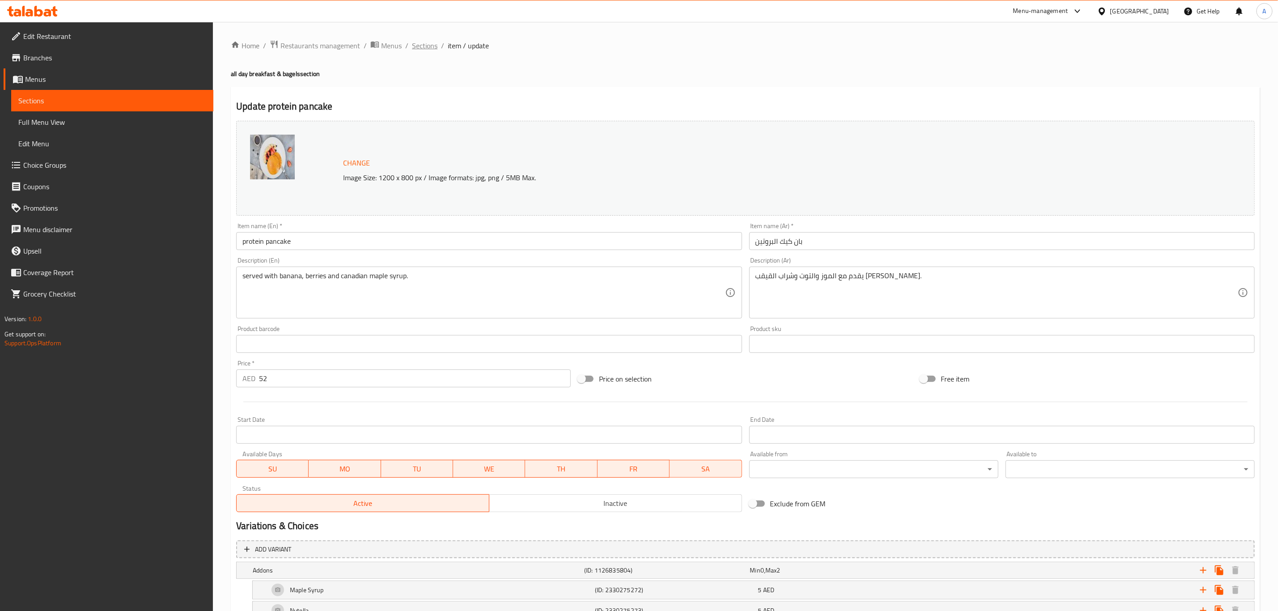
click at [427, 42] on span "Sections" at bounding box center [424, 45] width 25 height 11
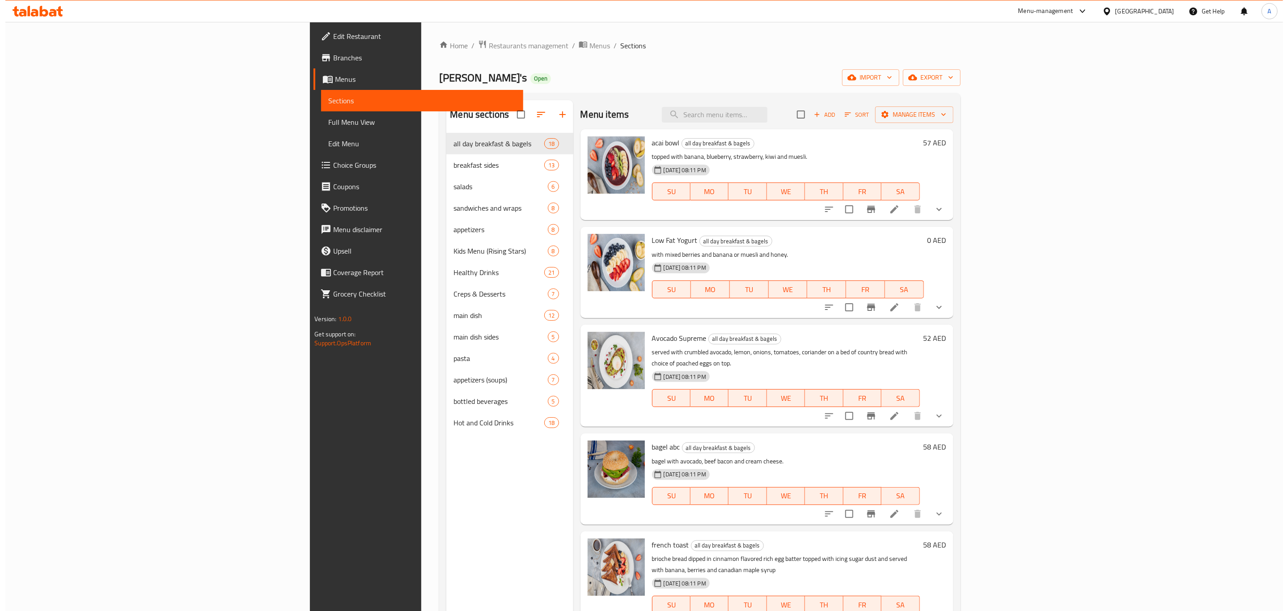
scroll to position [895, 0]
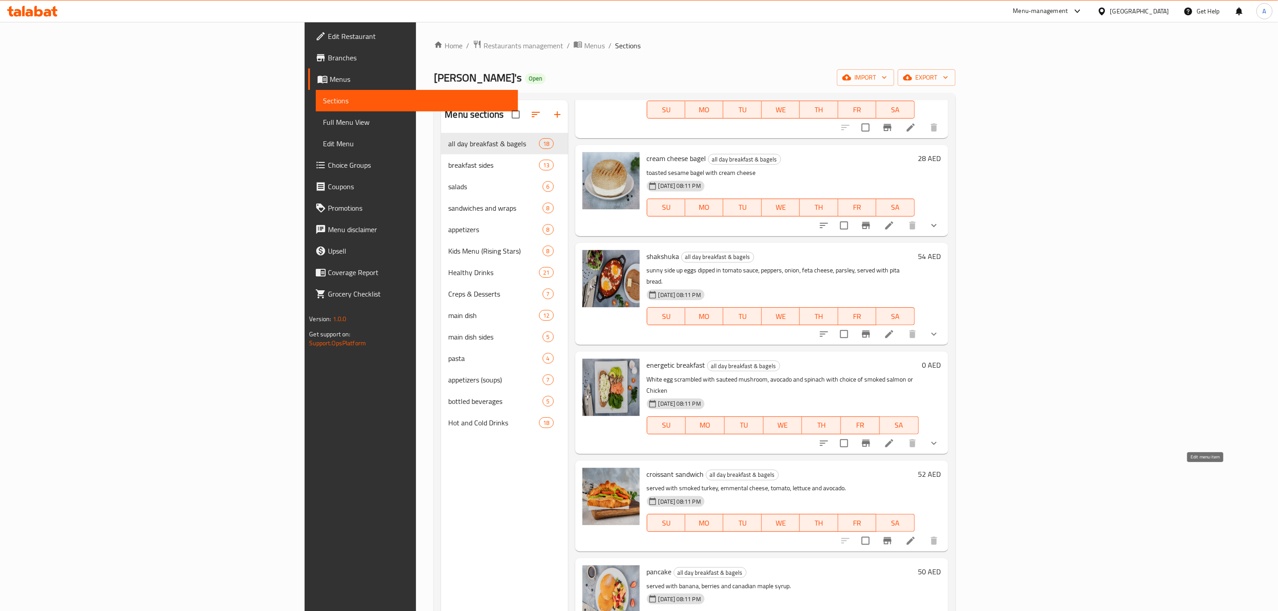
click at [915, 537] on icon at bounding box center [911, 541] width 8 height 8
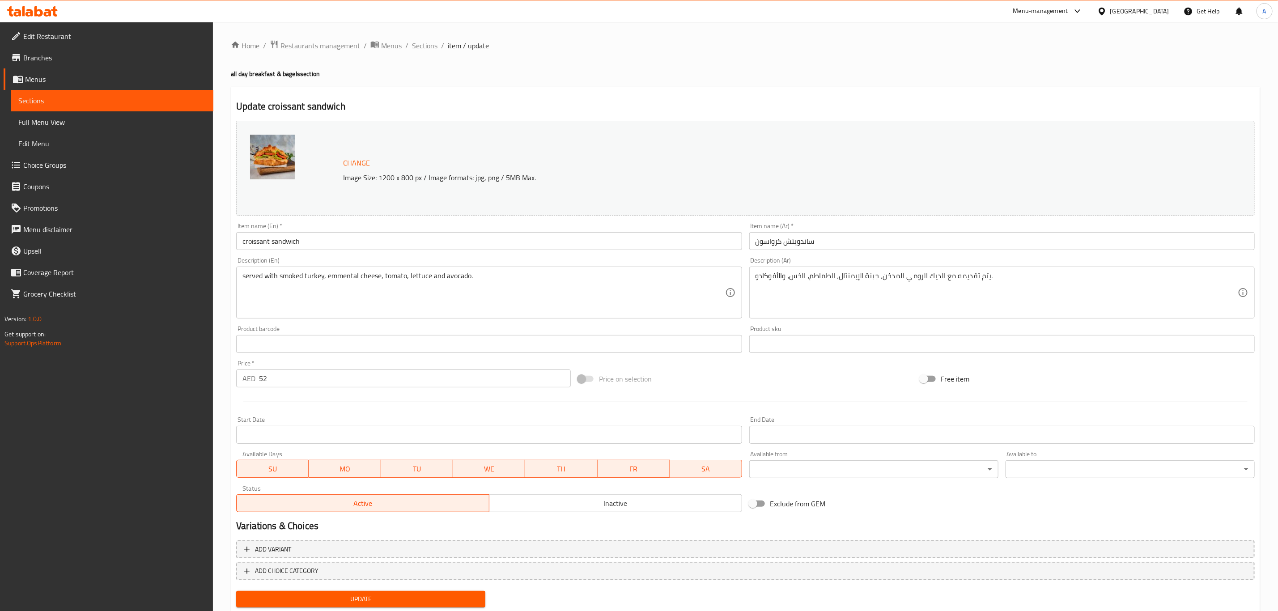
click at [426, 43] on span "Sections" at bounding box center [424, 45] width 25 height 11
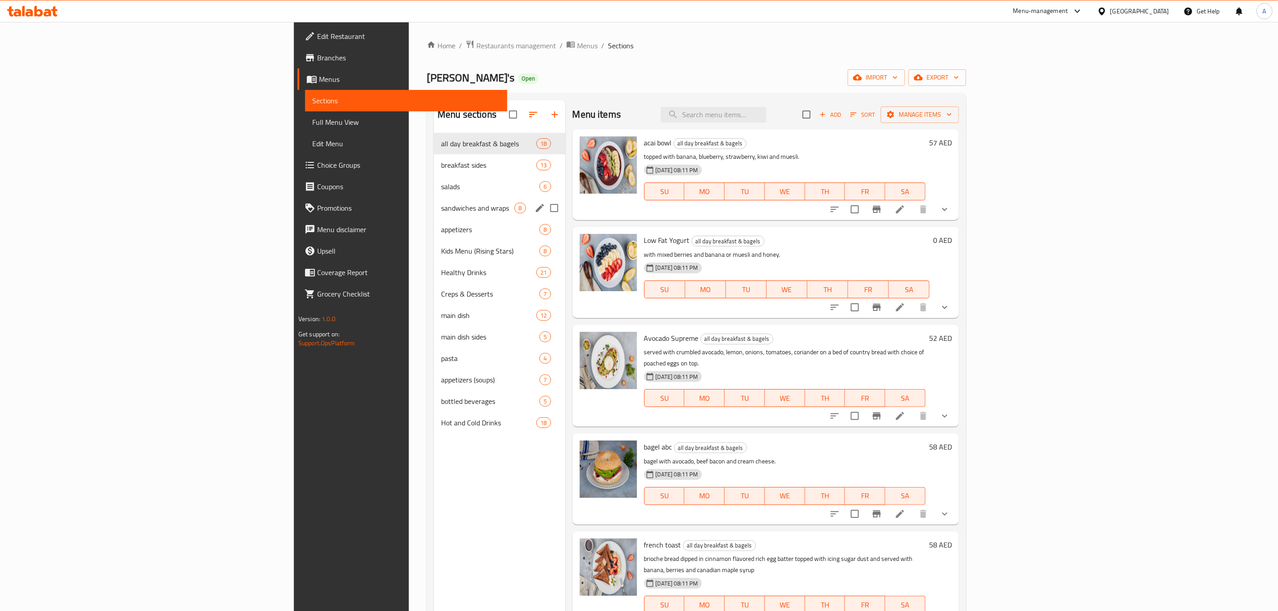
click at [434, 199] on div "sandwiches and wraps 8" at bounding box center [499, 207] width 131 height 21
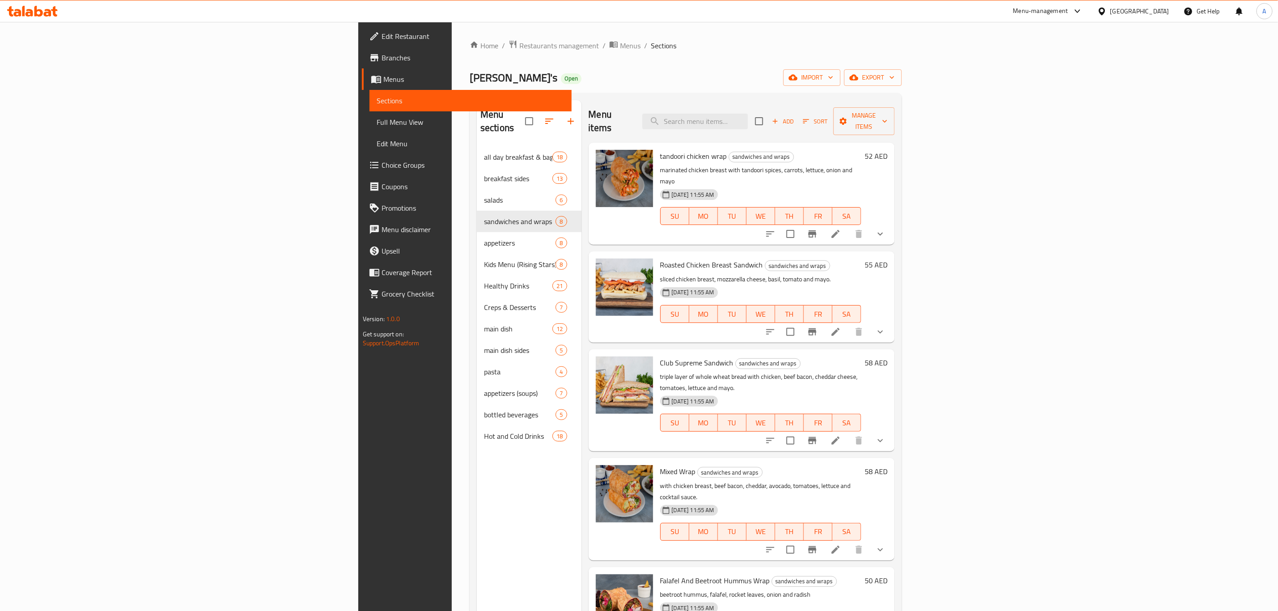
click at [891, 223] on div at bounding box center [824, 233] width 131 height 21
click at [841, 229] on icon at bounding box center [835, 234] width 11 height 11
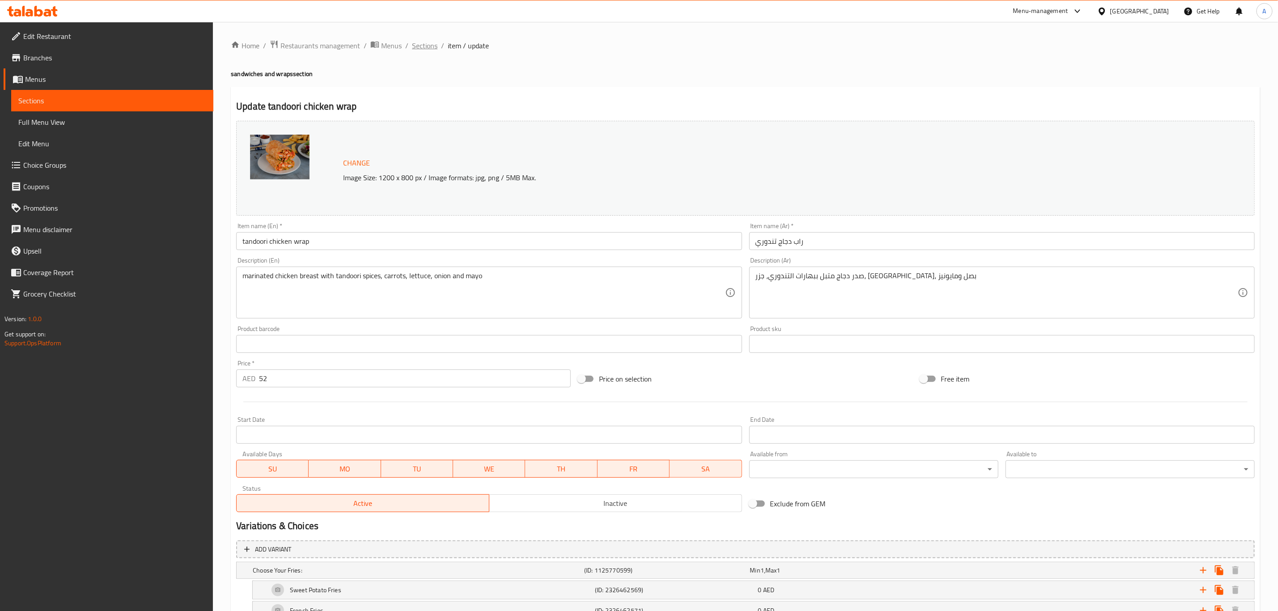
click at [418, 44] on span "Sections" at bounding box center [424, 45] width 25 height 11
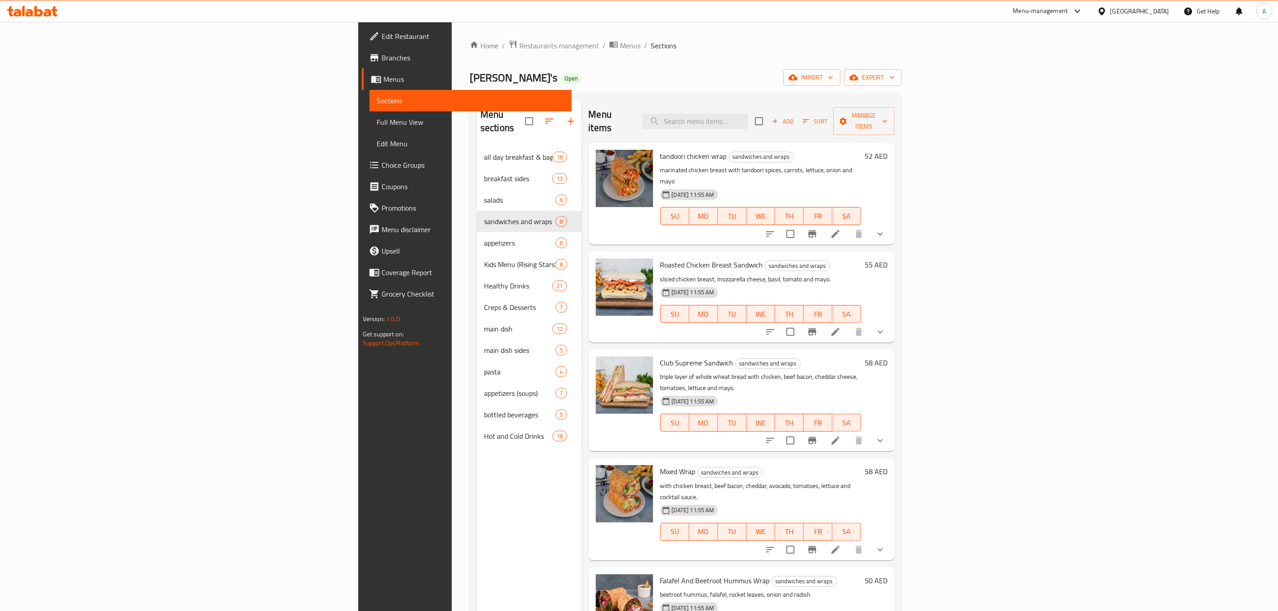
click at [841, 326] on icon at bounding box center [835, 331] width 11 height 11
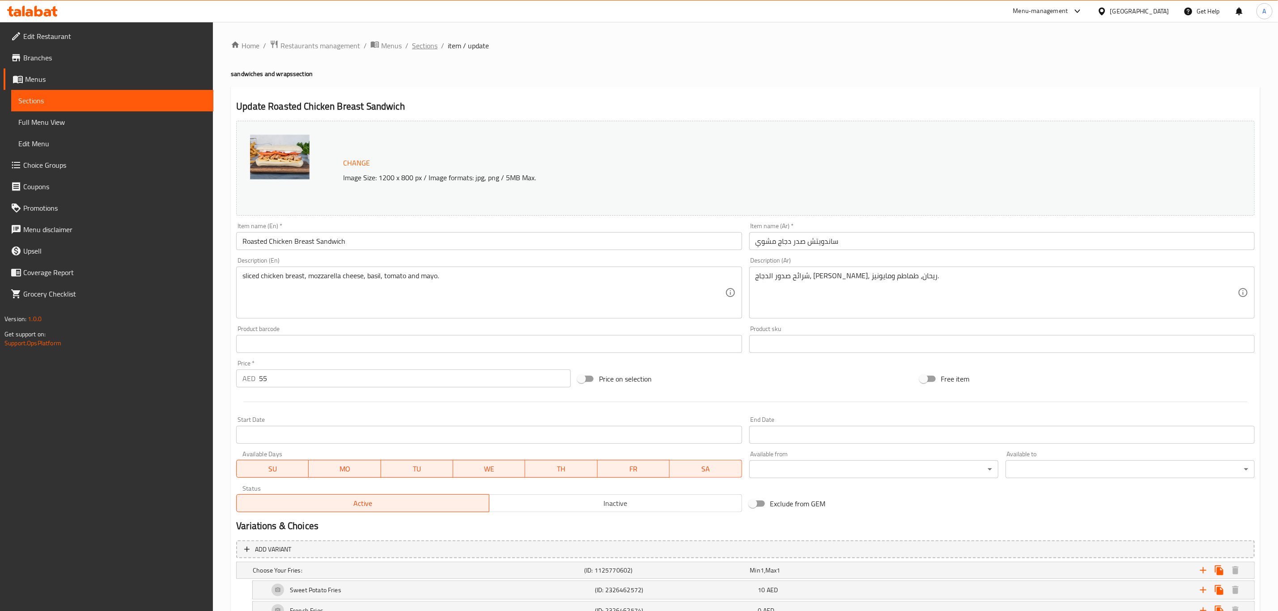
click at [430, 42] on span "Sections" at bounding box center [424, 45] width 25 height 11
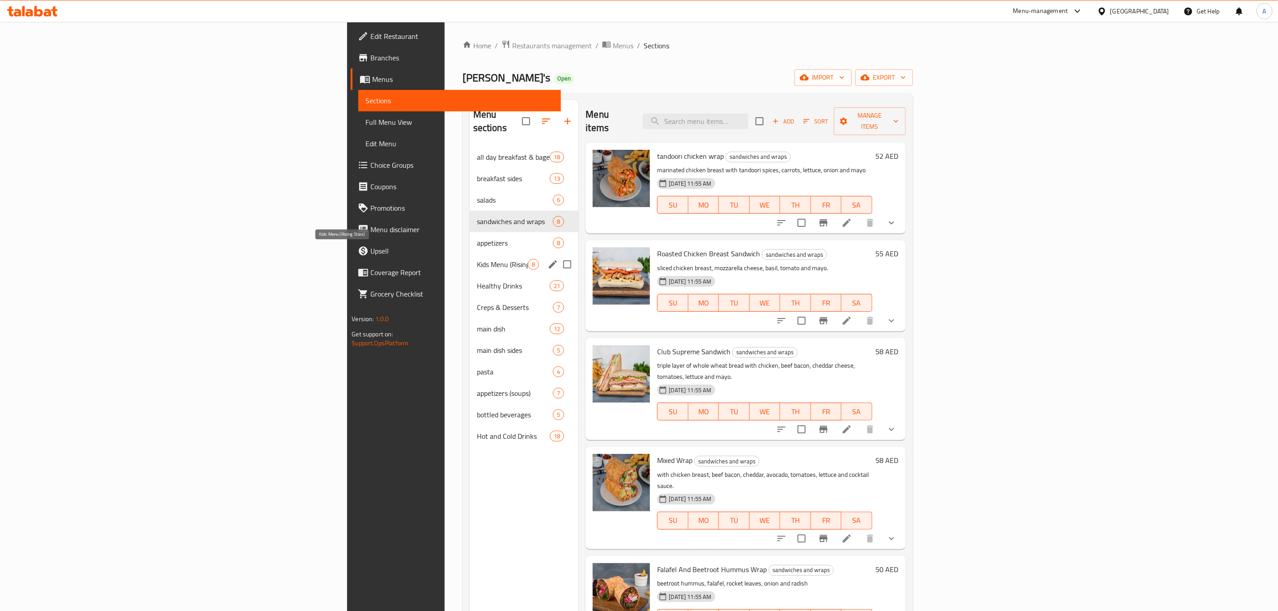
click at [477, 259] on span "Kids Menu (Rising Stars)" at bounding box center [502, 264] width 51 height 11
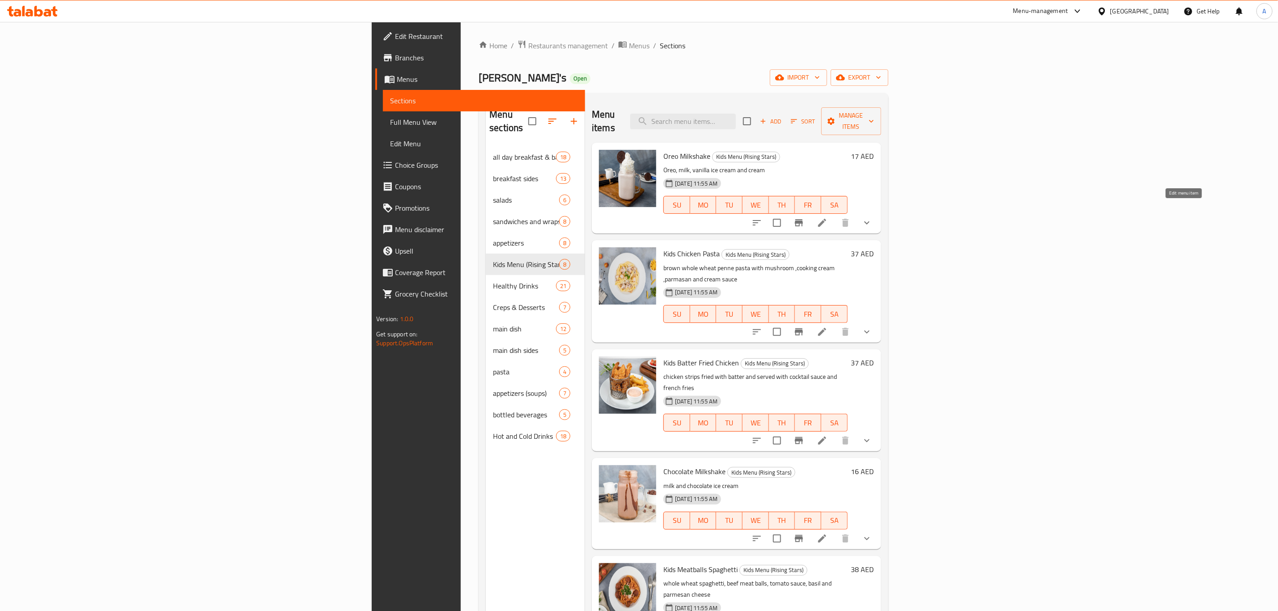
click at [827, 217] on icon at bounding box center [822, 222] width 11 height 11
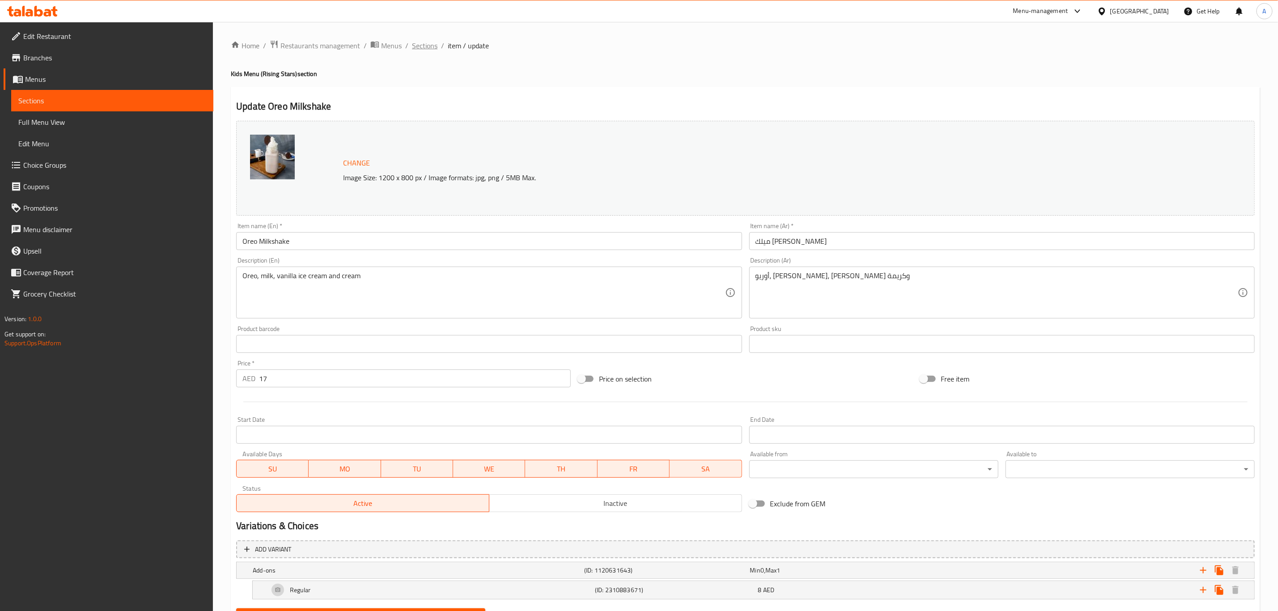
click at [420, 47] on span "Sections" at bounding box center [424, 45] width 25 height 11
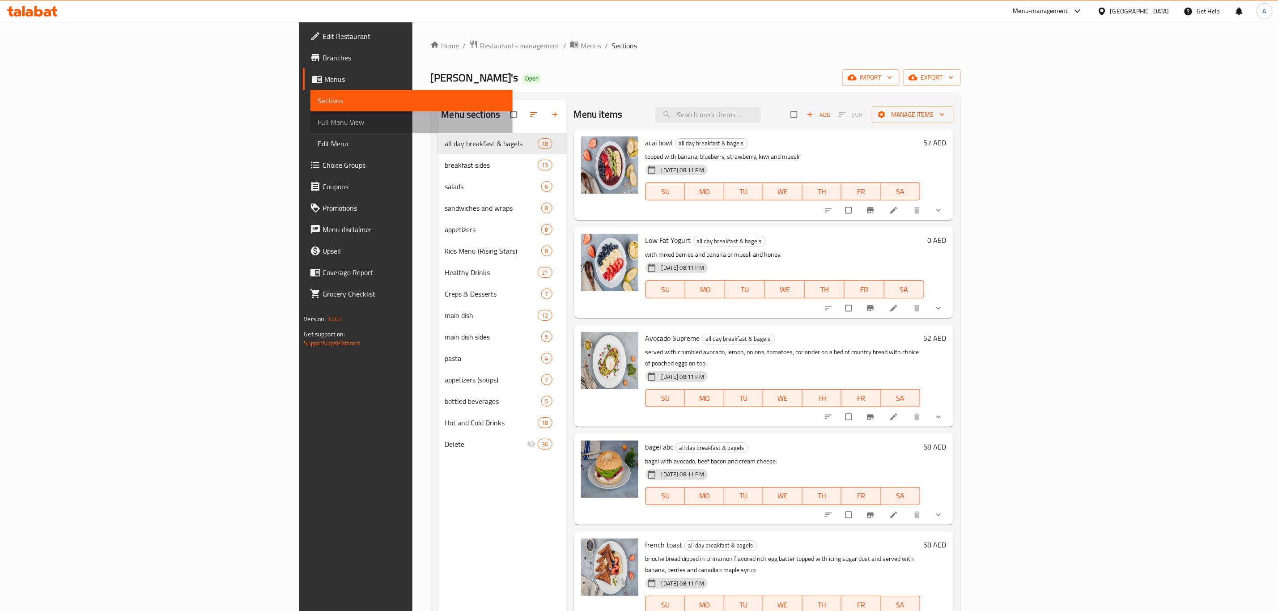
click at [318, 125] on span "Full Menu View" at bounding box center [412, 122] width 188 height 11
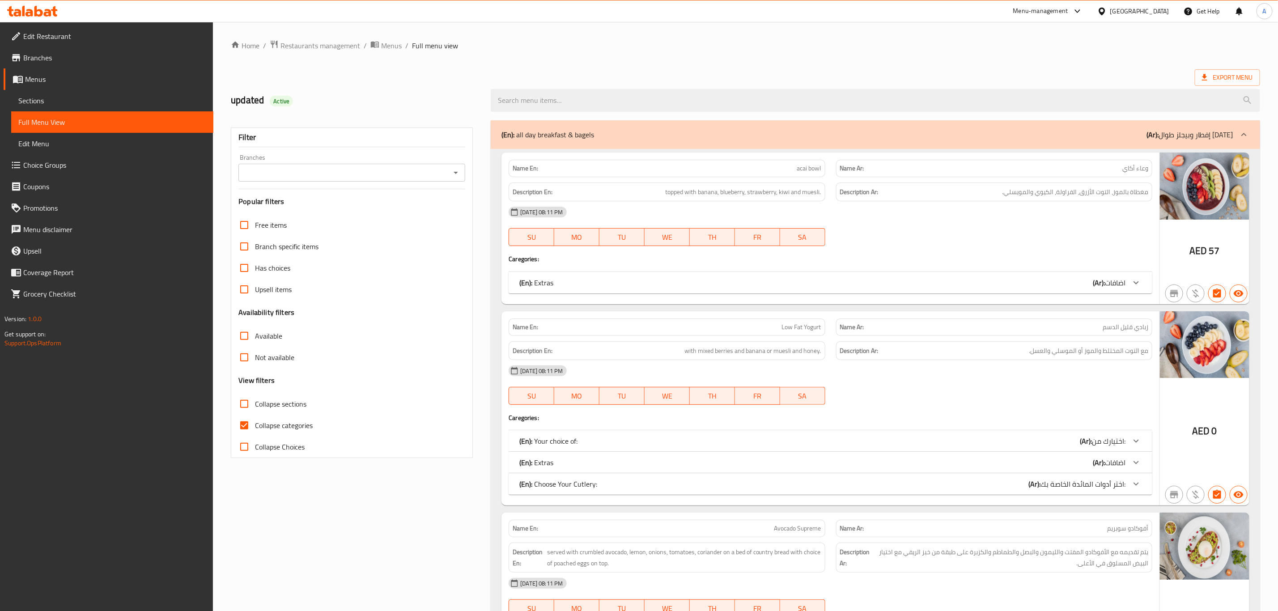
click at [455, 173] on icon "Open" at bounding box center [455, 173] width 4 height 2
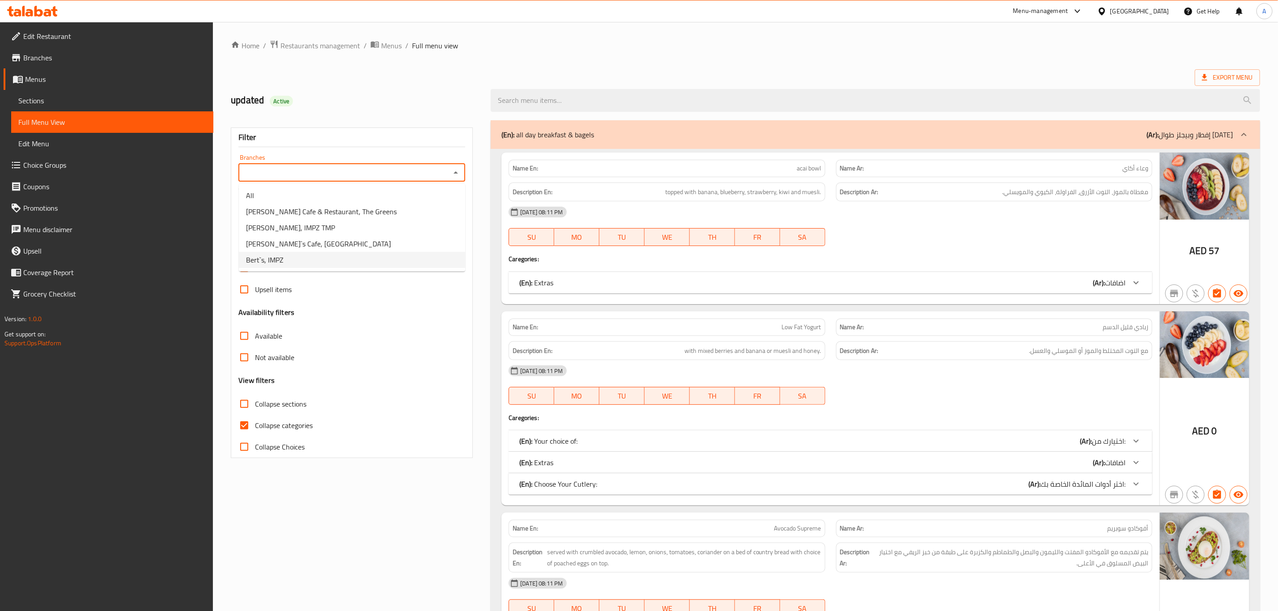
click at [326, 254] on li "Bert`s, IMPZ" at bounding box center [352, 260] width 226 height 16
type input "Bert`s, IMPZ"
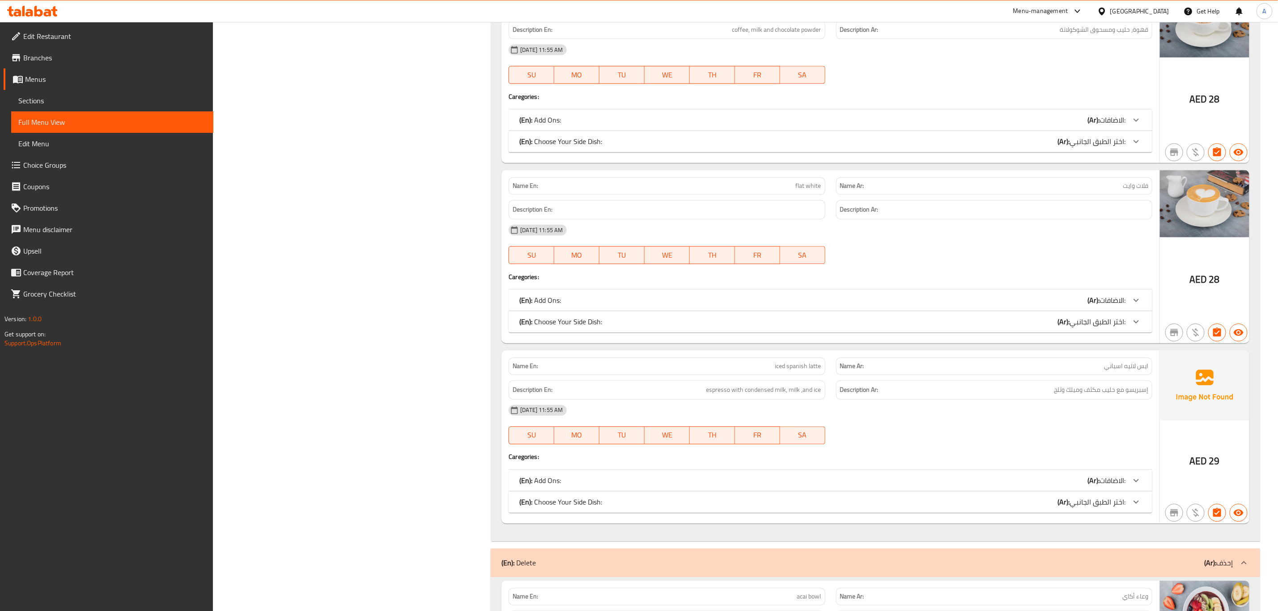
scroll to position [24892, 0]
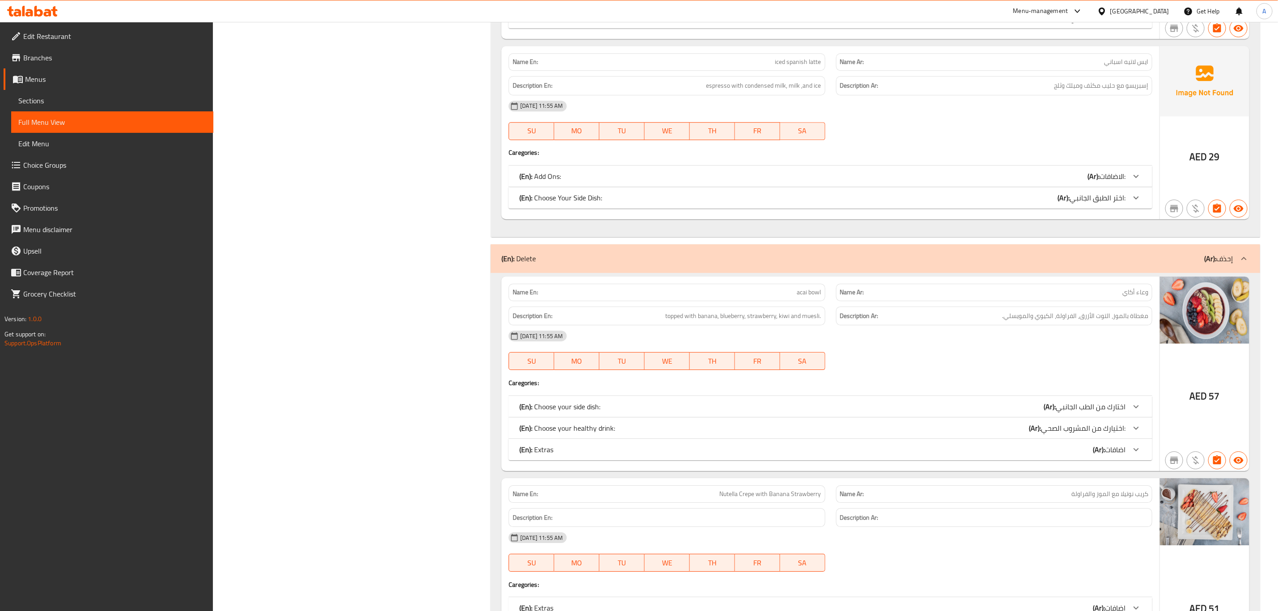
click at [979, 264] on div "(En): Delete (Ar): إحذف" at bounding box center [867, 258] width 732 height 11
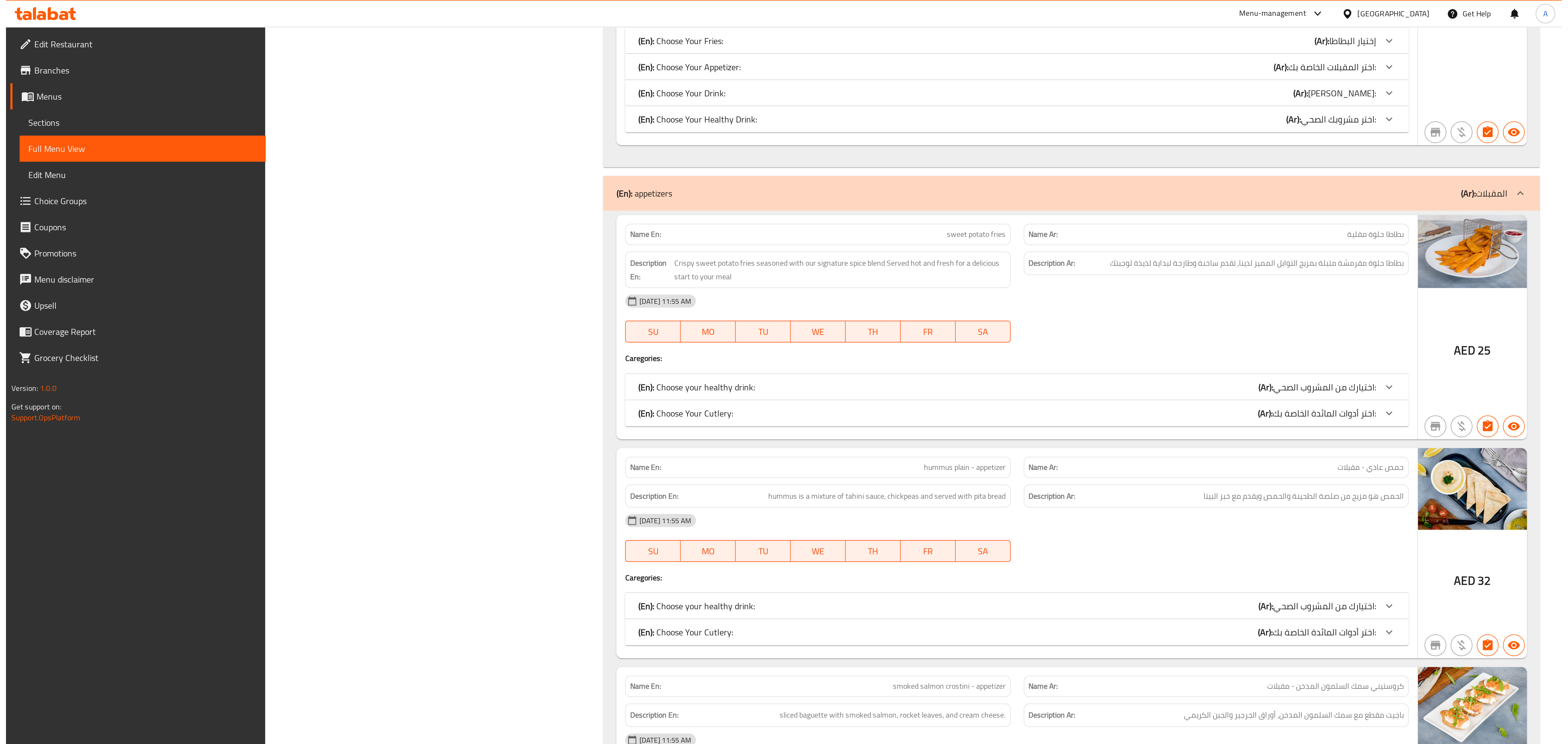
scroll to position [0, 0]
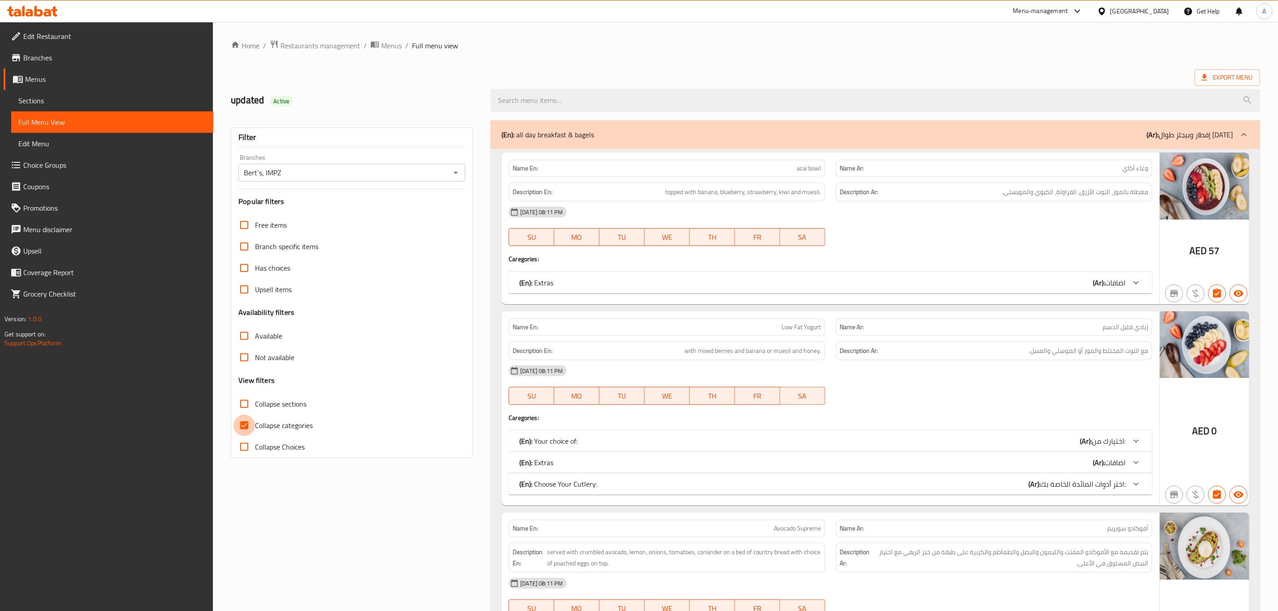
click at [245, 427] on input "Collapse categories" at bounding box center [243, 425] width 21 height 21
checkbox input "false"
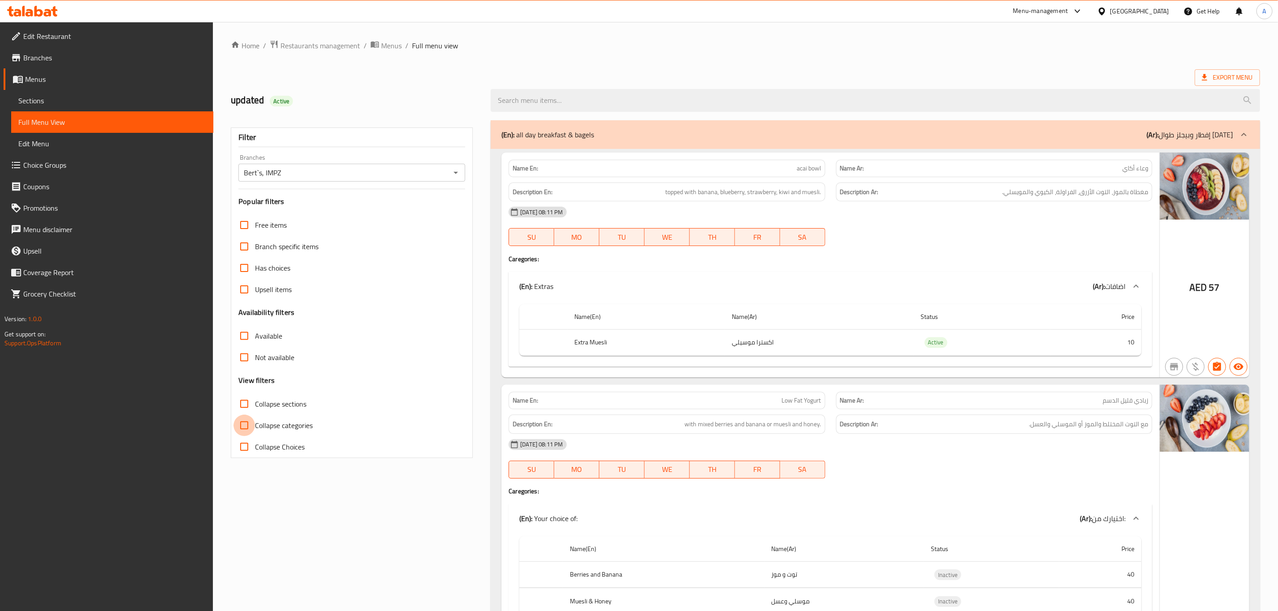
click at [247, 403] on input "Collapse sections" at bounding box center [243, 403] width 21 height 21
checkbox input "true"
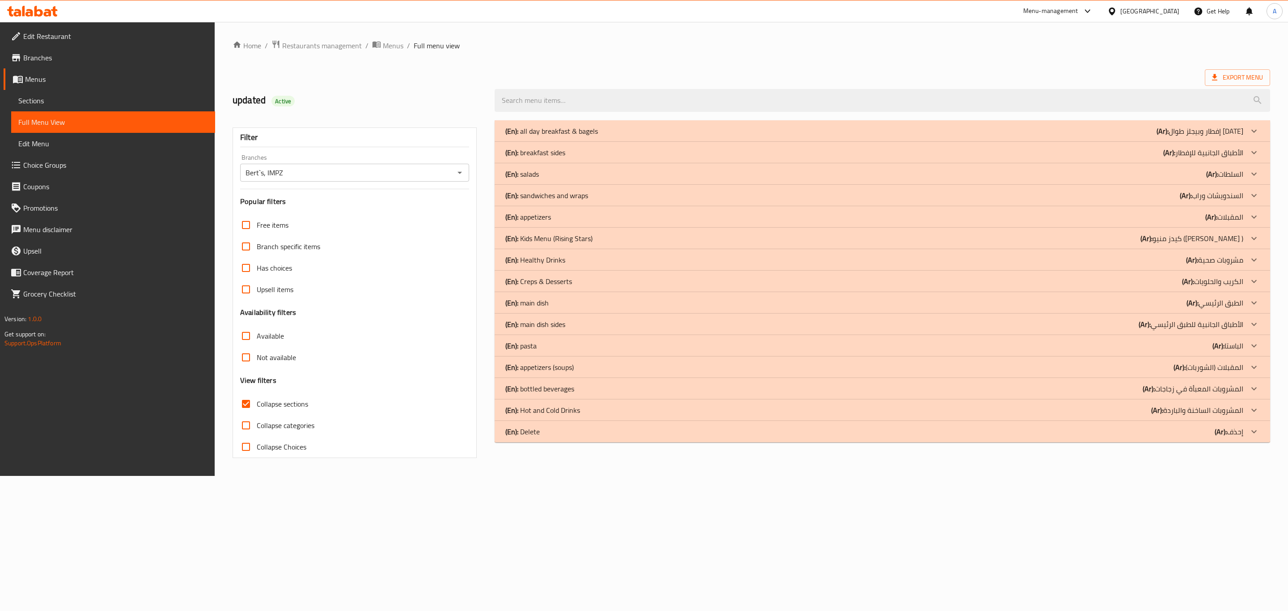
click at [618, 131] on div "(En): all day breakfast & bagels (Ar): إفطار وبيجلز طوال [DATE]" at bounding box center [874, 131] width 738 height 11
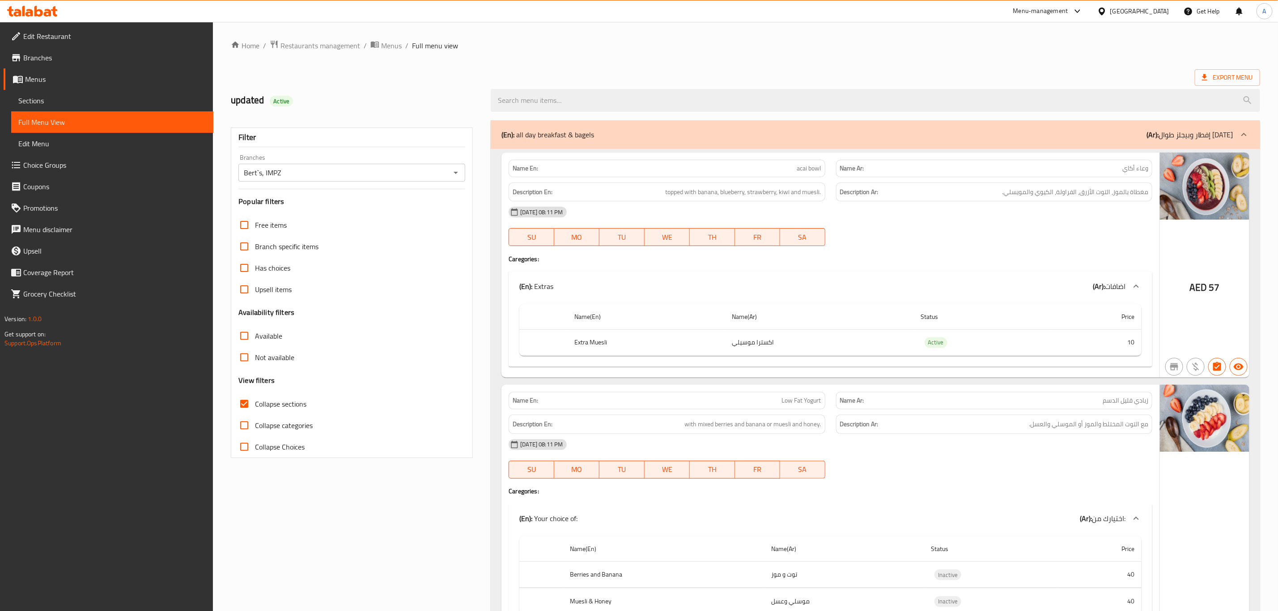
scroll to position [8153, 0]
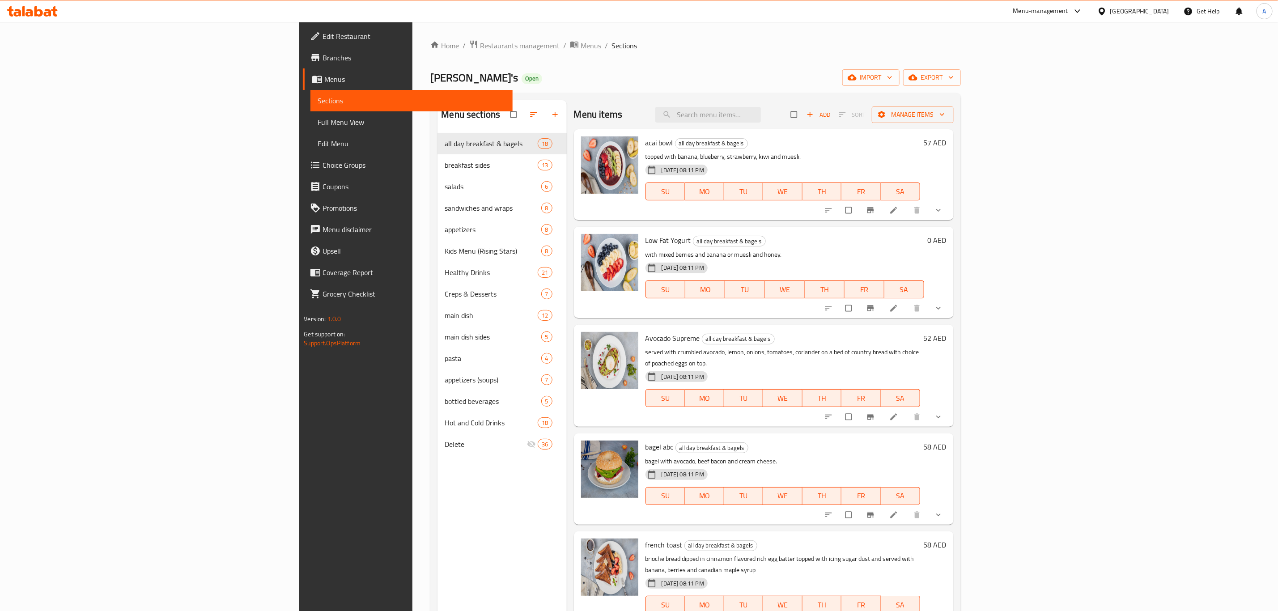
click at [322, 161] on span "Choice Groups" at bounding box center [413, 165] width 183 height 11
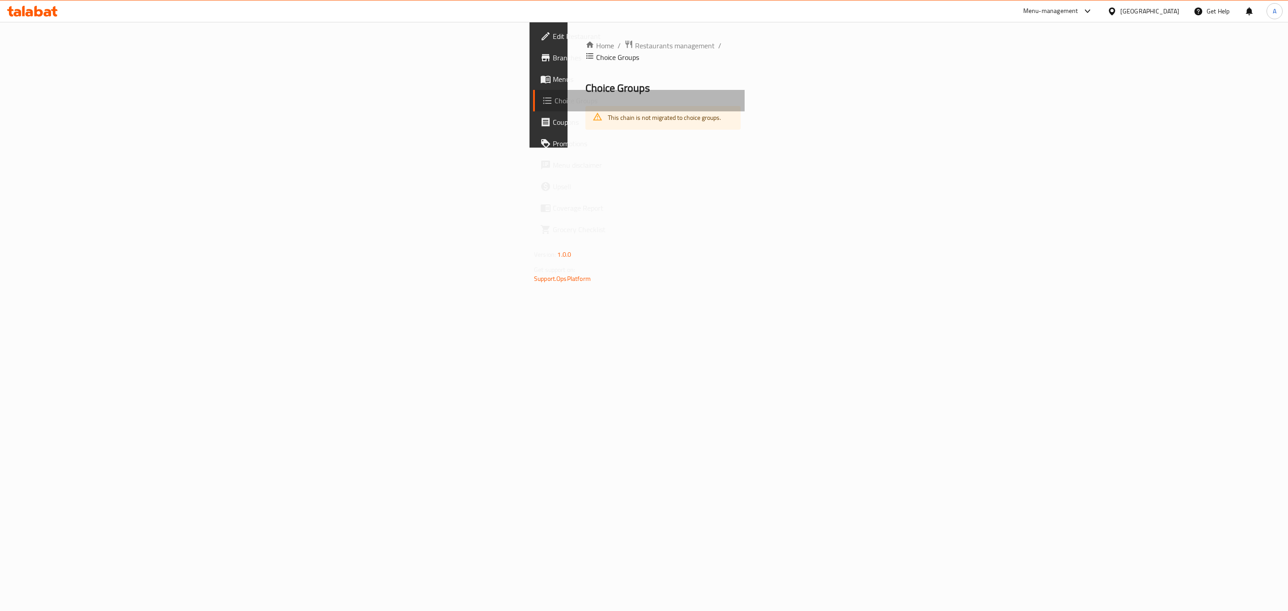
click at [555, 102] on span "Choice Groups" at bounding box center [646, 100] width 183 height 11
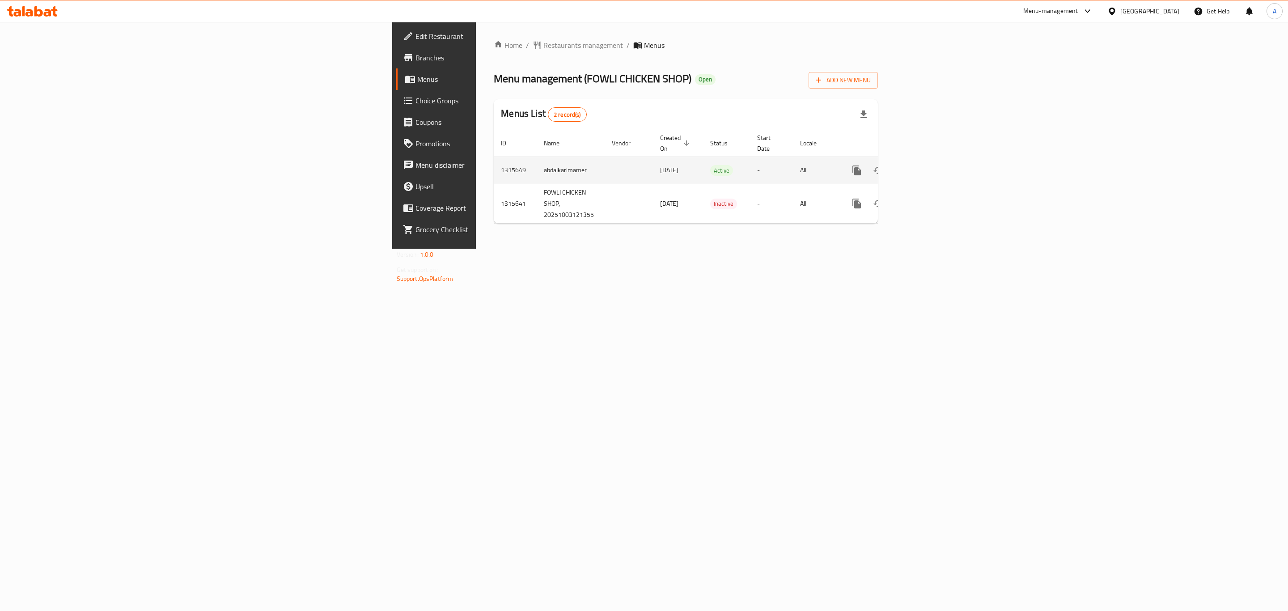
click at [494, 161] on td "1315649" at bounding box center [515, 170] width 43 height 27
copy td "1315649"
